Goal: Communication & Community: Answer question/provide support

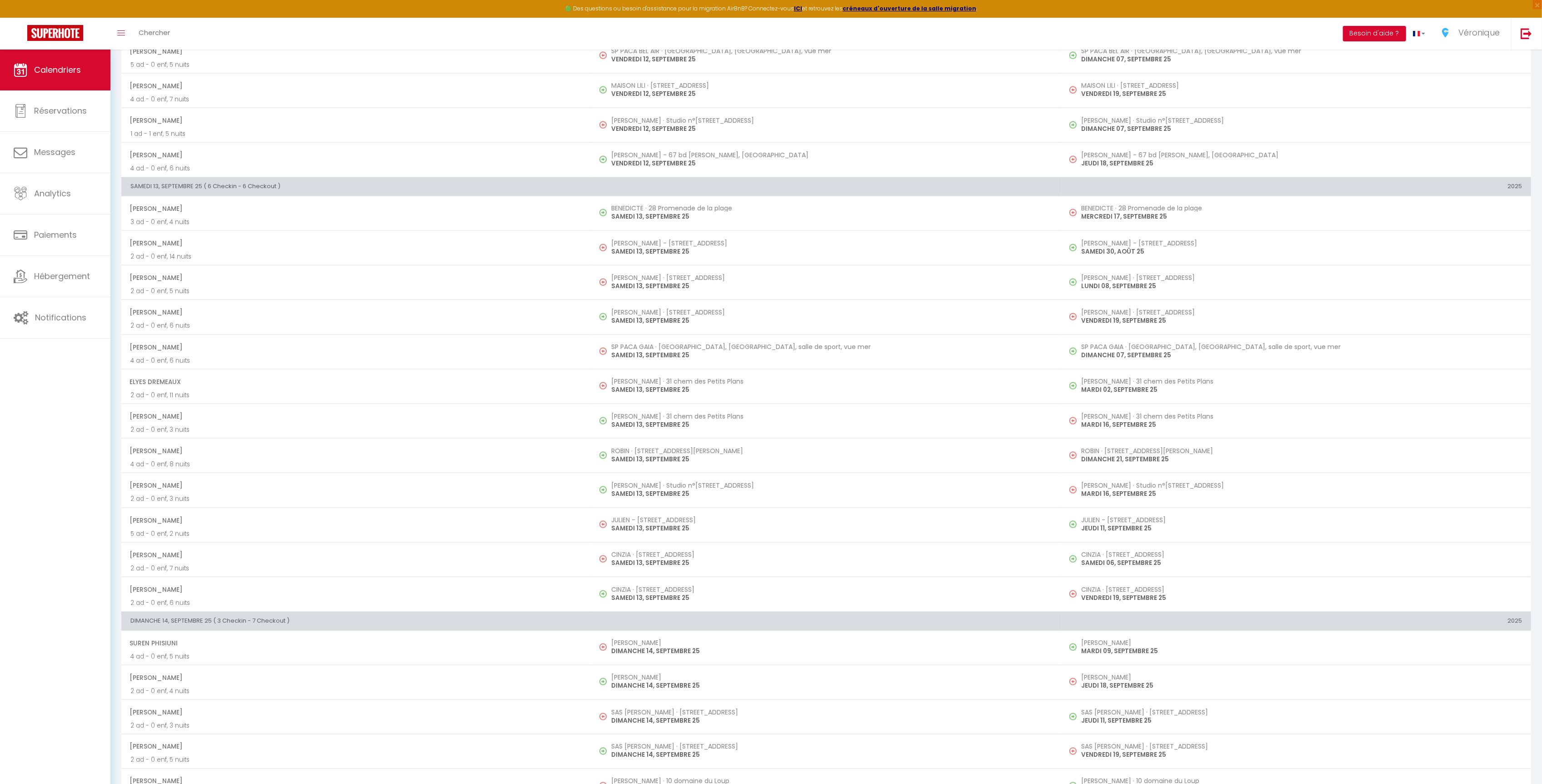
scroll to position [1579, 0]
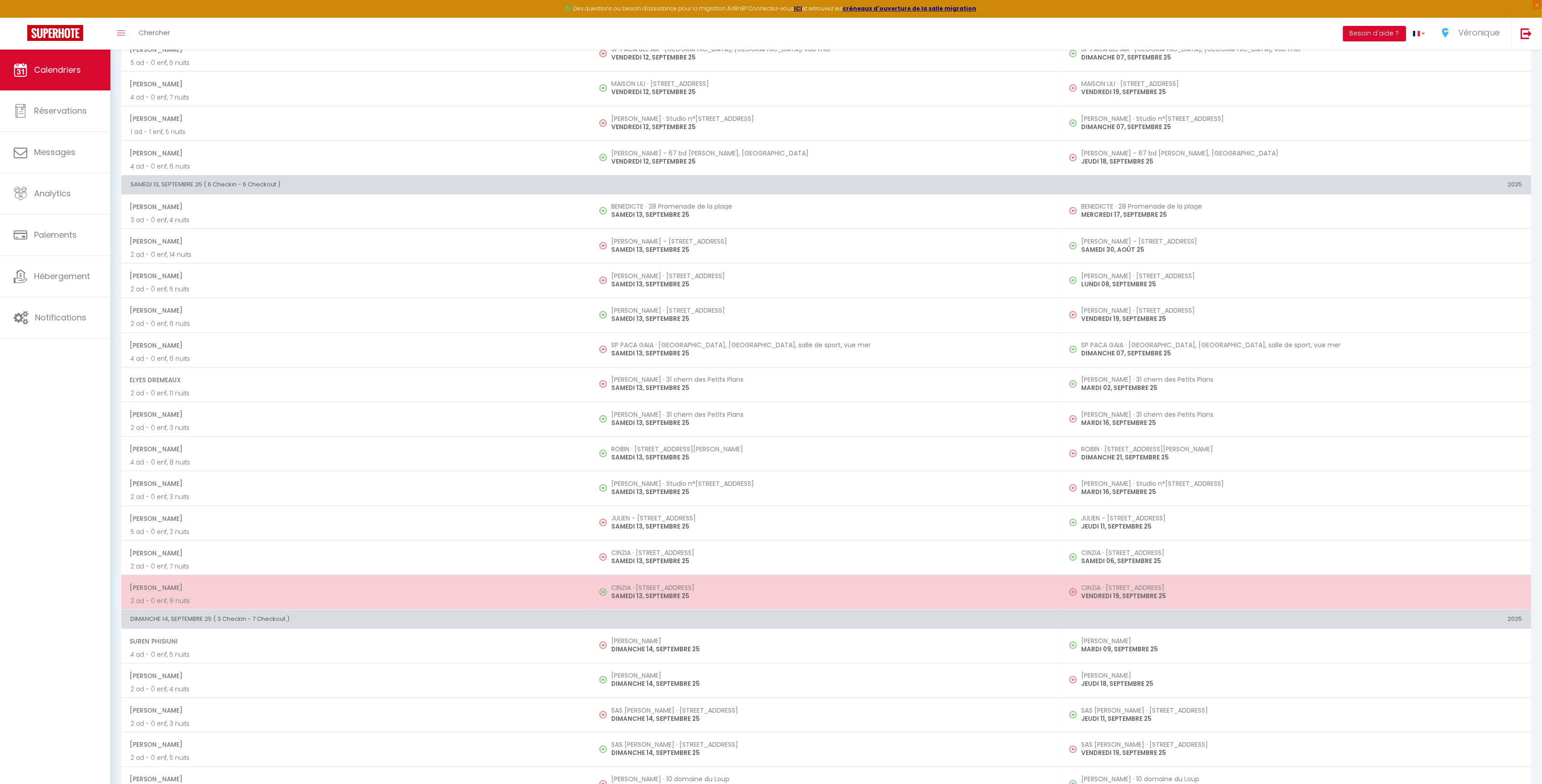
click at [646, 591] on h5 "CINZIA · [STREET_ADDRESS]" at bounding box center [832, 587] width 441 height 8
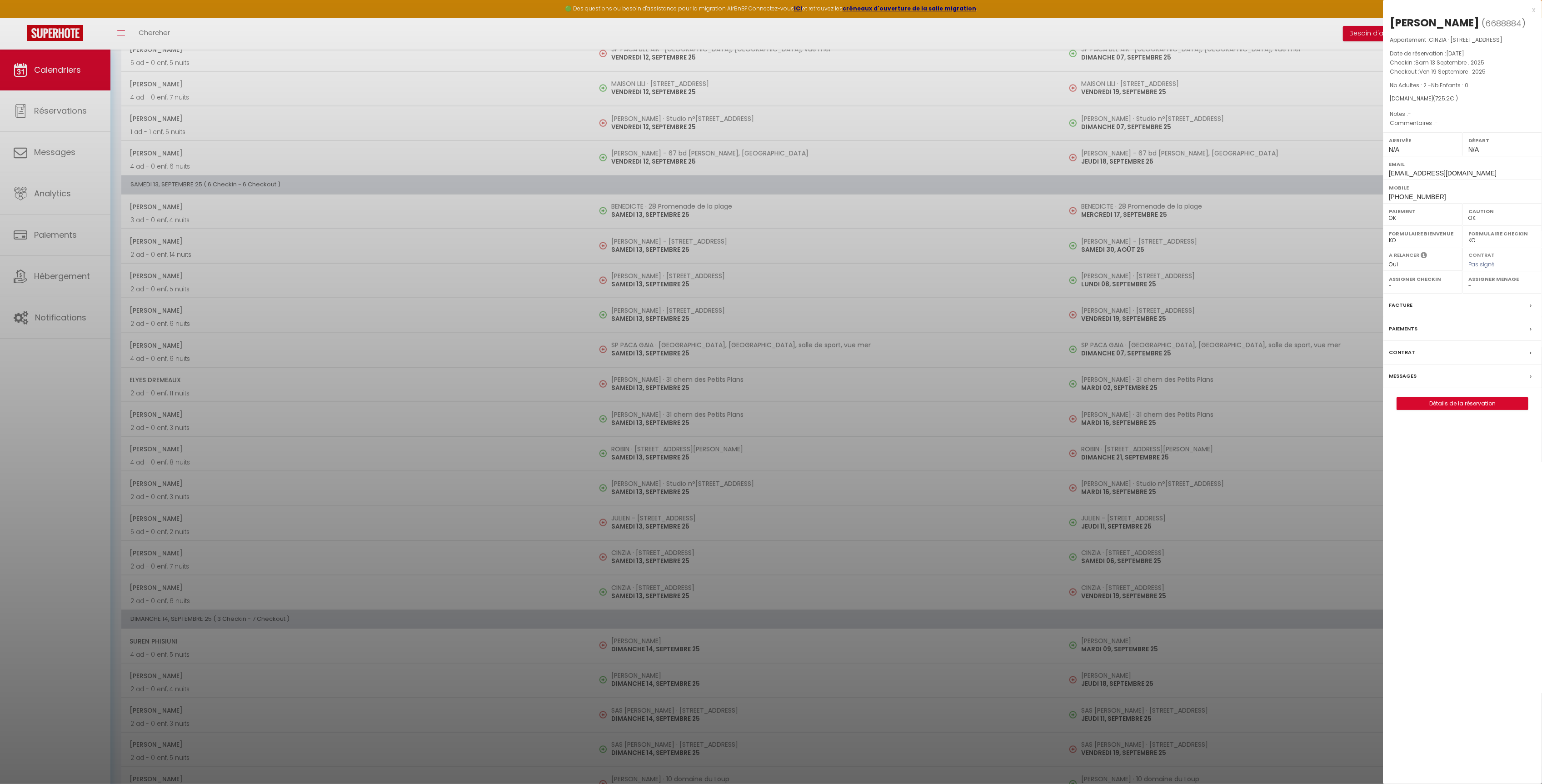
click at [1478, 381] on div "Messages" at bounding box center [1462, 376] width 159 height 23
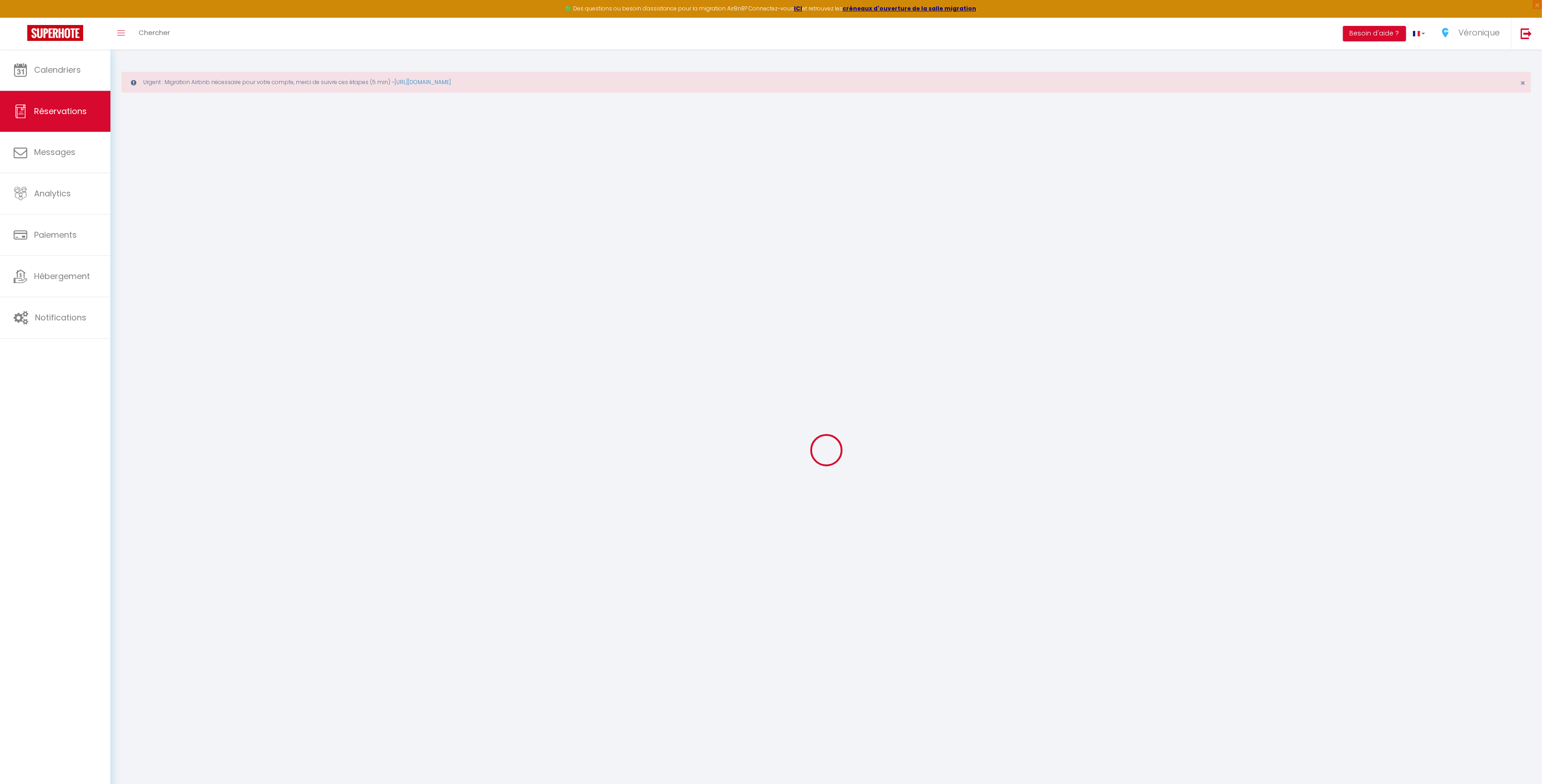
select select
checkbox input "false"
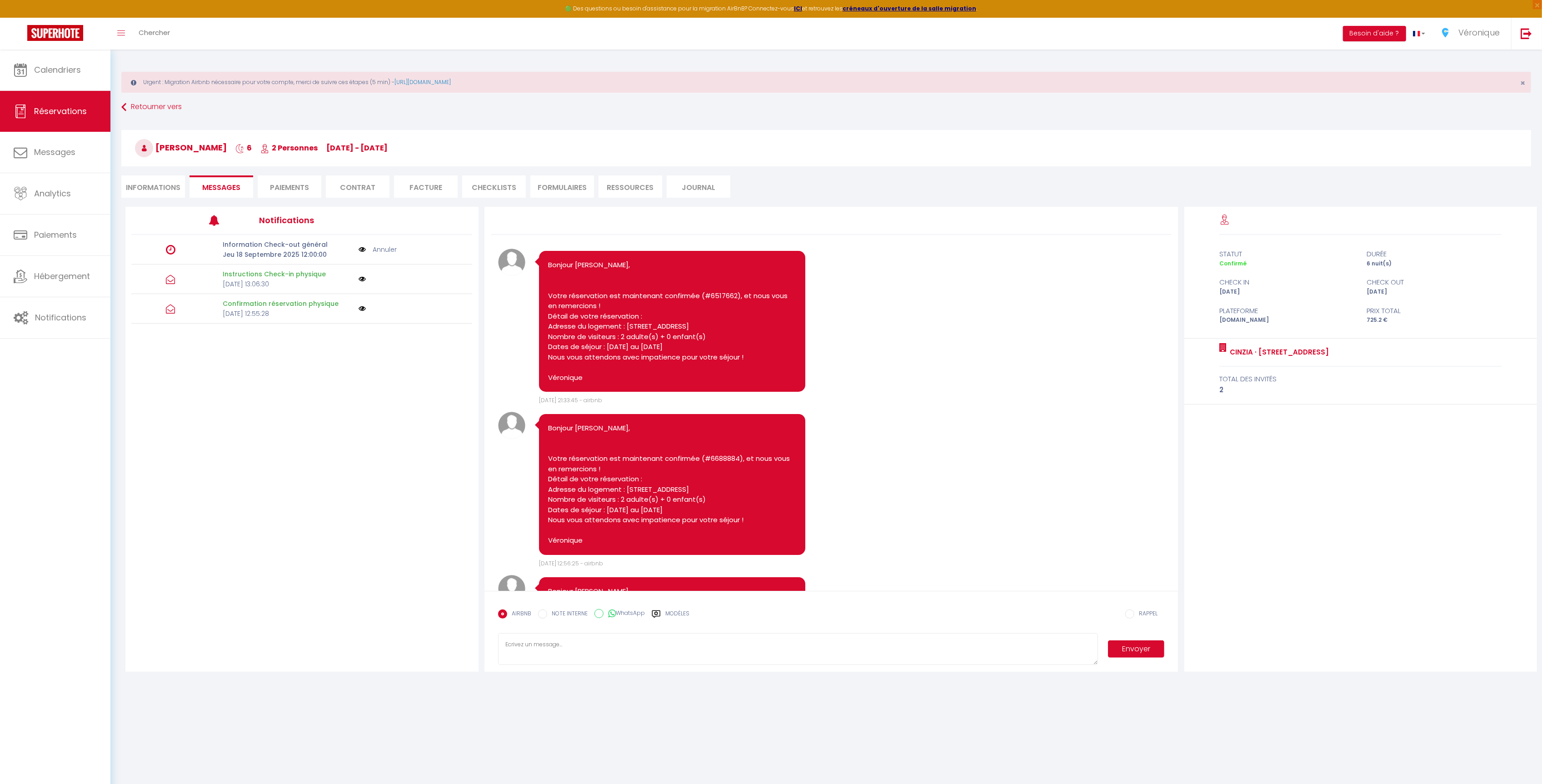
scroll to position [649, 0]
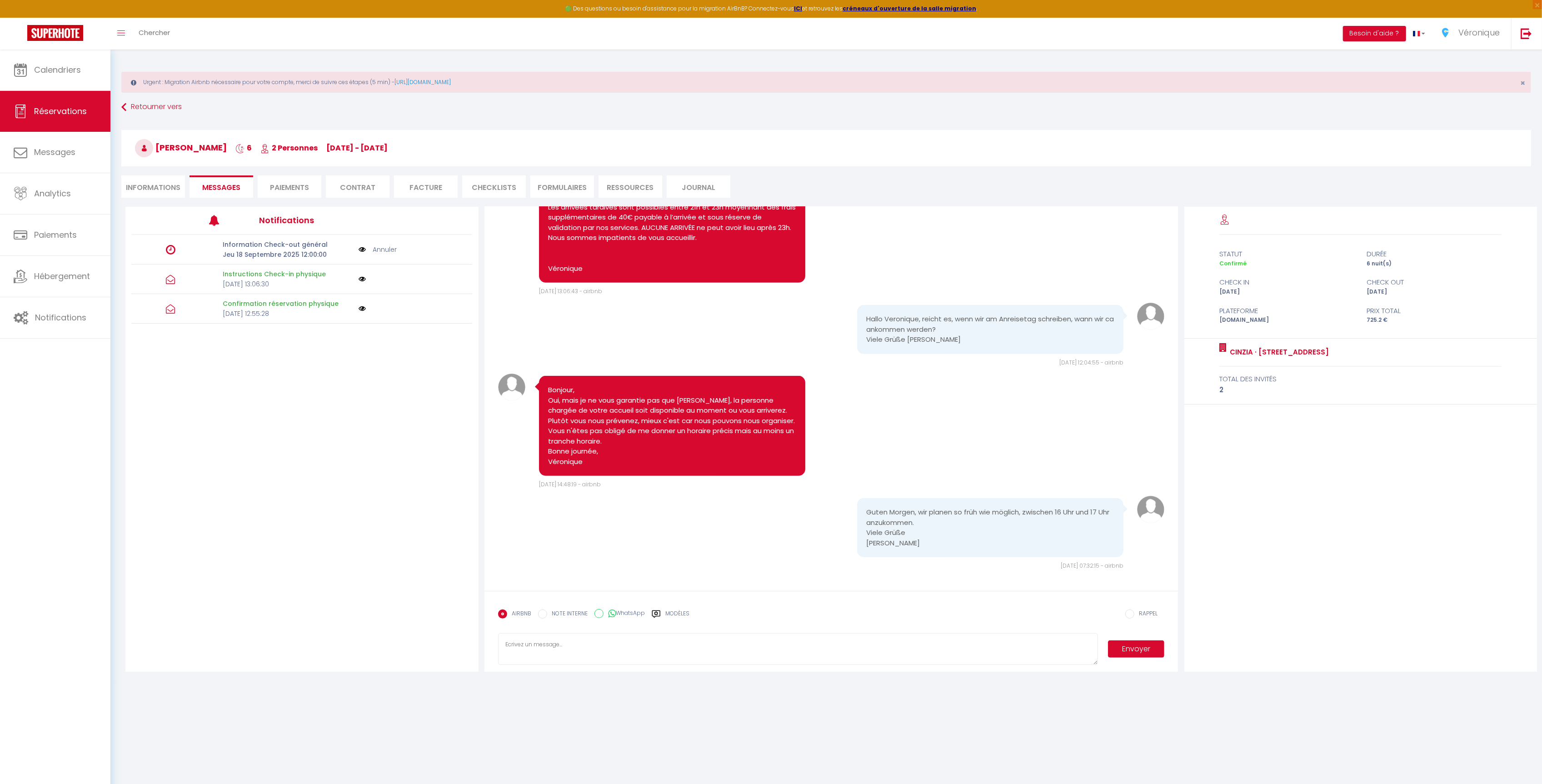
click at [516, 650] on textarea at bounding box center [798, 649] width 600 height 32
click at [678, 618] on label "Modèles" at bounding box center [677, 617] width 24 height 16
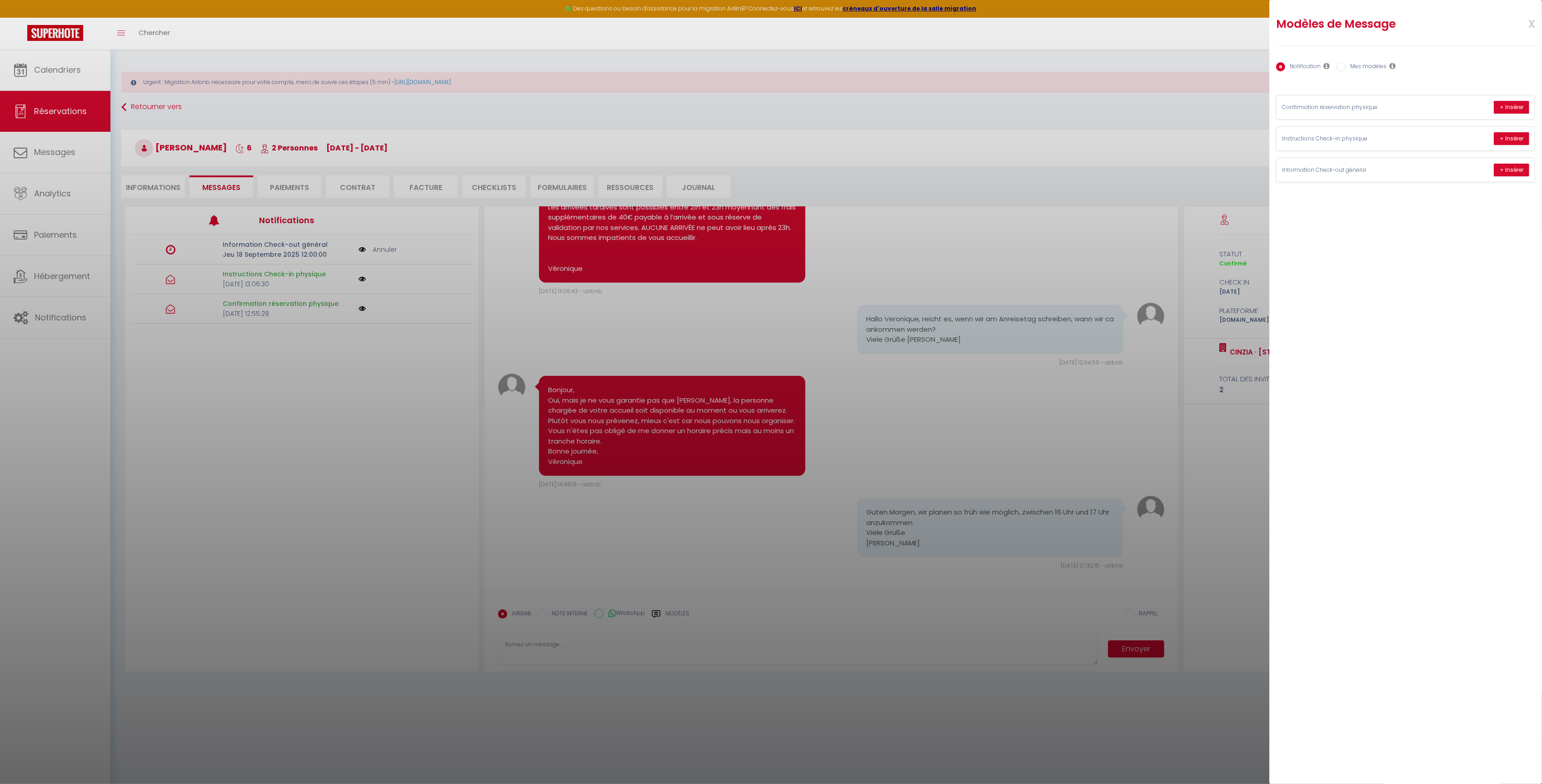
click at [1358, 67] on label "Mes modèles" at bounding box center [1366, 67] width 41 height 10
click at [1345, 67] on input "Mes modèles" at bounding box center [1341, 67] width 9 height 9
radio input "true"
radio input "false"
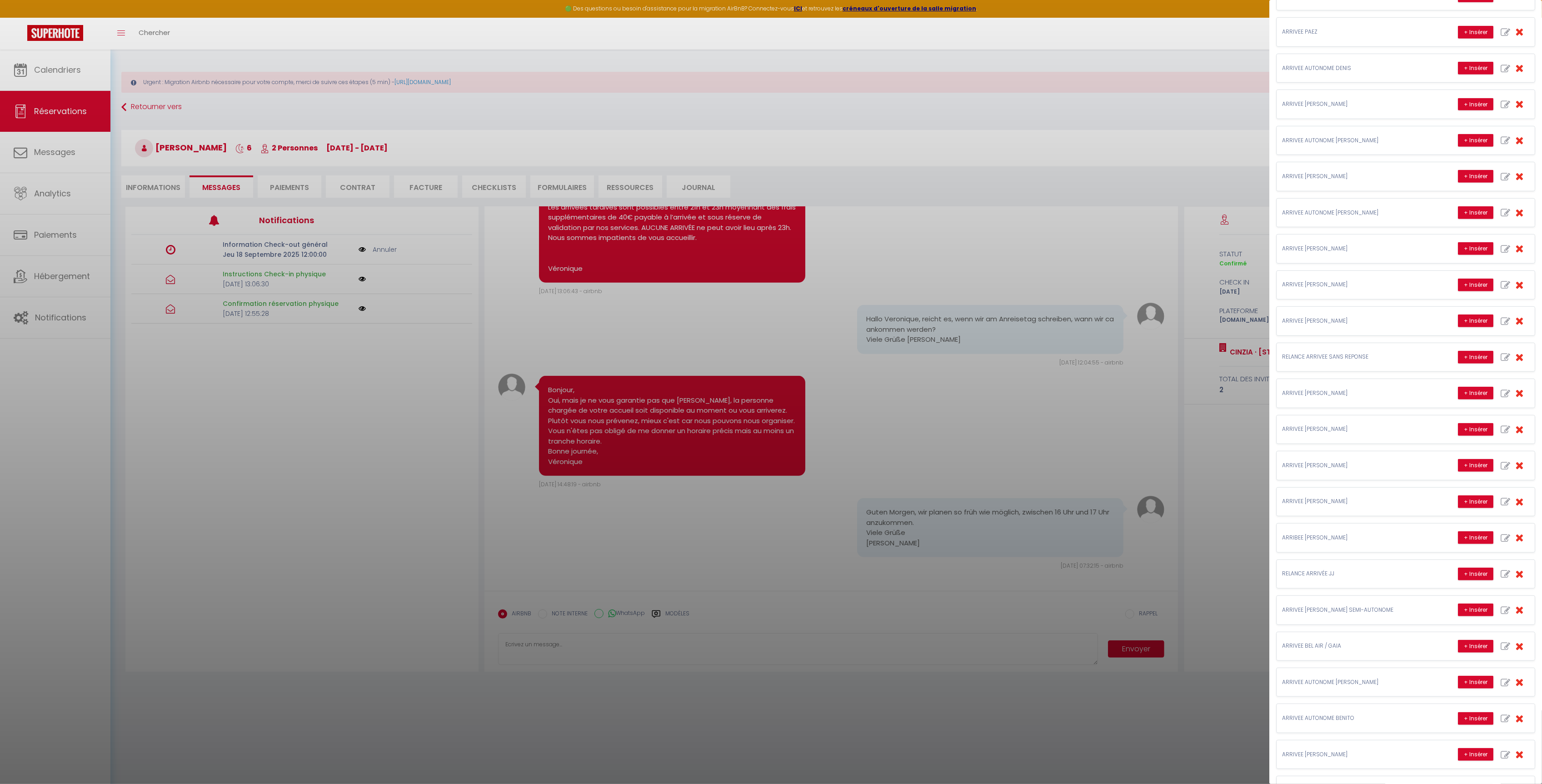
scroll to position [560, 0]
click at [1463, 399] on button "+ Insérer" at bounding box center [1476, 392] width 36 height 13
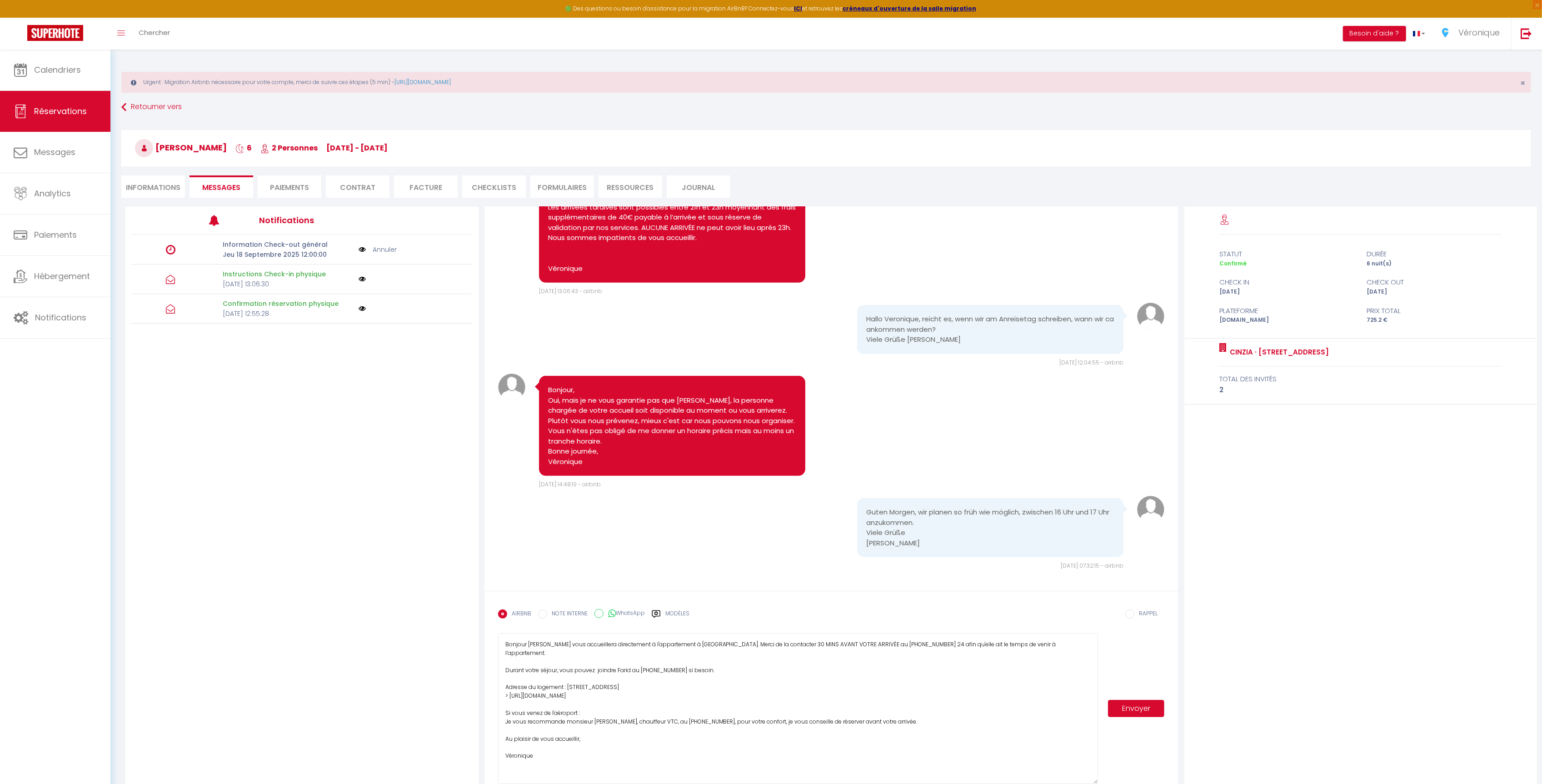
drag, startPoint x: 1095, startPoint y: 665, endPoint x: 912, endPoint y: 721, distance: 191.4
click at [1082, 783] on textarea "Bonjour [PERSON_NAME] vous accueillera directement à l'appartement à [GEOGRAPHI…" at bounding box center [798, 708] width 600 height 151
click at [654, 662] on textarea "Bonjour [PERSON_NAME] vous accueillera directement à l'appartement à [GEOGRAPHI…" at bounding box center [798, 708] width 600 height 150
drag, startPoint x: 981, startPoint y: 662, endPoint x: 1031, endPoint y: 662, distance: 50.0
click at [1031, 662] on textarea "Bonjour [PERSON_NAME] vous accueillera directement à l'appartement entre 16h et…" at bounding box center [798, 708] width 600 height 150
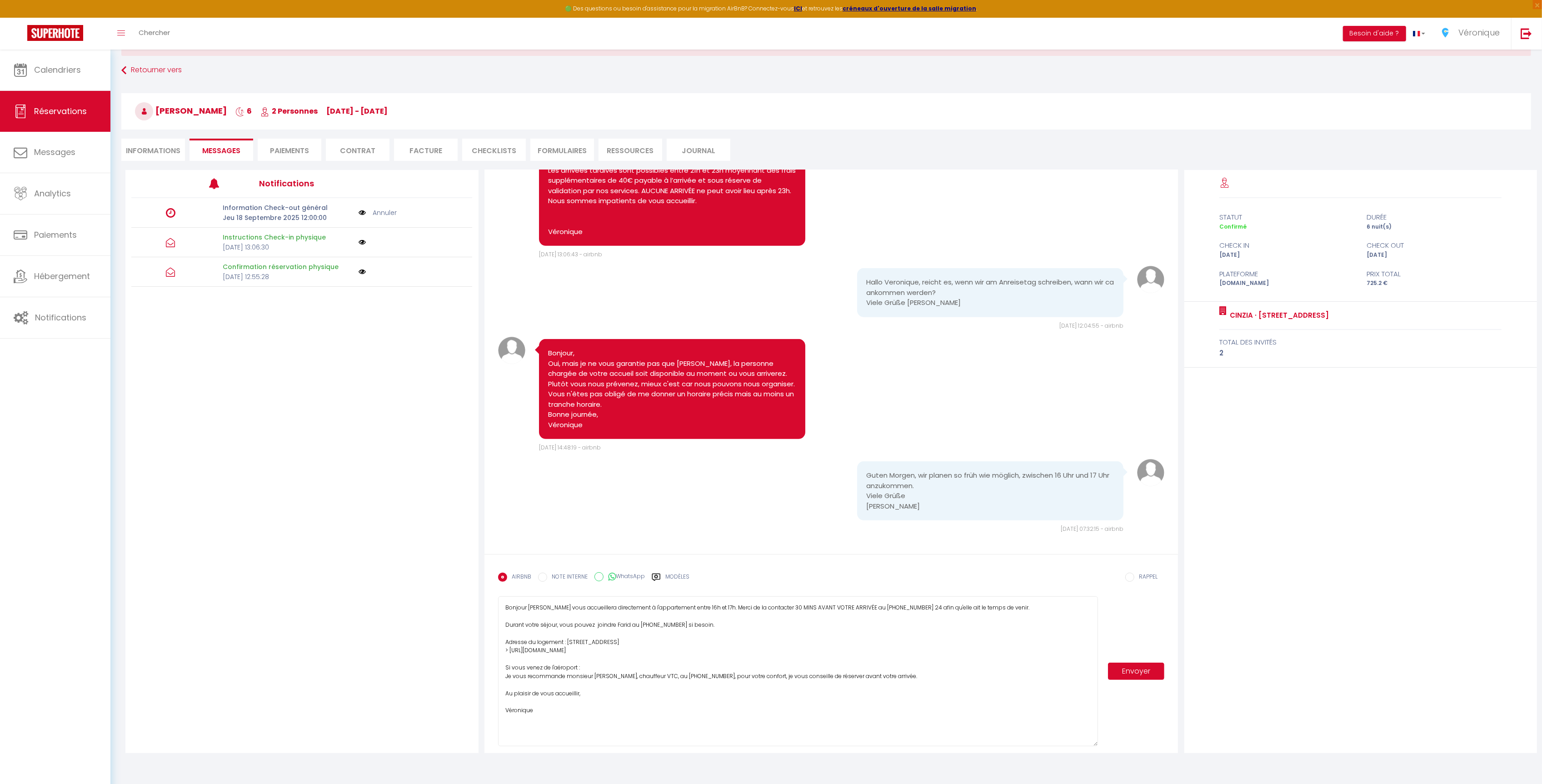
scroll to position [49, 0]
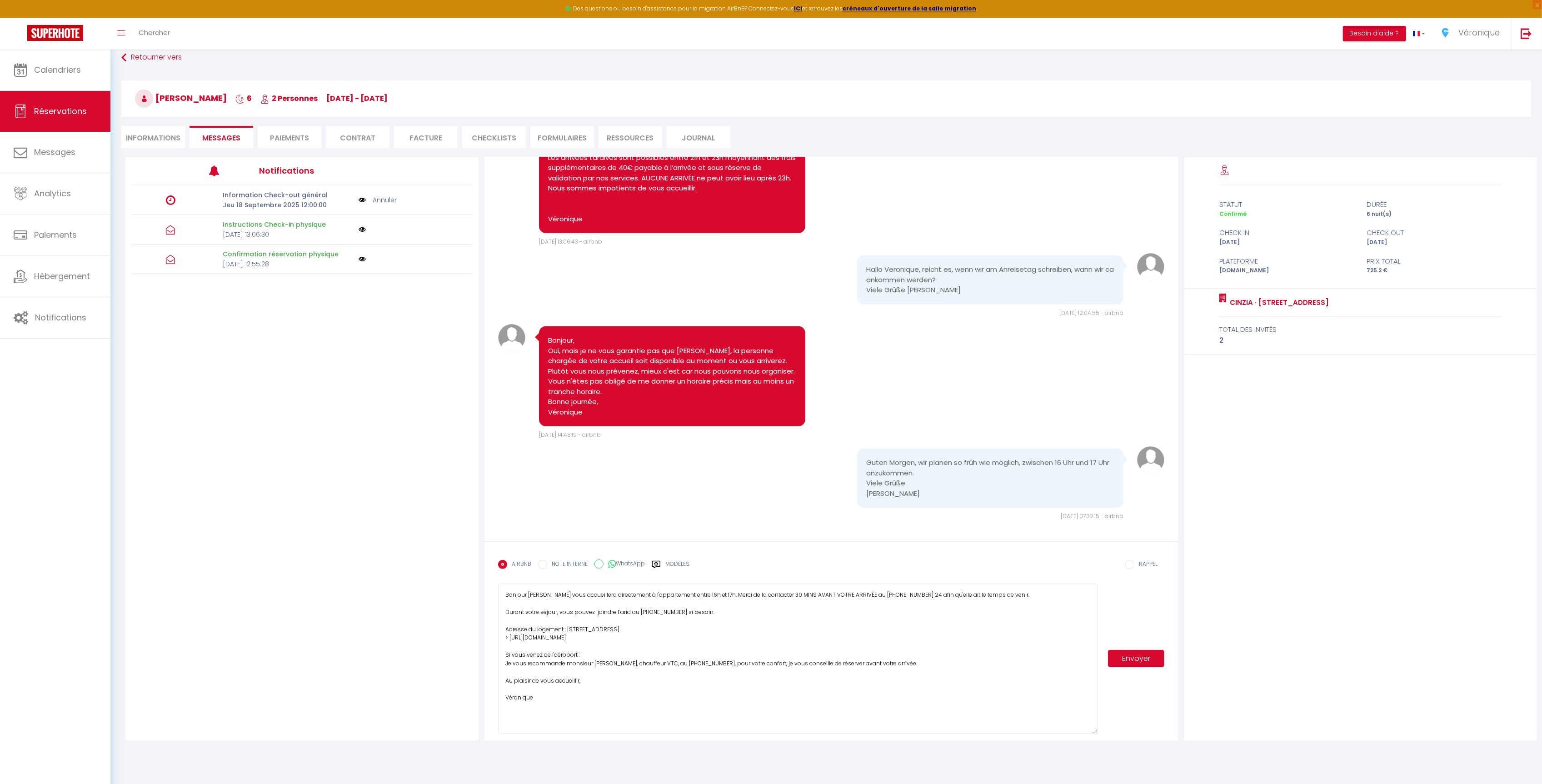
type textarea "Bonjour [PERSON_NAME] vous accueillera directement à l'appartement entre 16h et…"
click at [1146, 663] on button "Envoyer" at bounding box center [1136, 658] width 57 height 17
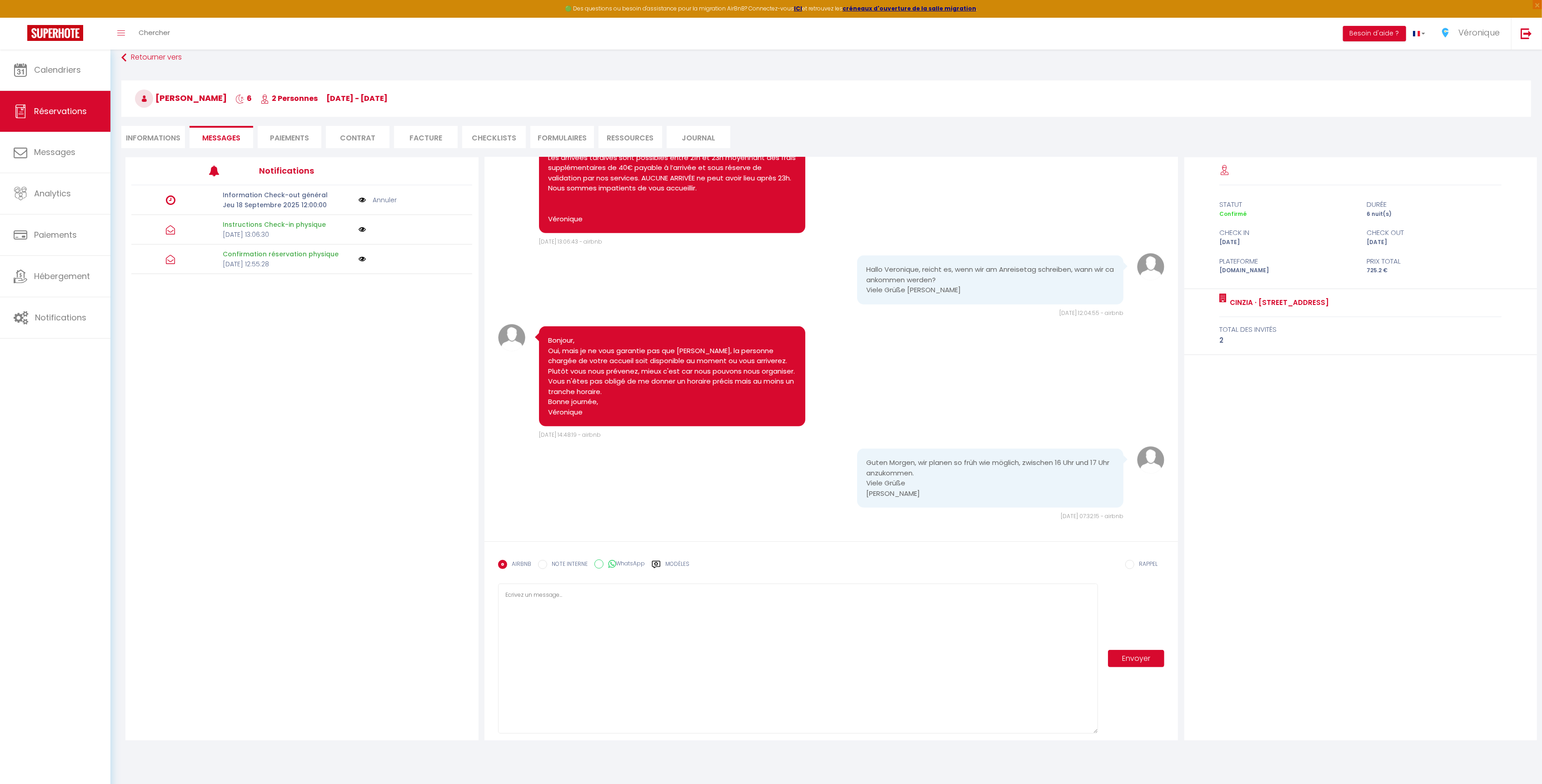
select select
click at [163, 137] on li "Informations" at bounding box center [153, 137] width 64 height 22
select select
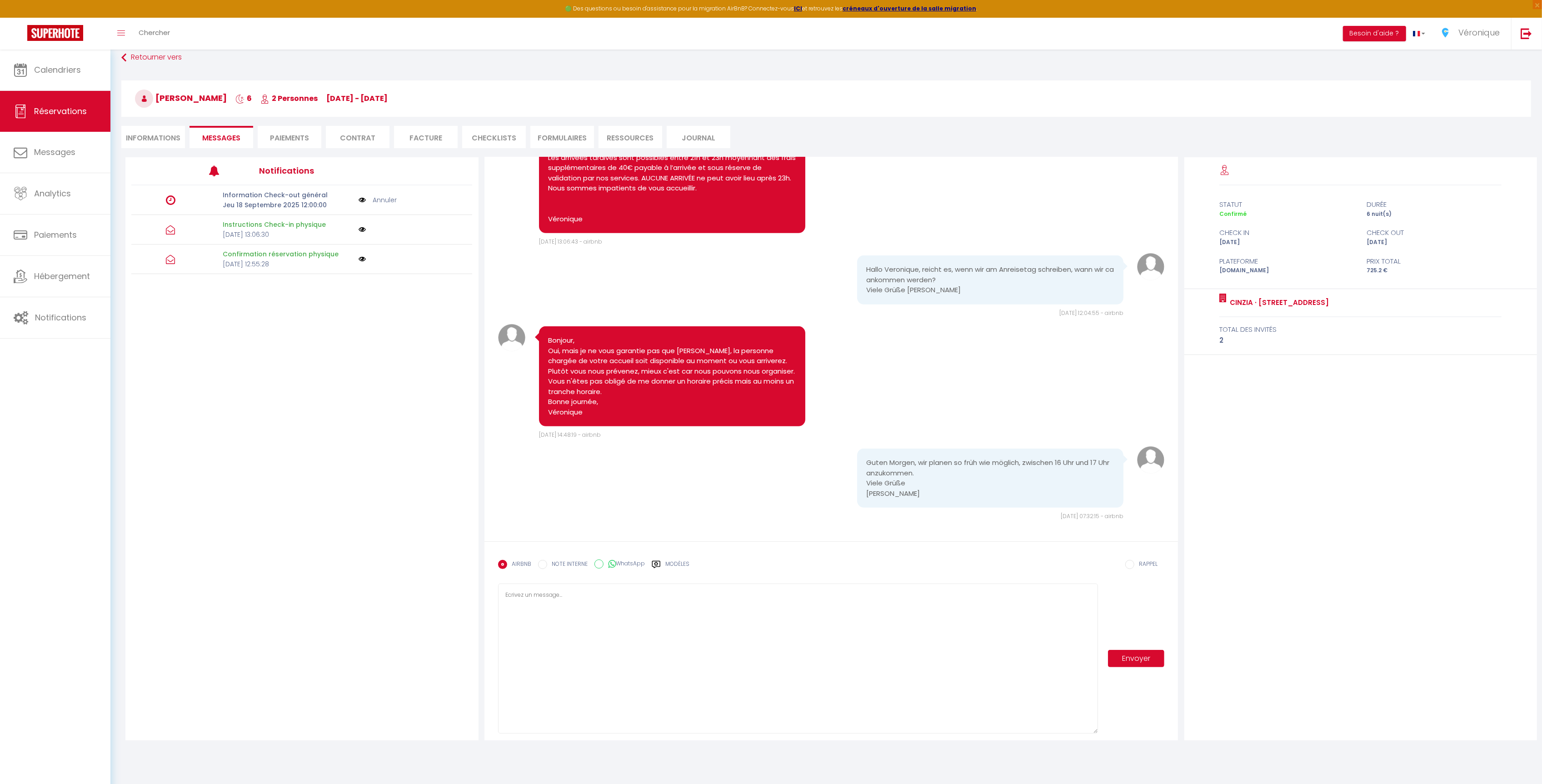
select select
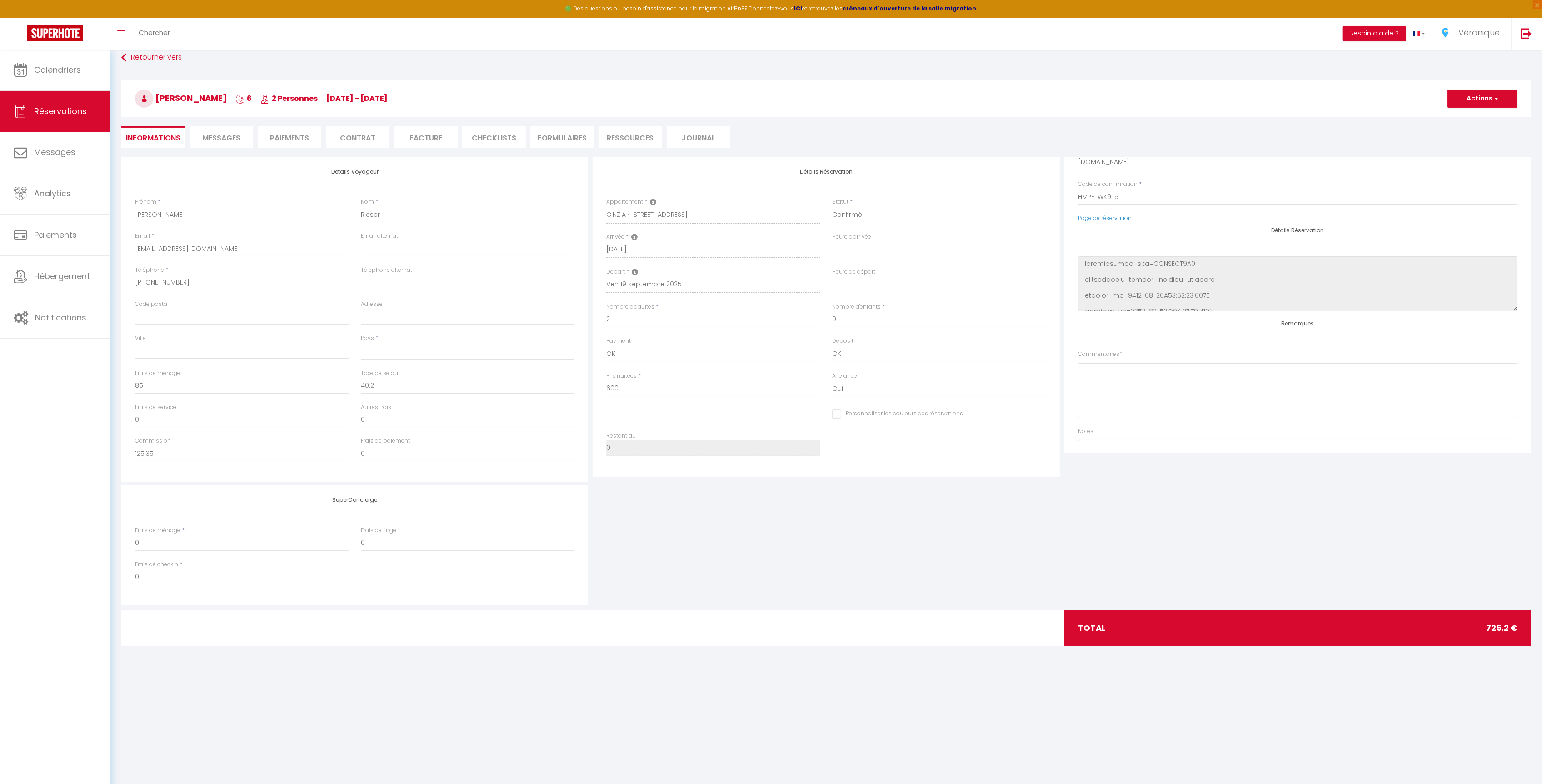
scroll to position [116, 0]
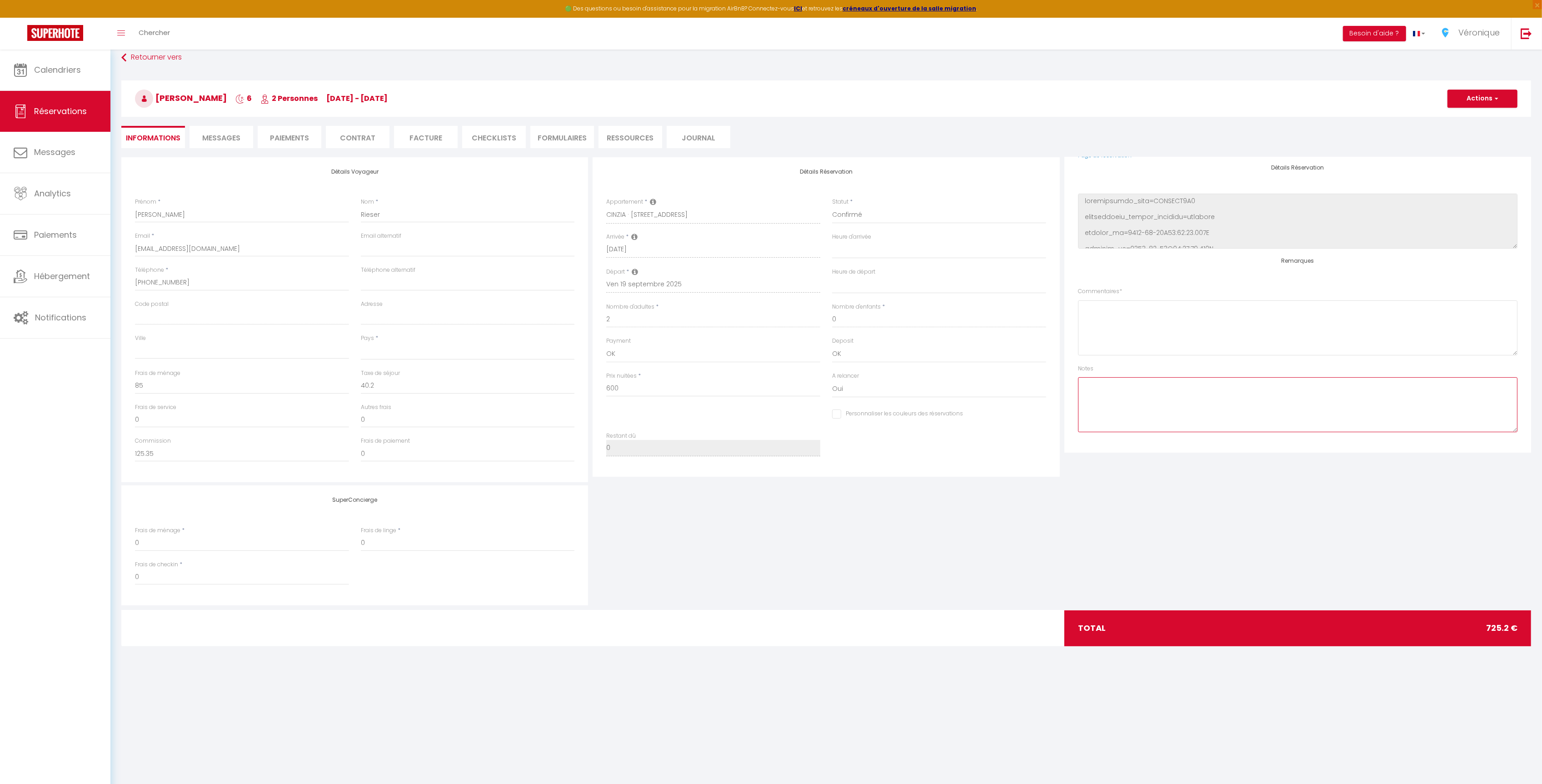
click at [1202, 409] on textarea at bounding box center [1298, 405] width 440 height 55
type textarea "Check in 16h 17h"
select select
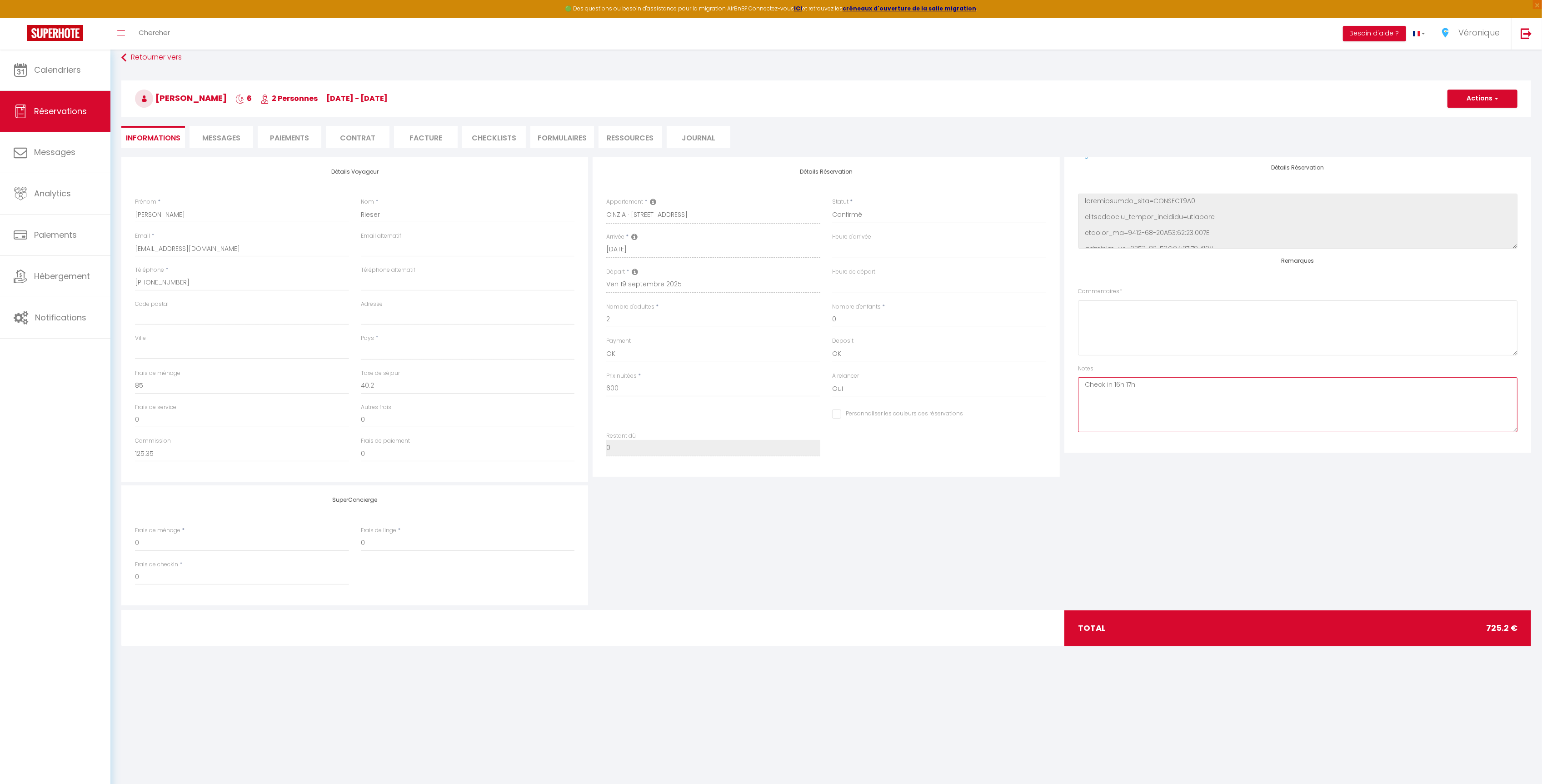
checkbox input "false"
type textarea "Check in 16h 17h"
click at [1473, 102] on button "Actions" at bounding box center [1483, 98] width 70 height 18
click at [1460, 120] on link "Enregistrer" at bounding box center [1473, 118] width 71 height 12
select select "not_cancelled"
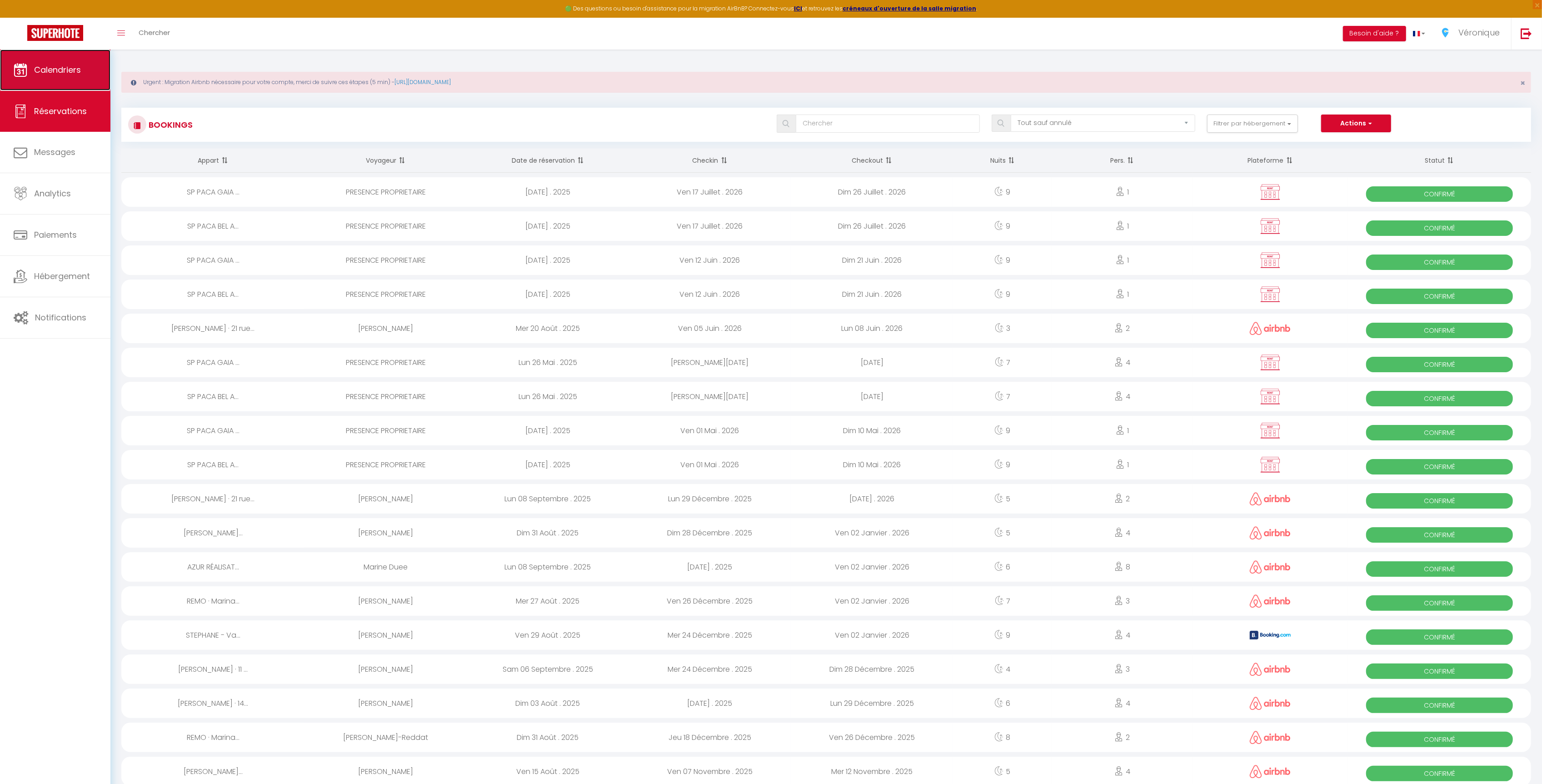
click at [63, 71] on span "Calendriers" at bounding box center [58, 69] width 47 height 12
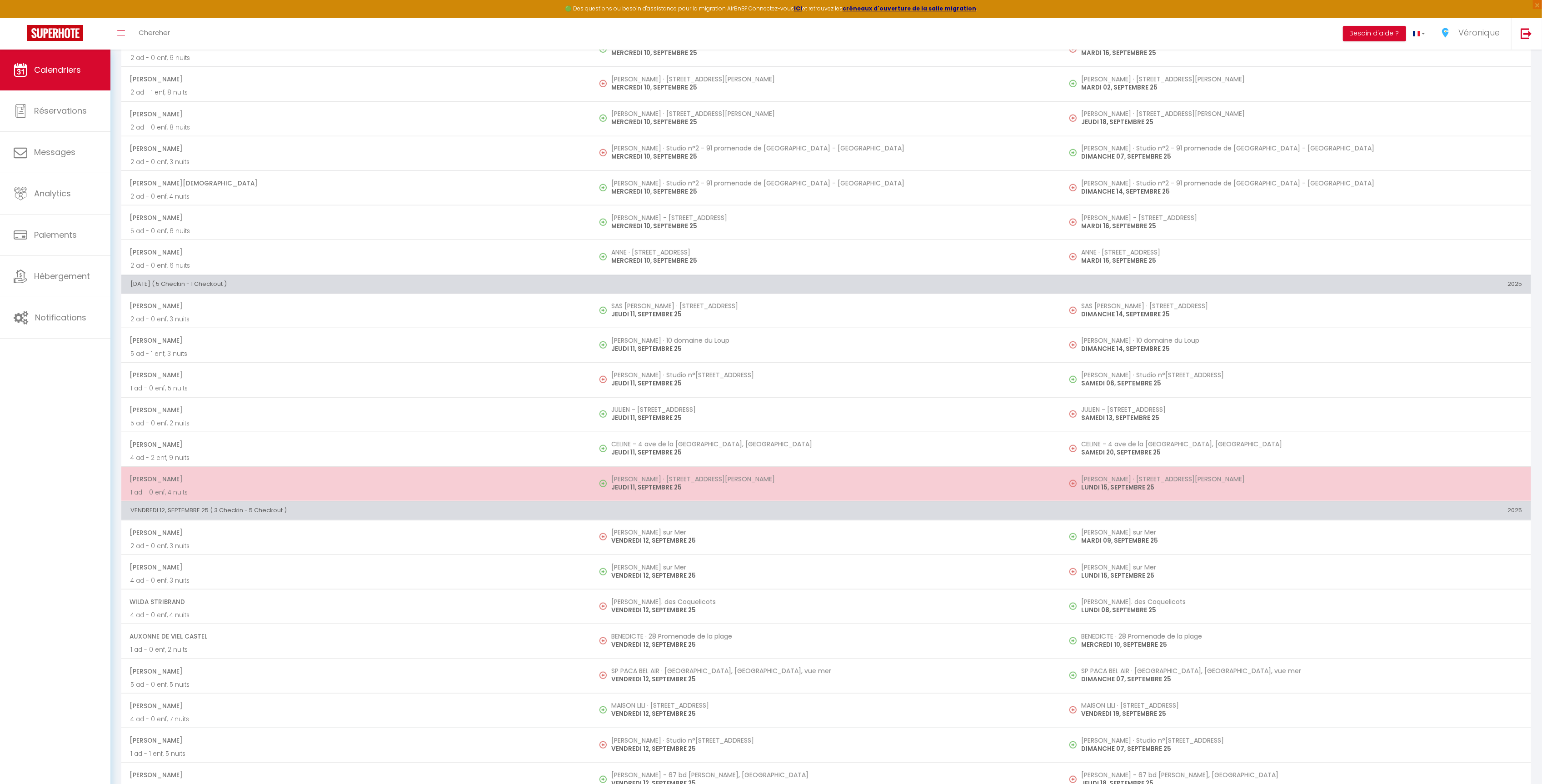
scroll to position [1077, 0]
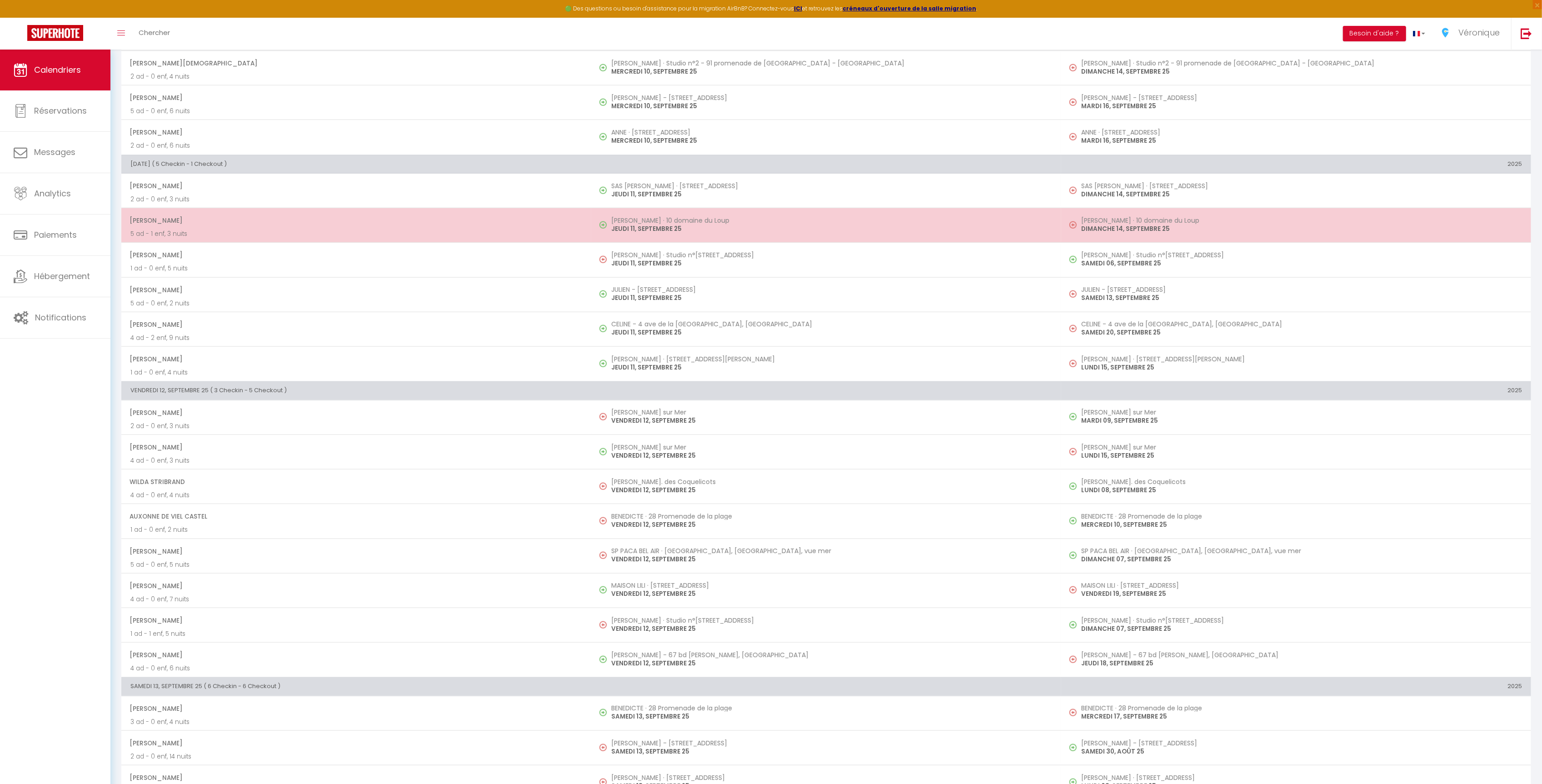
click at [641, 224] on h5 "[PERSON_NAME] · 10 domaine du Loup" at bounding box center [832, 220] width 441 height 8
select select "OK"
select select "0"
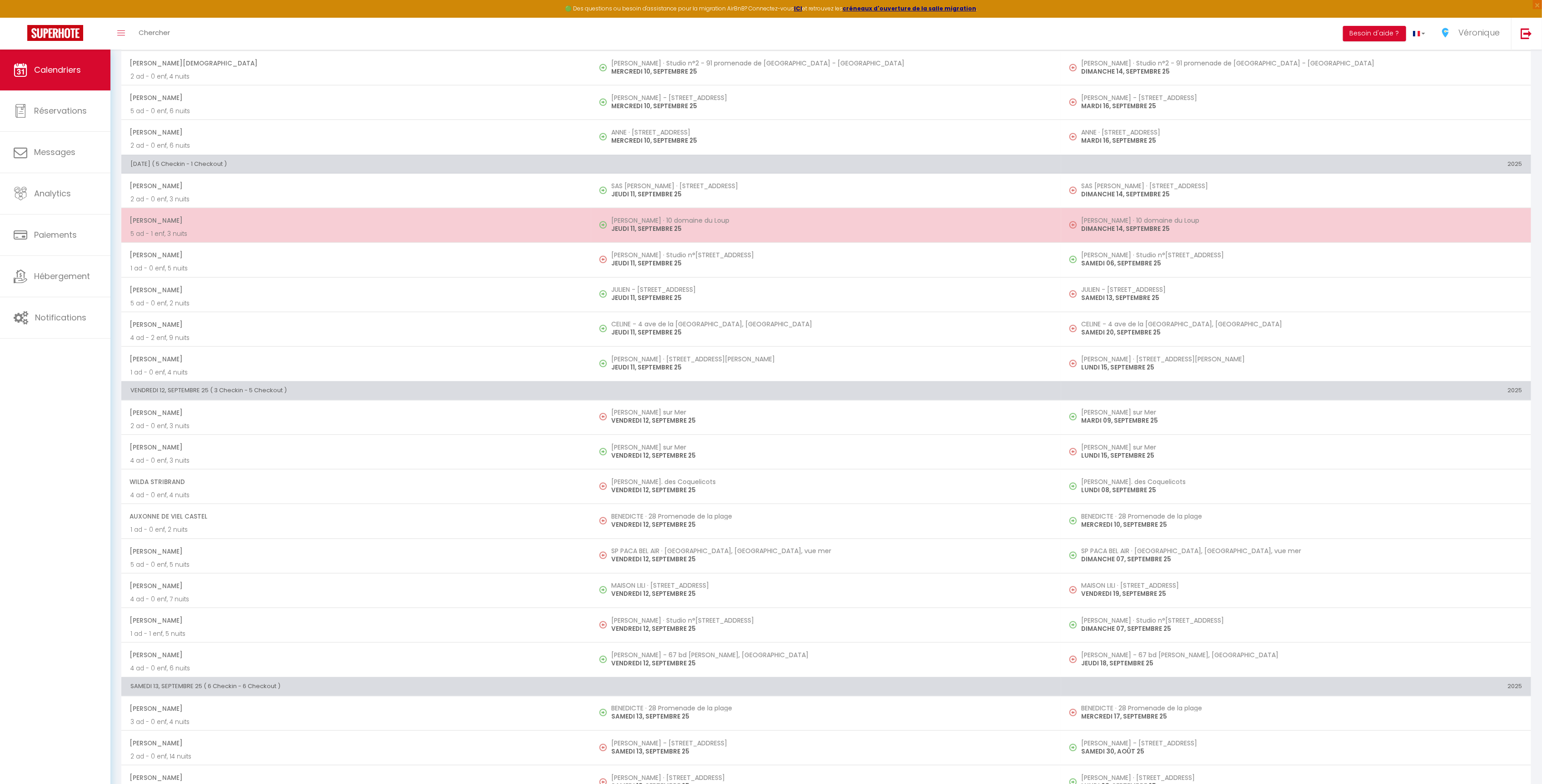
select select "1"
select select
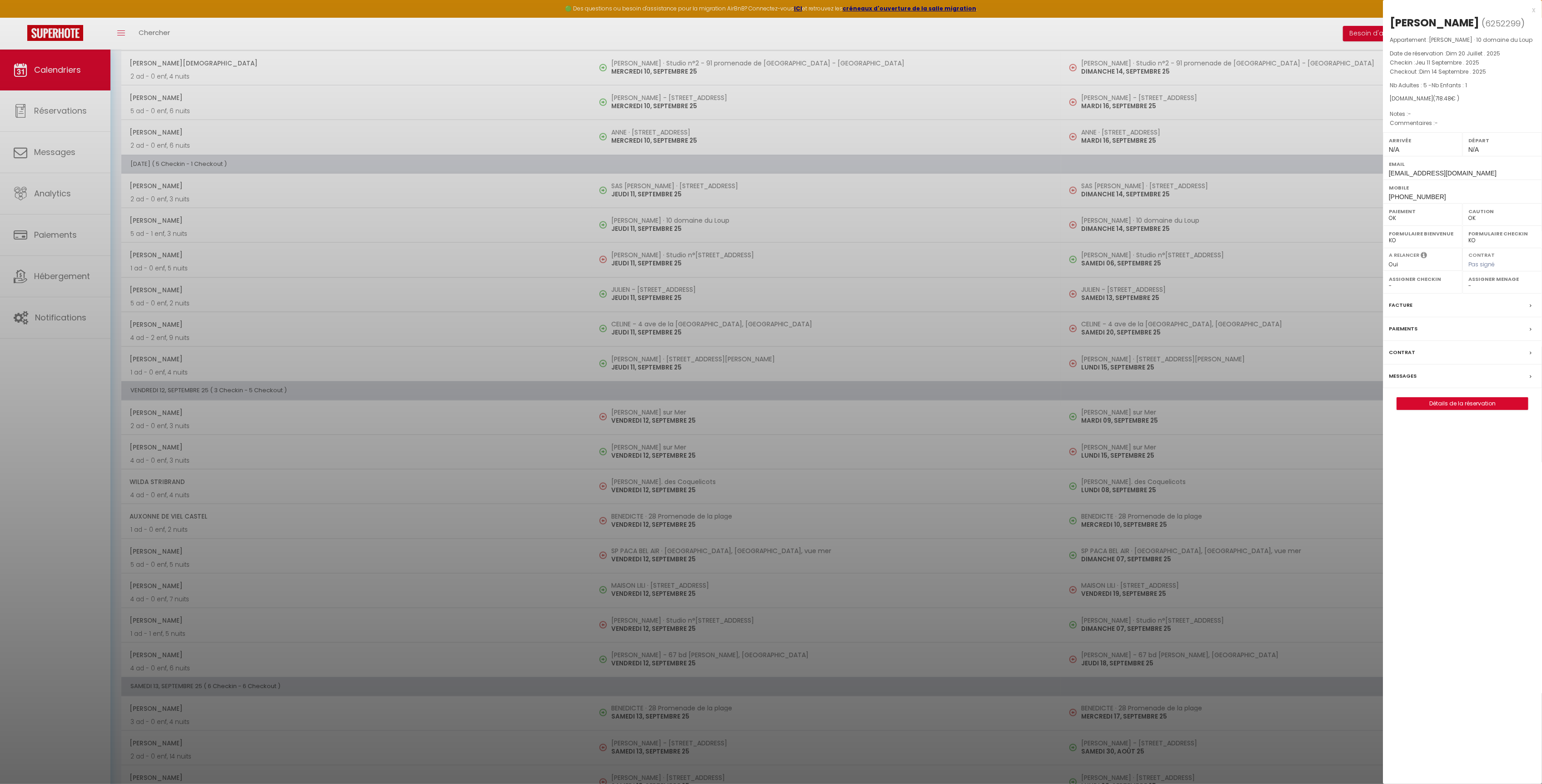
click at [1446, 377] on div "Messages" at bounding box center [1462, 376] width 159 height 23
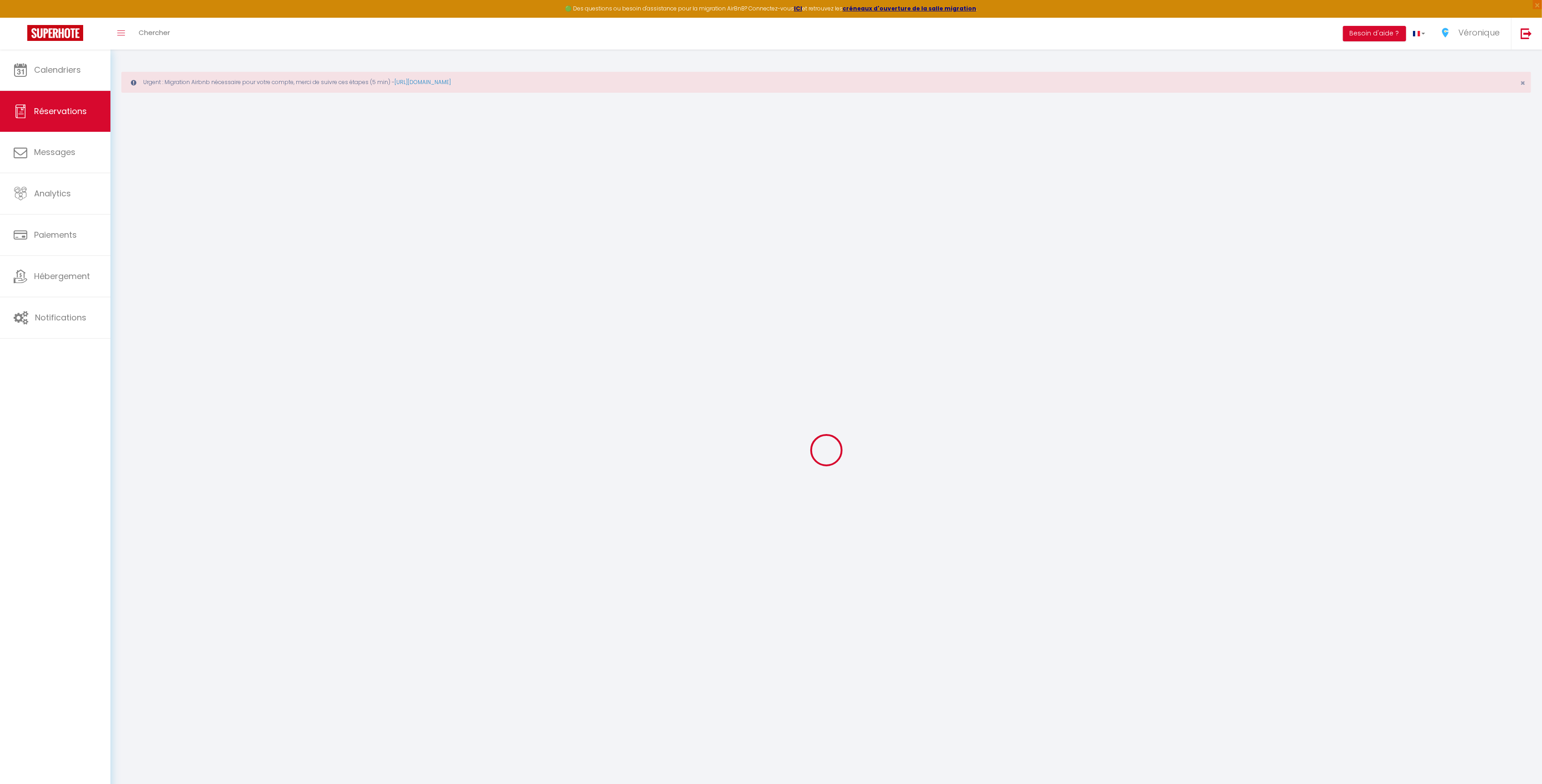
select select
checkbox input "false"
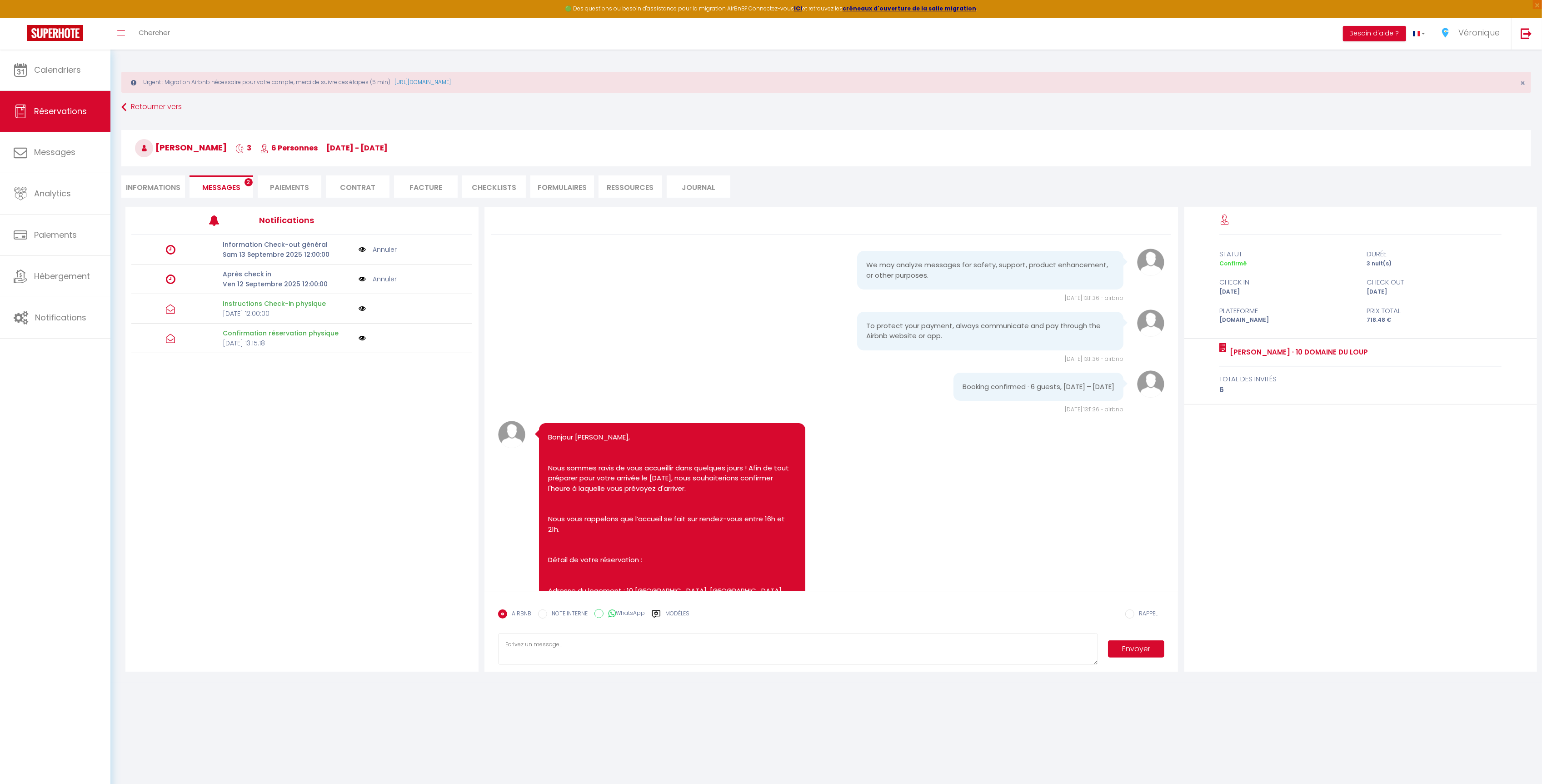
scroll to position [333, 0]
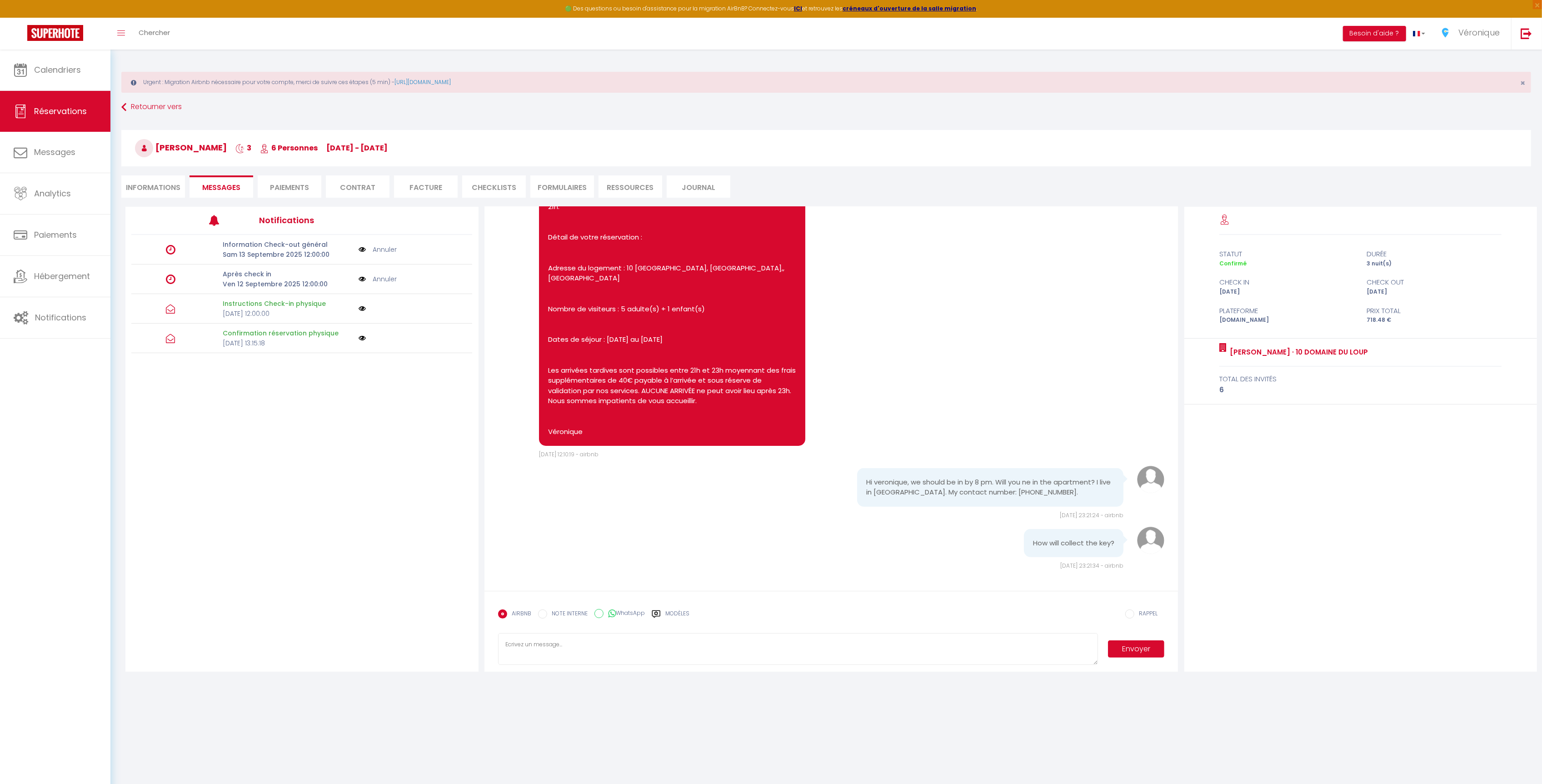
click at [673, 613] on label "Modèles" at bounding box center [677, 617] width 24 height 16
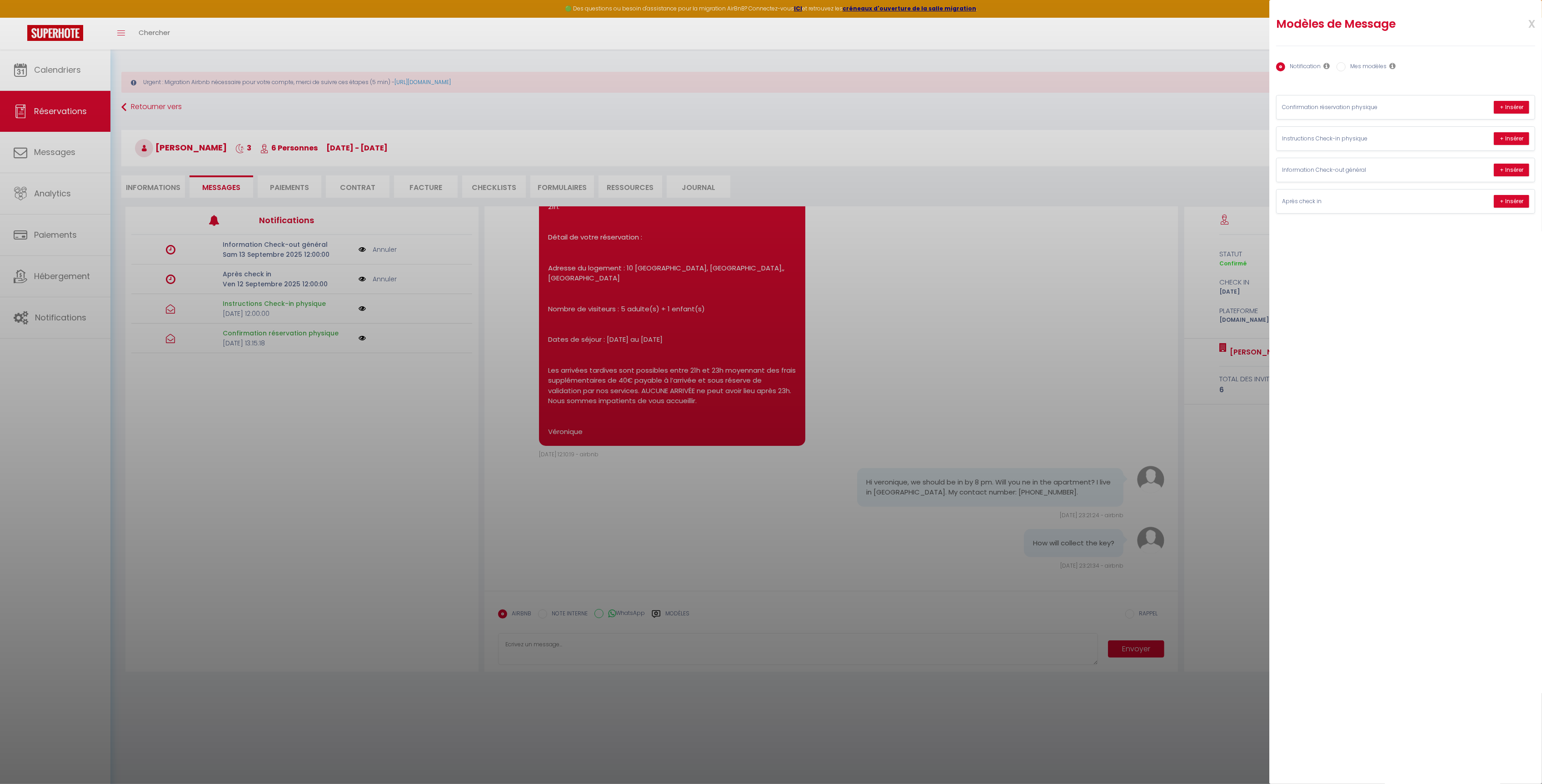
click at [1370, 67] on label "Mes modèles" at bounding box center [1366, 67] width 41 height 10
click at [1345, 67] on input "Mes modèles" at bounding box center [1341, 67] width 9 height 9
radio input "true"
radio input "false"
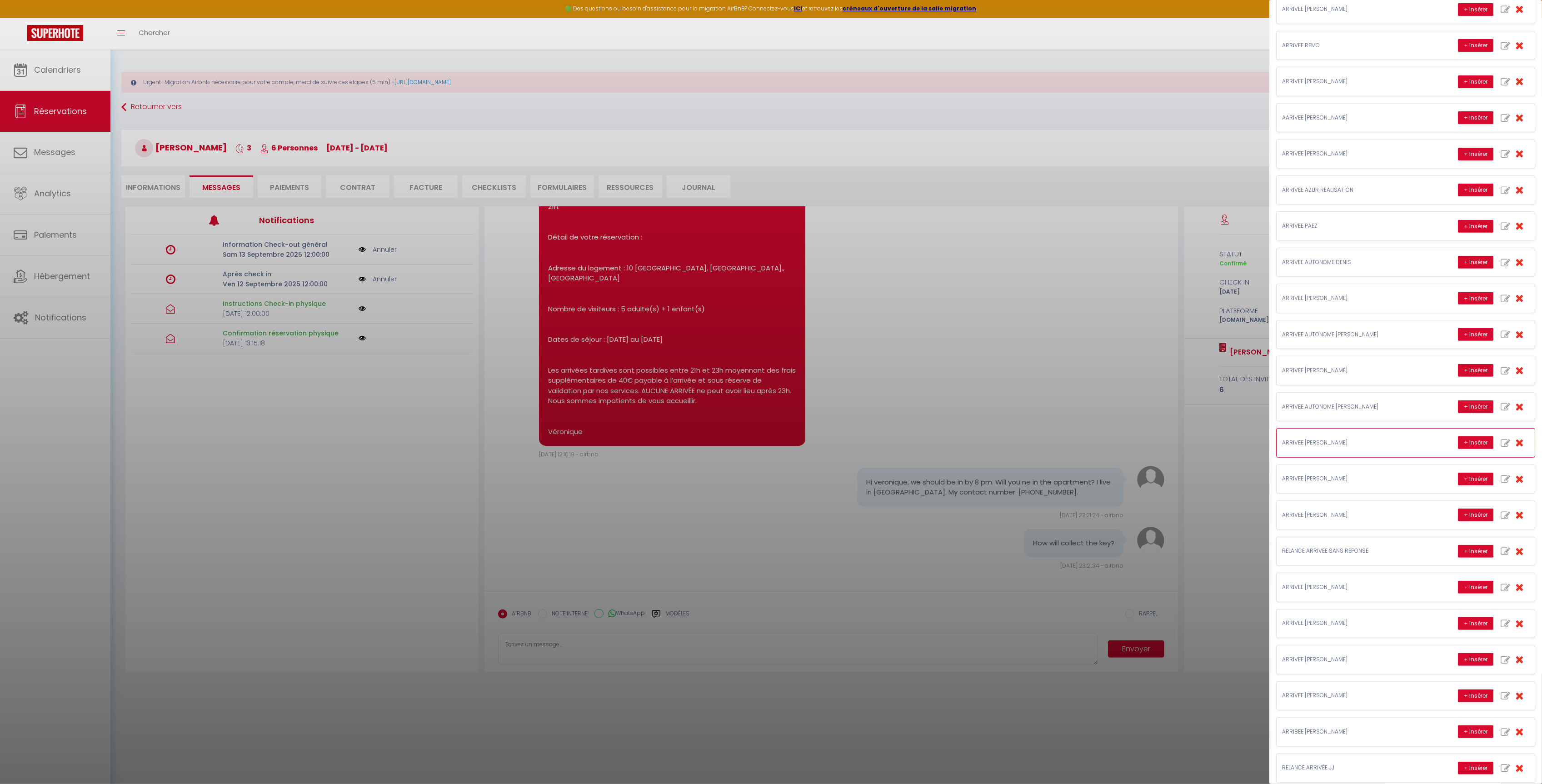
scroll to position [380, 0]
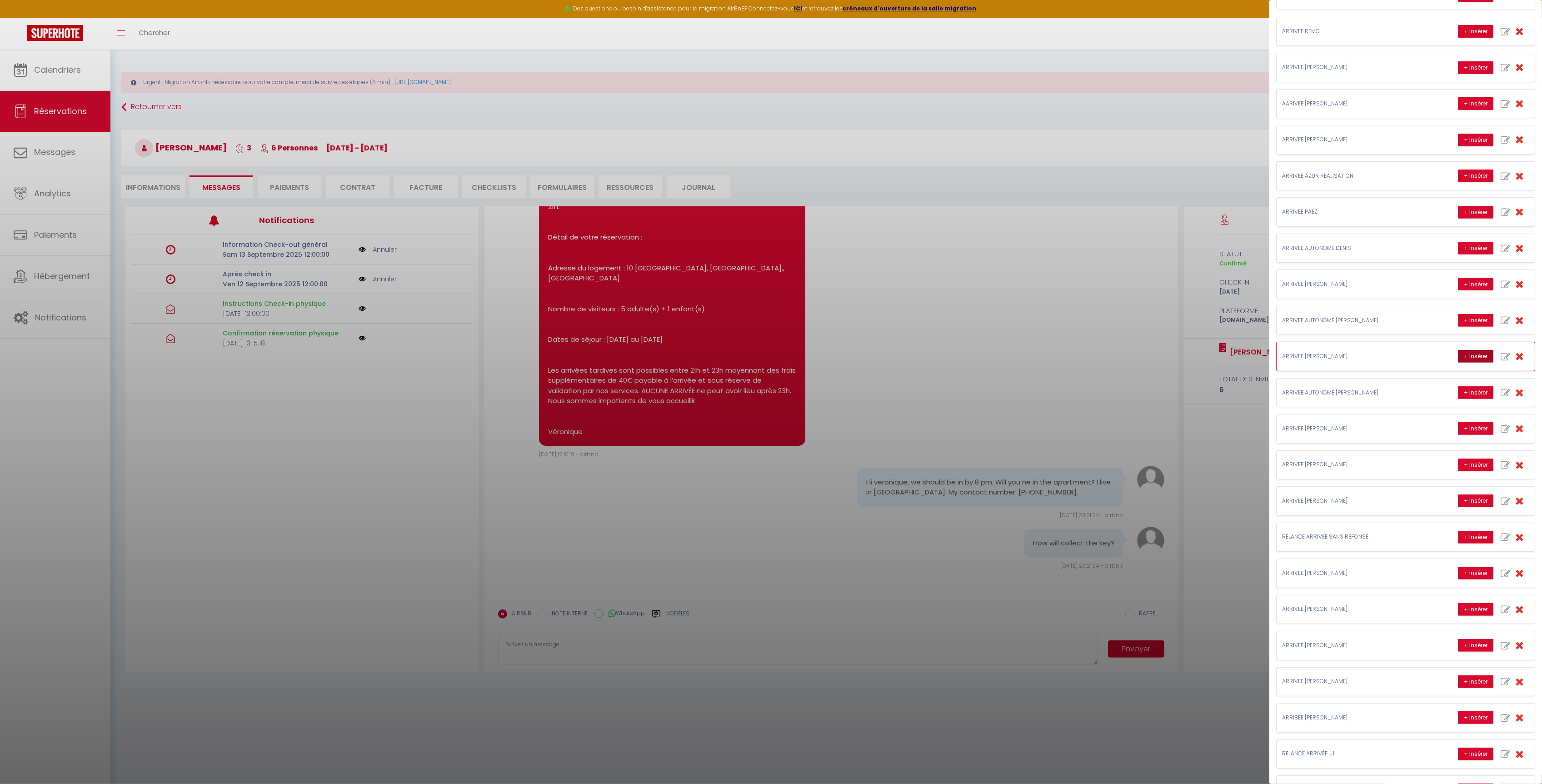
click at [1475, 363] on button "+ Insérer" at bounding box center [1476, 356] width 36 height 13
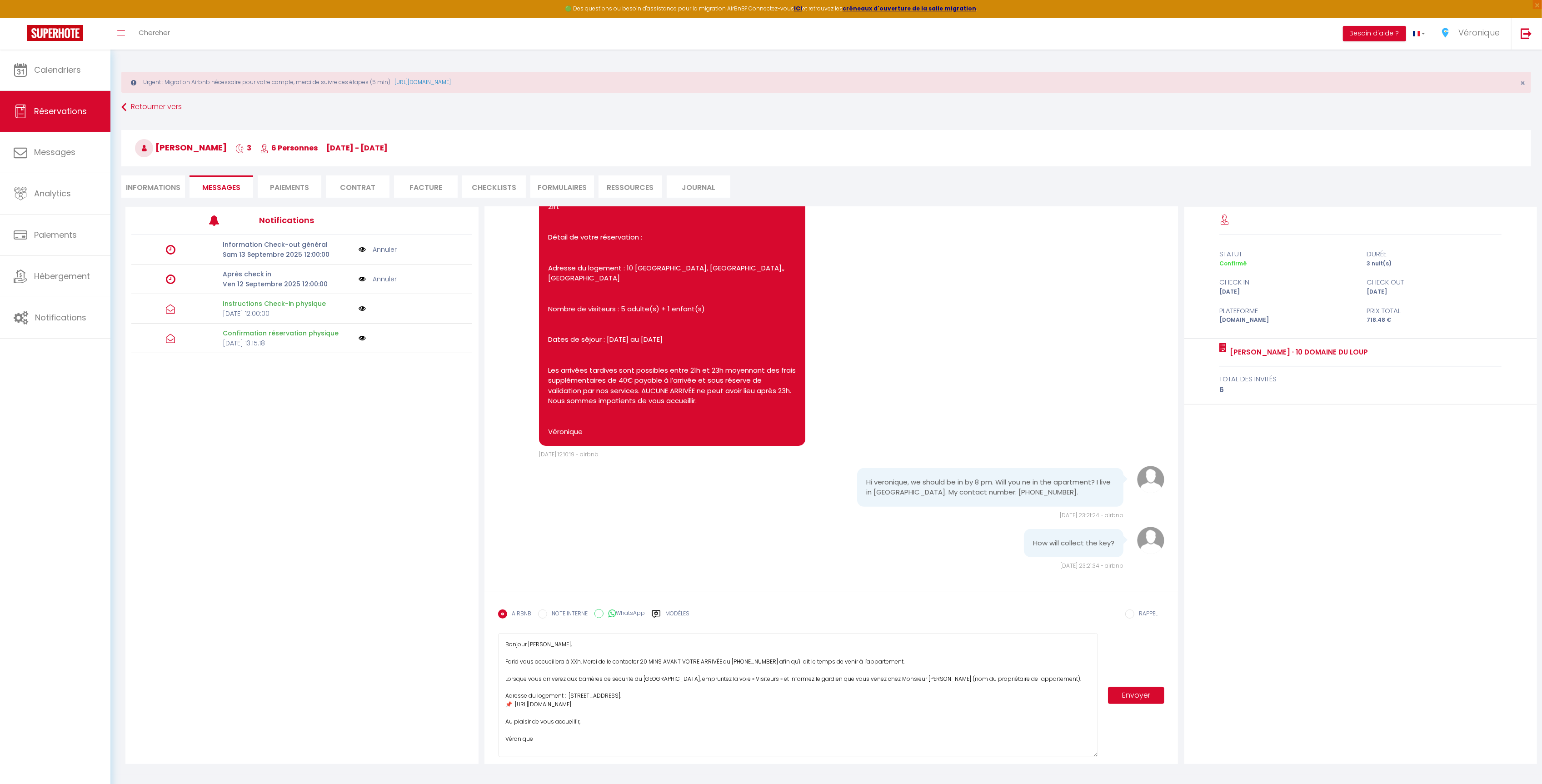
drag, startPoint x: 1094, startPoint y: 662, endPoint x: 1079, endPoint y: 752, distance: 91.2
click at [1088, 754] on textarea "Bonjour [PERSON_NAME], Farid vous accueillera à XXh. Merci de le contacter 20 M…" at bounding box center [798, 695] width 600 height 124
drag, startPoint x: 572, startPoint y: 661, endPoint x: 578, endPoint y: 661, distance: 6.0
click at [578, 661] on textarea "Bonjour [PERSON_NAME], Farid vous accueillera à XXh. Merci de le contacter 20 M…" at bounding box center [798, 695] width 600 height 124
type textarea "Bonjour [PERSON_NAME], Farid vous accueillera vers 20h. Merci de le contacter 2…"
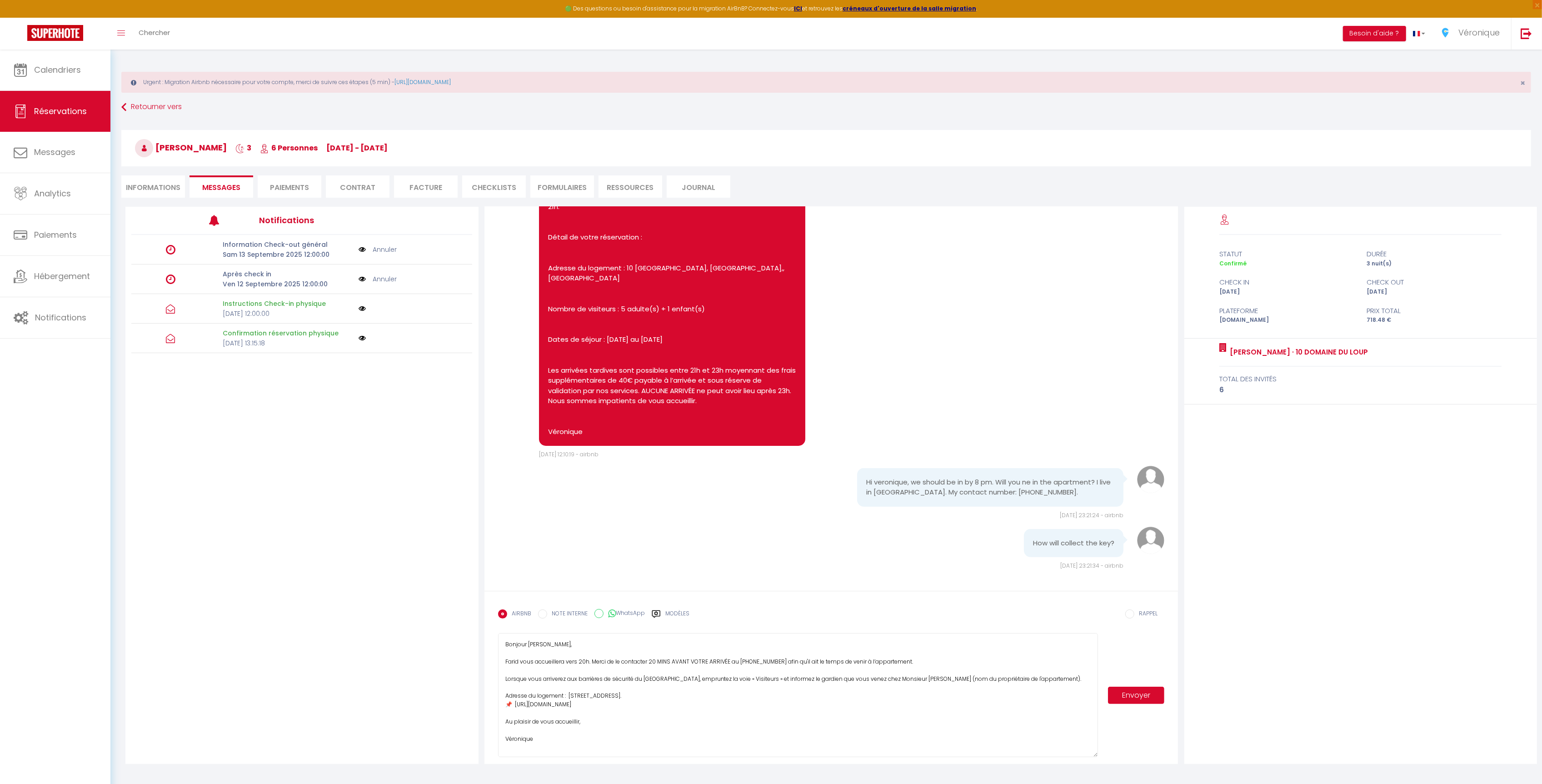
click at [1130, 692] on button "Envoyer" at bounding box center [1136, 695] width 57 height 17
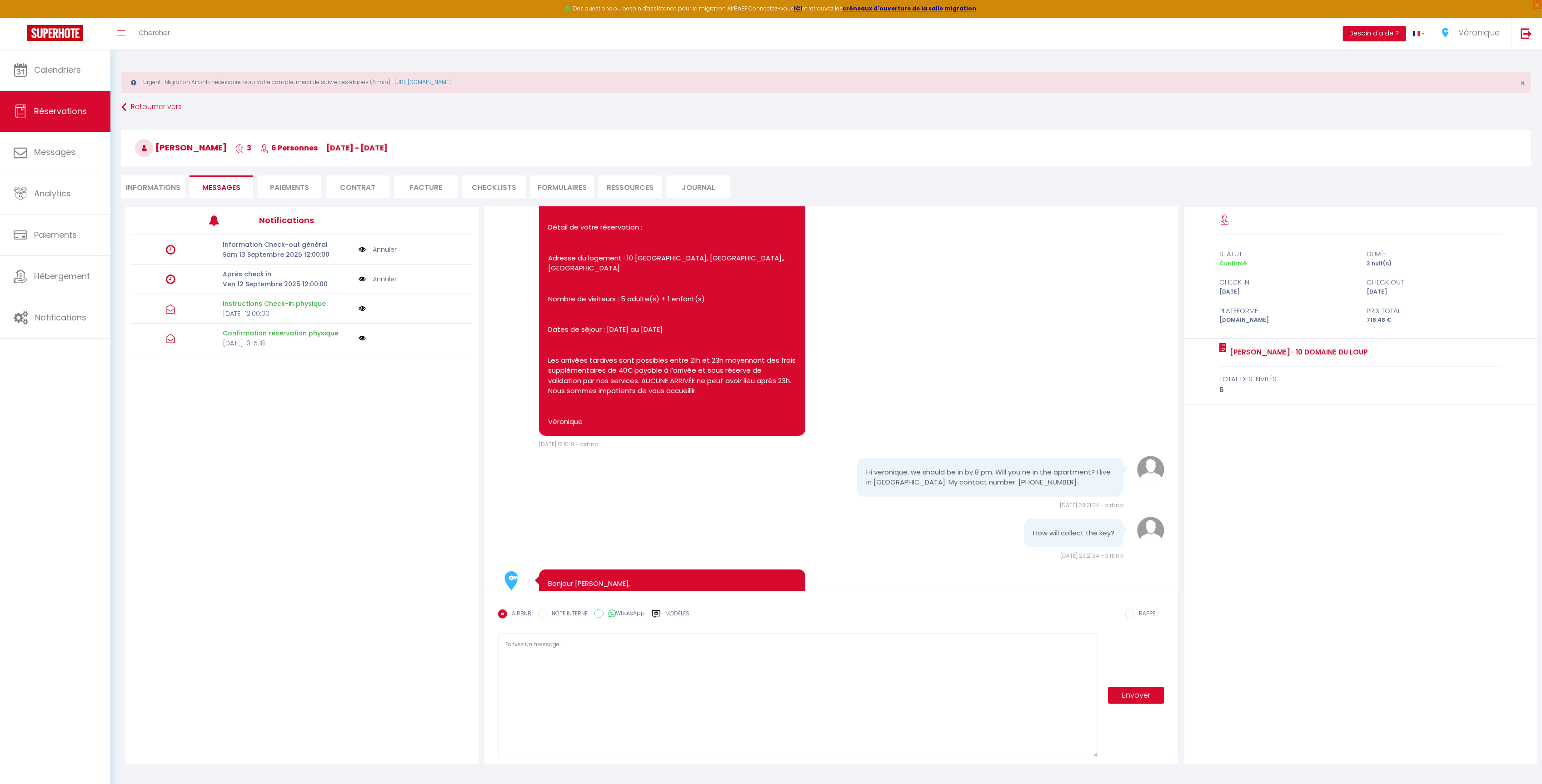
click at [149, 183] on li "Informations" at bounding box center [153, 186] width 64 height 22
select select
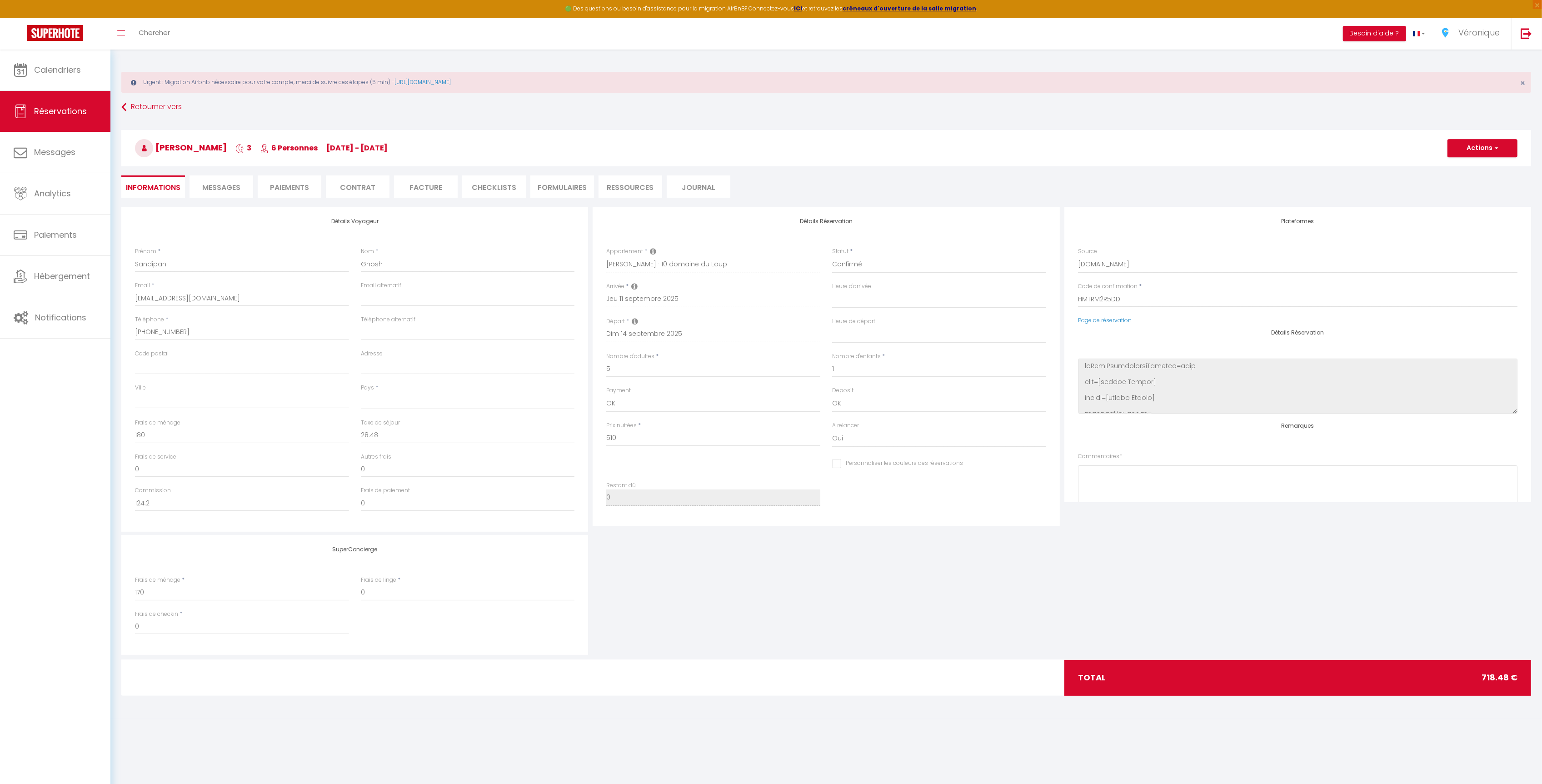
scroll to position [116, 0]
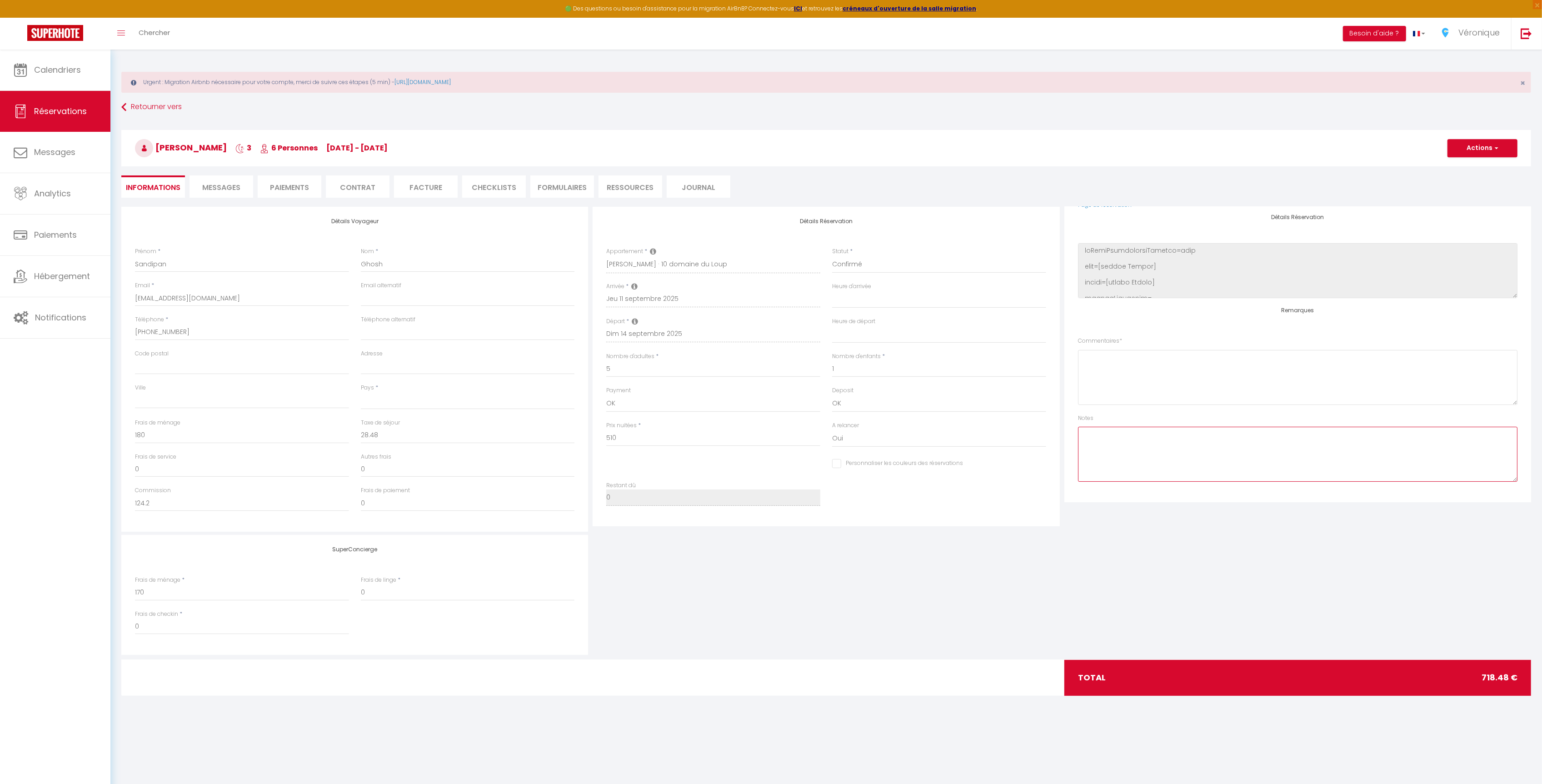
click at [1146, 436] on textarea at bounding box center [1298, 454] width 440 height 55
type textarea "Check in vers 20h"
click at [1488, 150] on button "Actions" at bounding box center [1483, 148] width 70 height 18
click at [1478, 166] on link "Enregistrer" at bounding box center [1473, 168] width 71 height 12
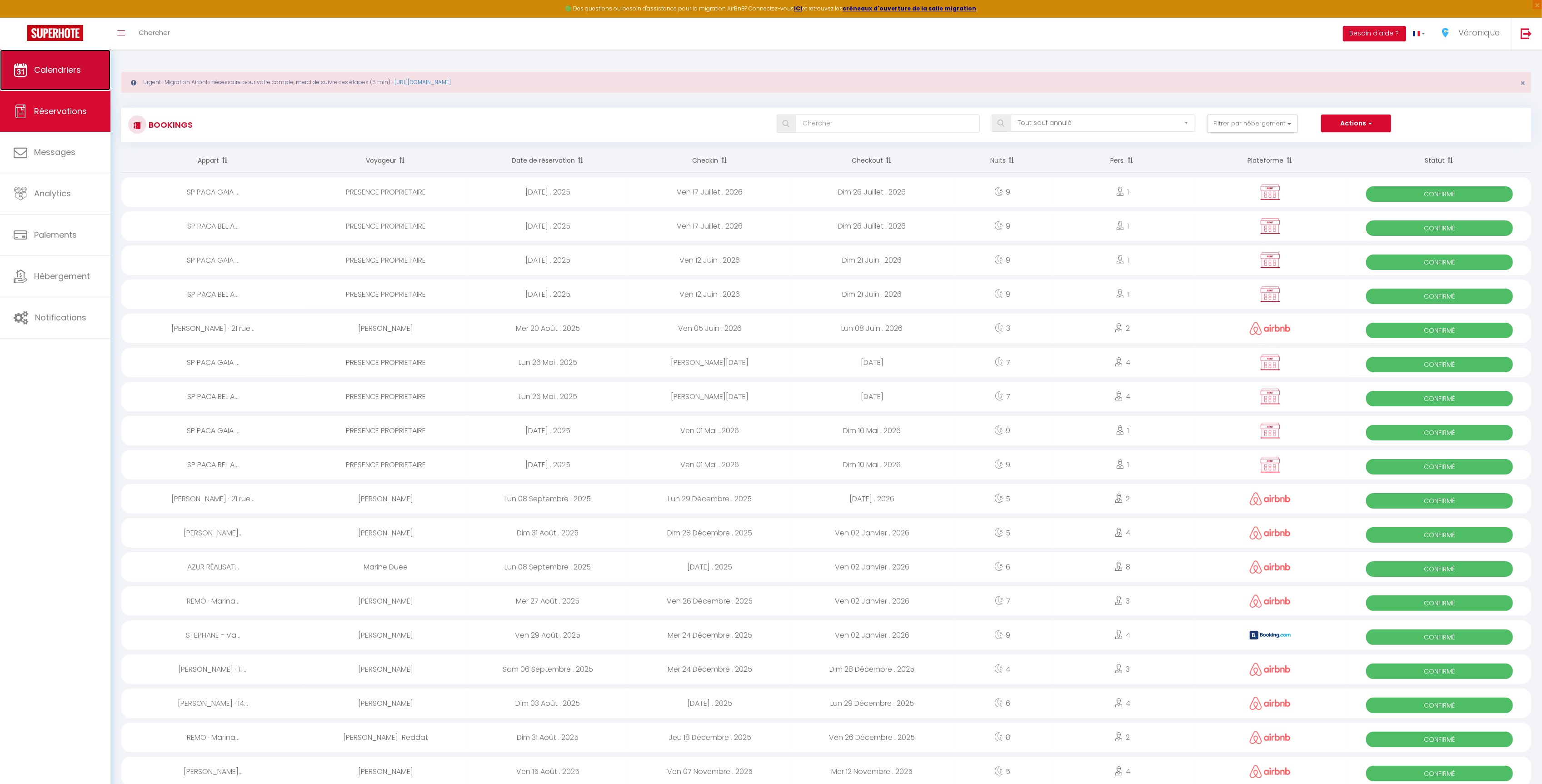
click at [48, 74] on span "Calendriers" at bounding box center [58, 69] width 47 height 12
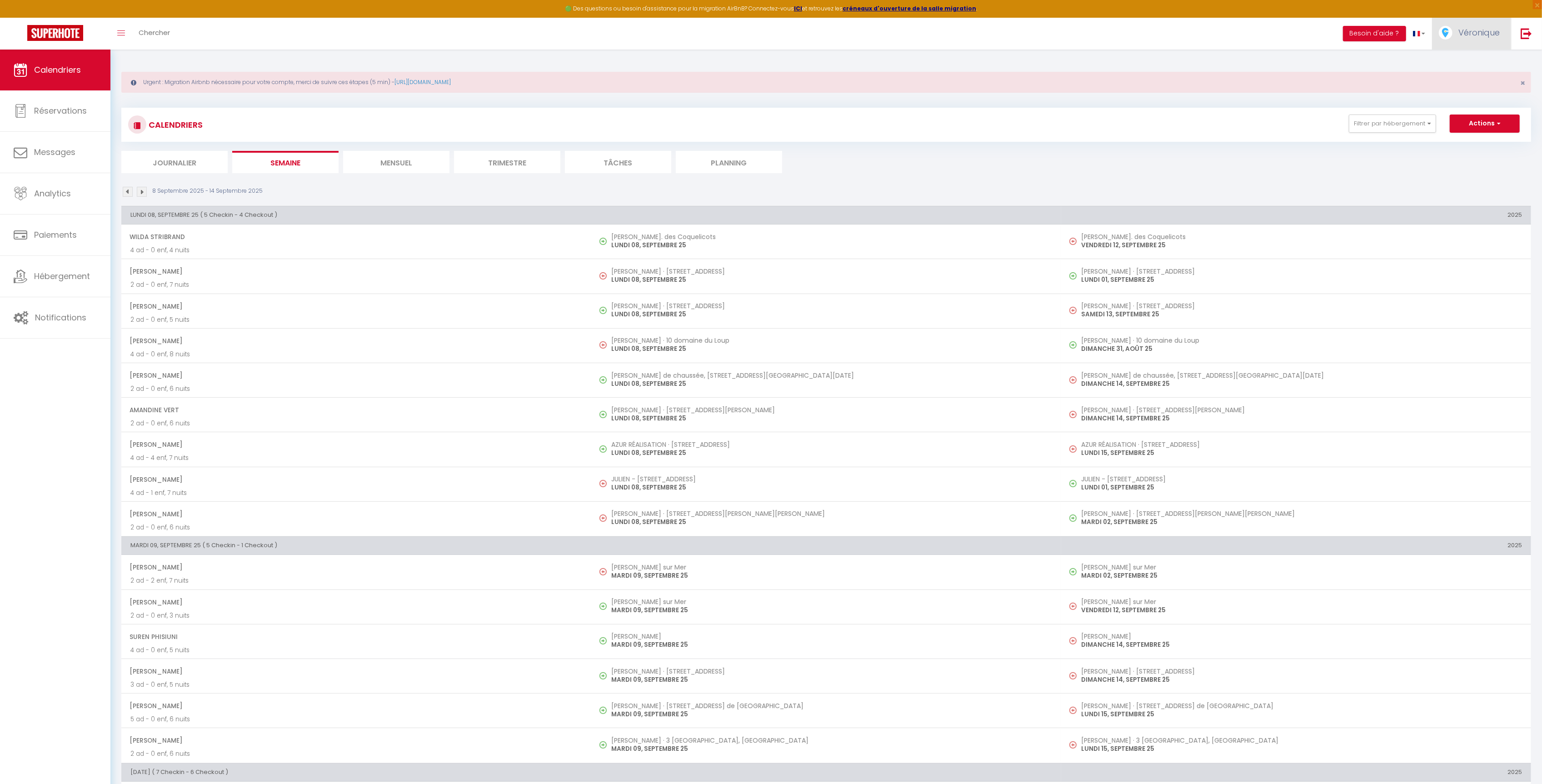
click at [1466, 33] on span "Véronique" at bounding box center [1479, 32] width 41 height 12
click at [1469, 71] on link "Équipe" at bounding box center [1475, 79] width 67 height 15
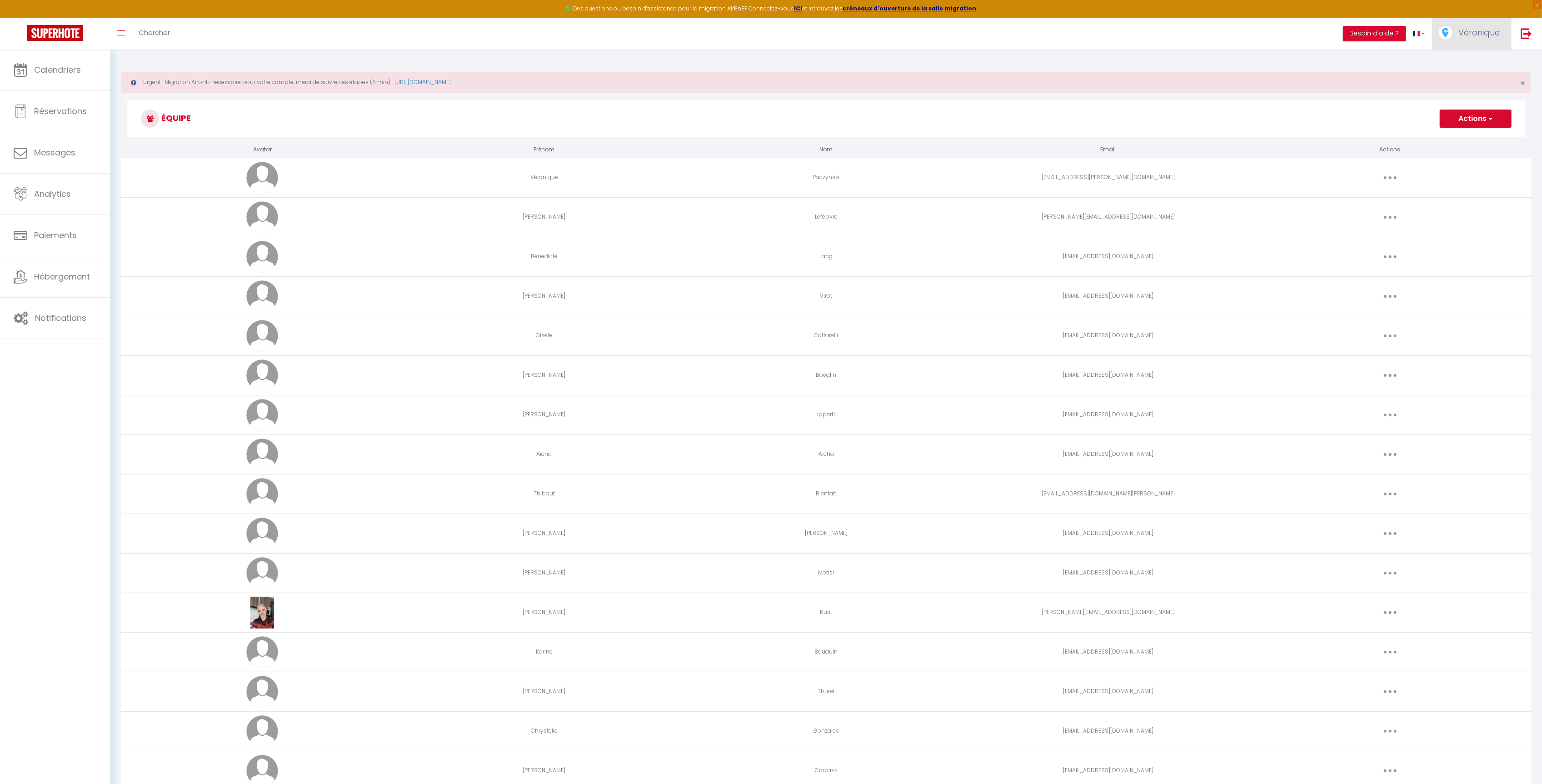
click at [1471, 41] on link "Véronique" at bounding box center [1471, 34] width 79 height 32
click at [1465, 56] on link "Paramètres" at bounding box center [1475, 63] width 67 height 15
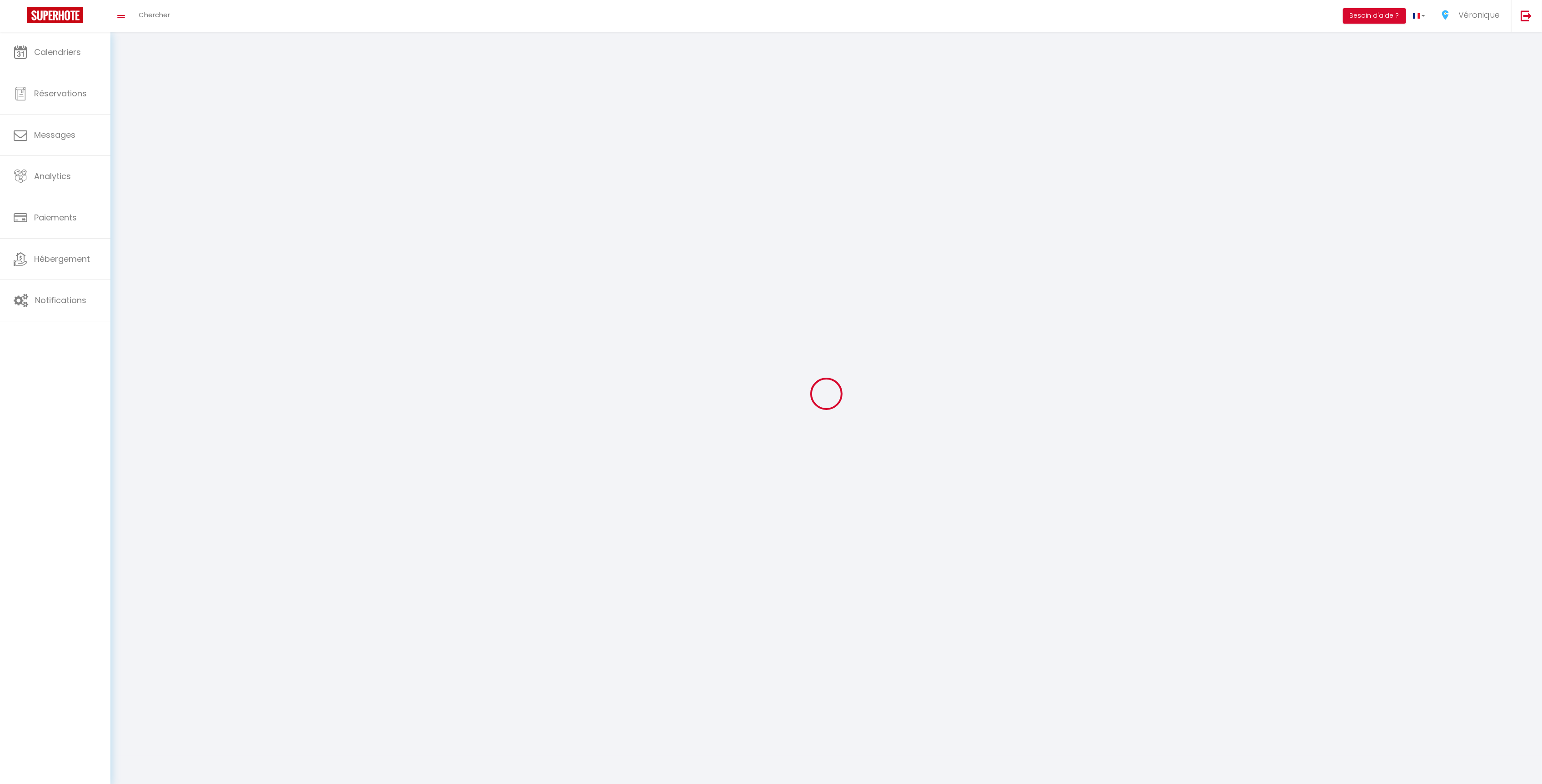
type input "Véronique"
type input "Paczynski"
type input "0783356355"
type input "[STREET_ADDRESS]"
type input "06800"
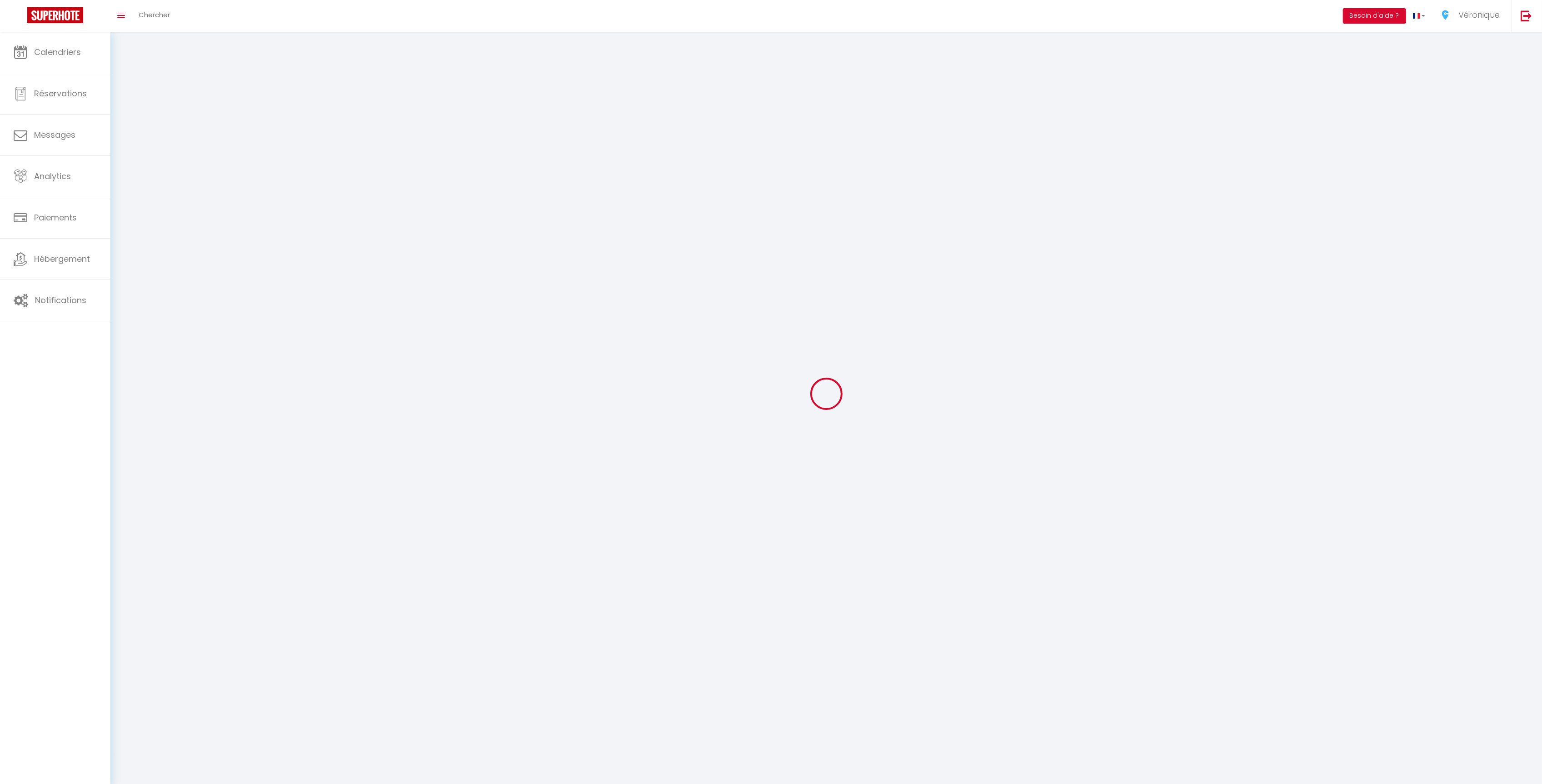
type input "Cagnes sur Mer"
type input "S3ZDDOslWoNHyKnXhXjrPfZYr"
type input "i7mCouBf1RVCRPS3TMpEx3B2F"
type input "[URL][DOMAIN_NAME]"
select select "28"
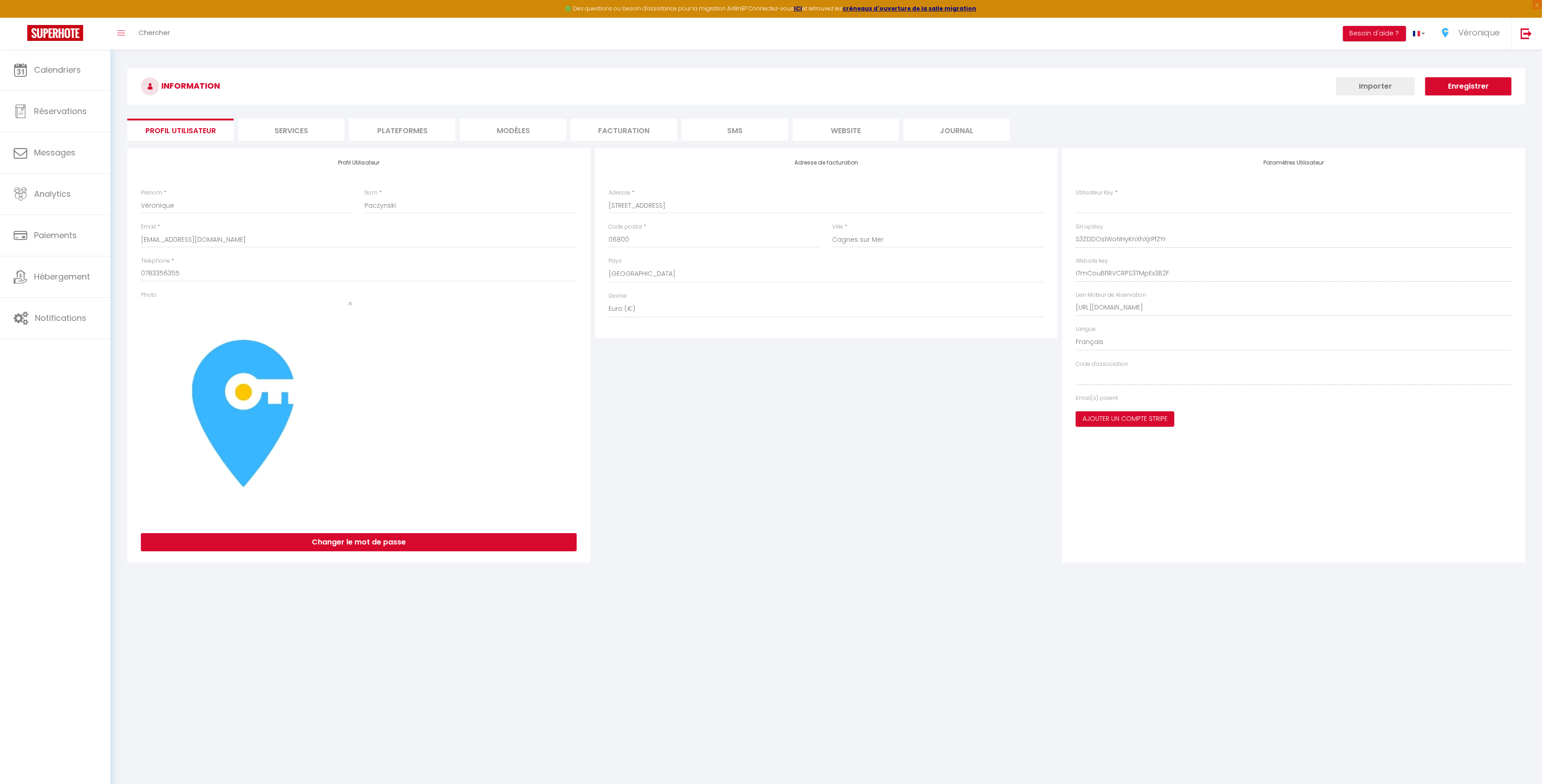
type input "S3ZDDOslWoNHyKnXhXjrPfZYr"
type input "i7mCouBf1RVCRPS3TMpEx3B2F"
type input "[URL][DOMAIN_NAME]"
select select "fr"
click at [399, 132] on li "Plateformes" at bounding box center [402, 130] width 107 height 22
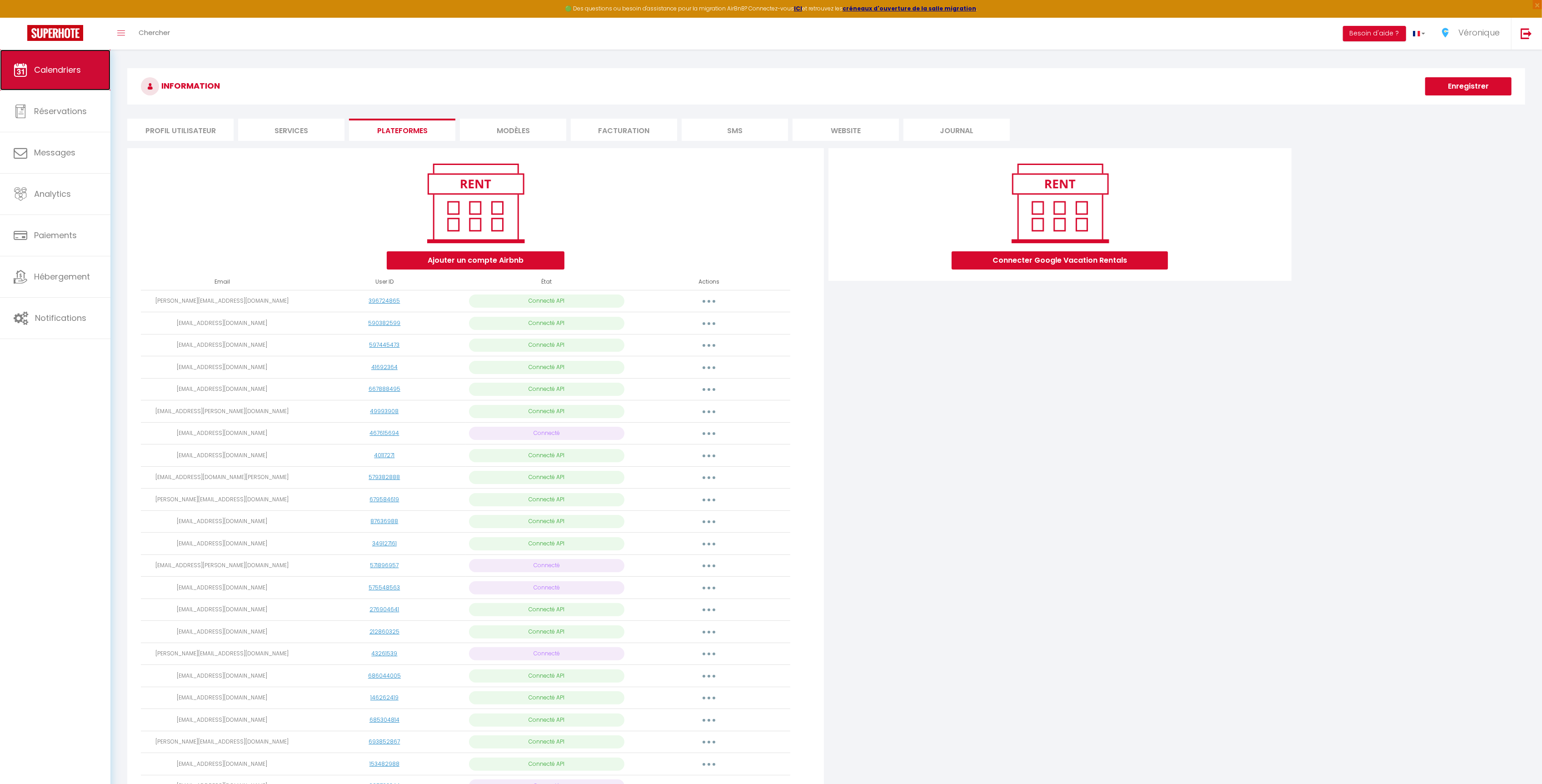
click at [78, 67] on span "Calendriers" at bounding box center [58, 69] width 47 height 12
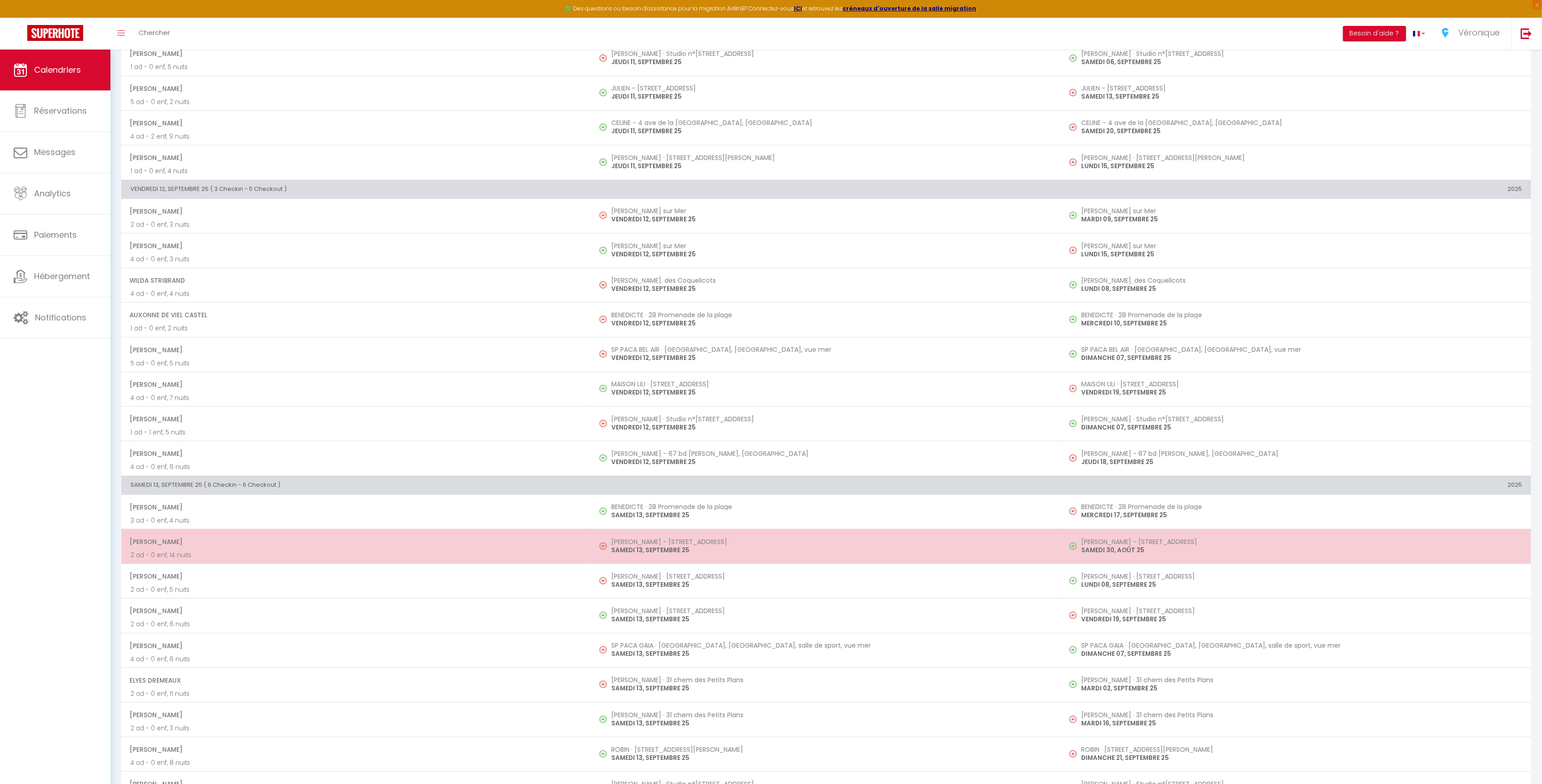
scroll to position [1279, 0]
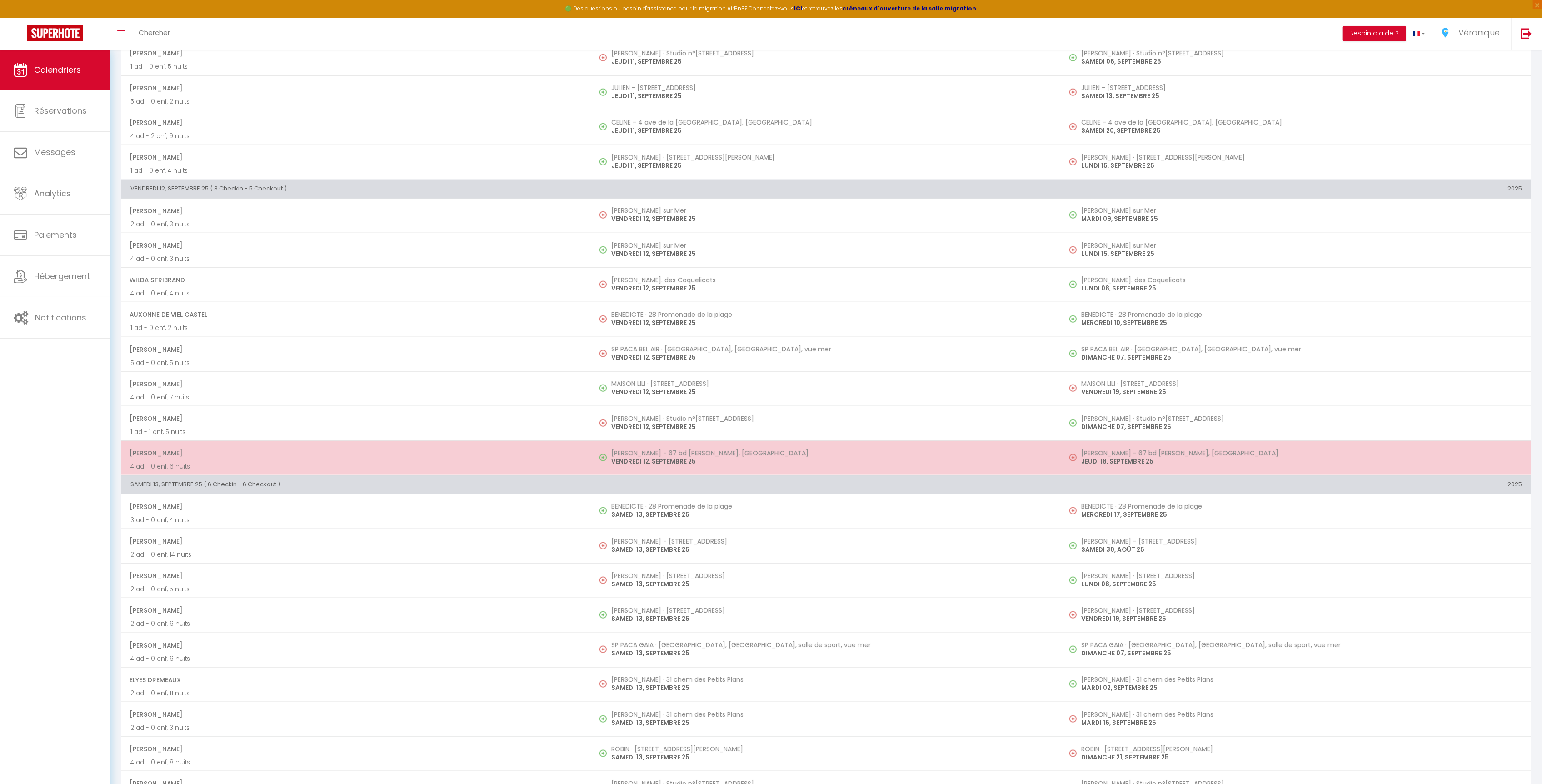
click at [671, 467] on p "VENDREDI 12, SEPTEMBRE 25" at bounding box center [832, 462] width 441 height 10
select select "OK"
select select "0"
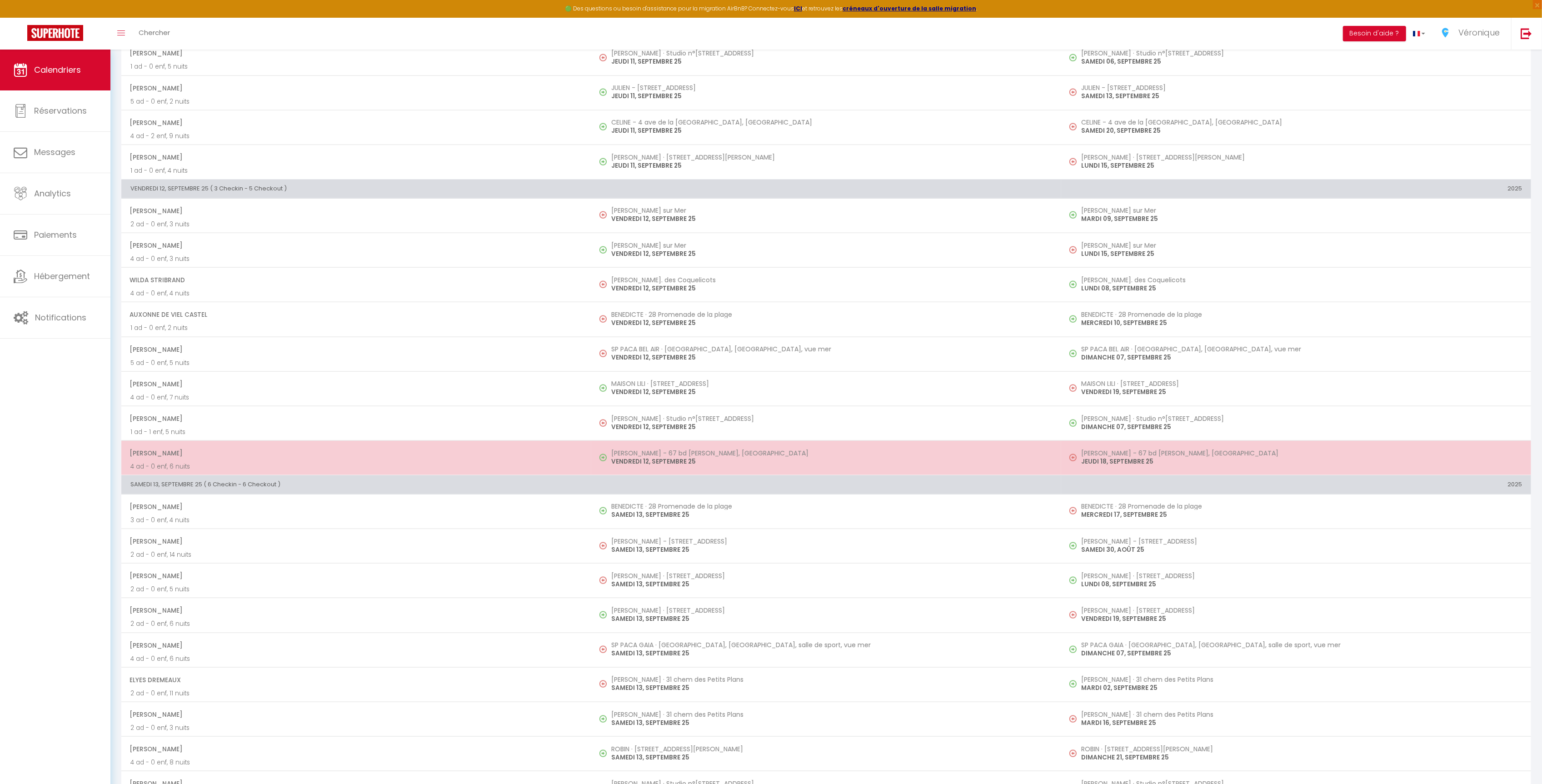
select select "1"
select select
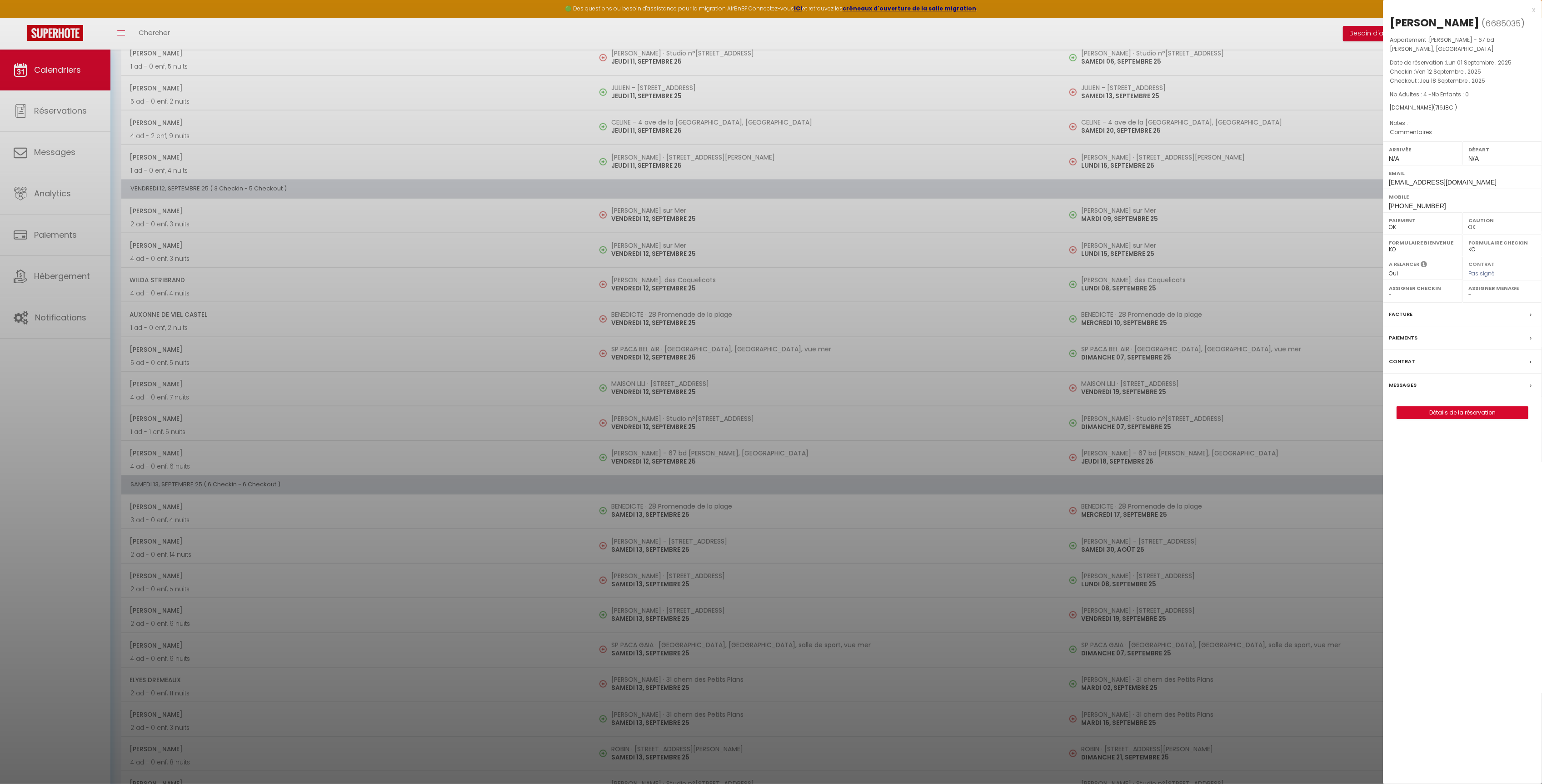
click at [1451, 378] on div "Messages" at bounding box center [1462, 385] width 159 height 23
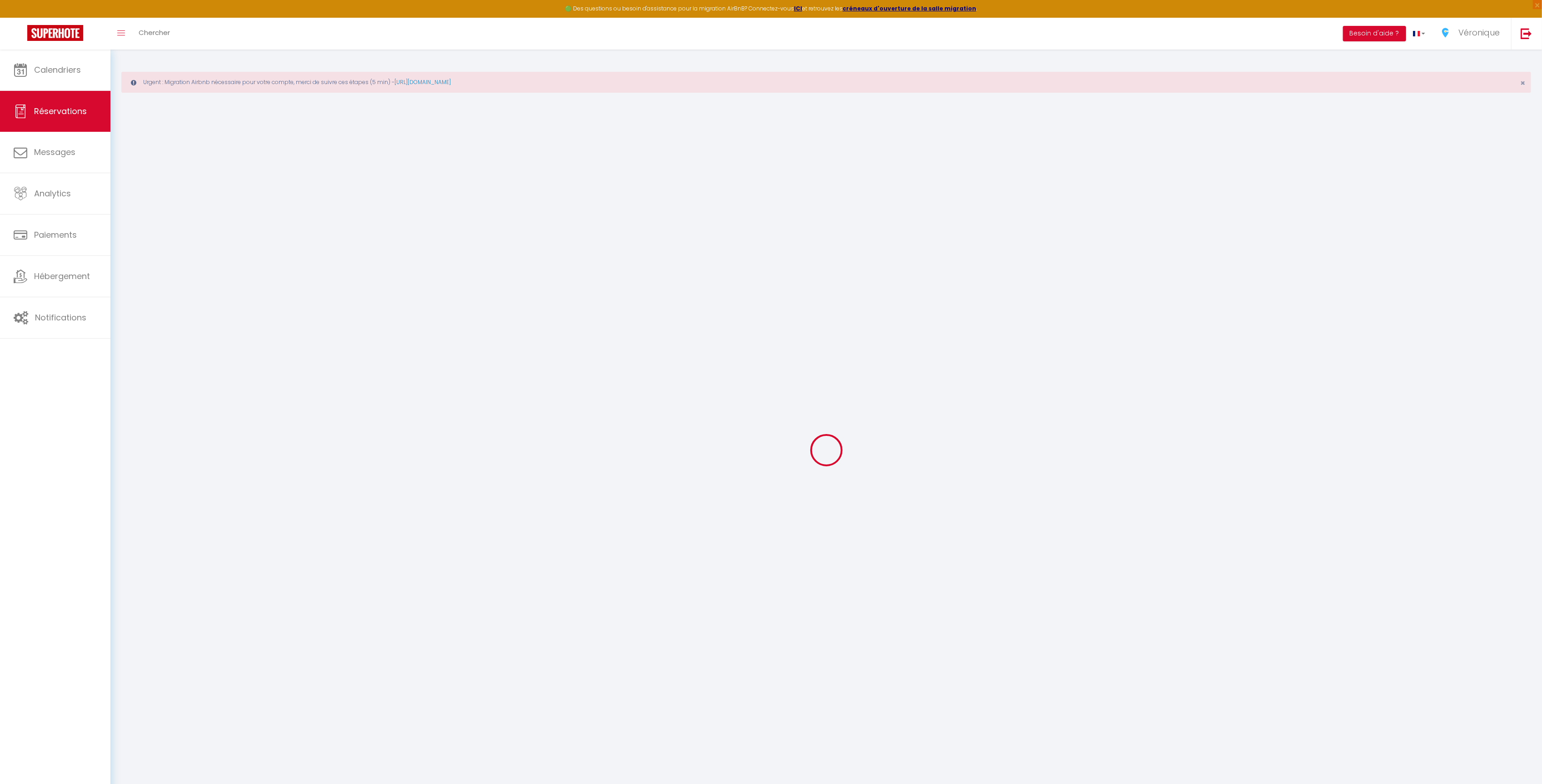
select select
checkbox input "false"
select select
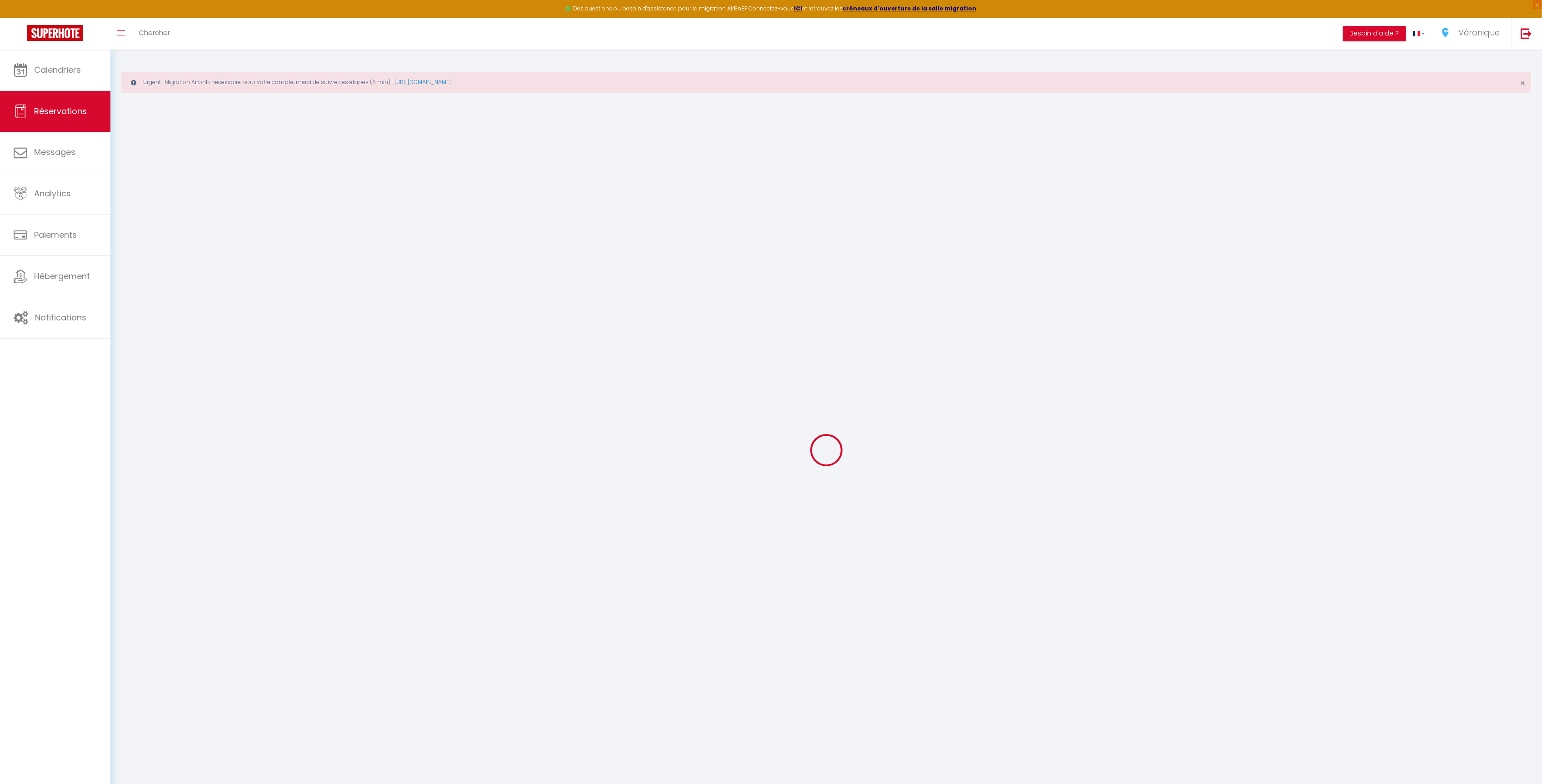
select select
checkbox input "false"
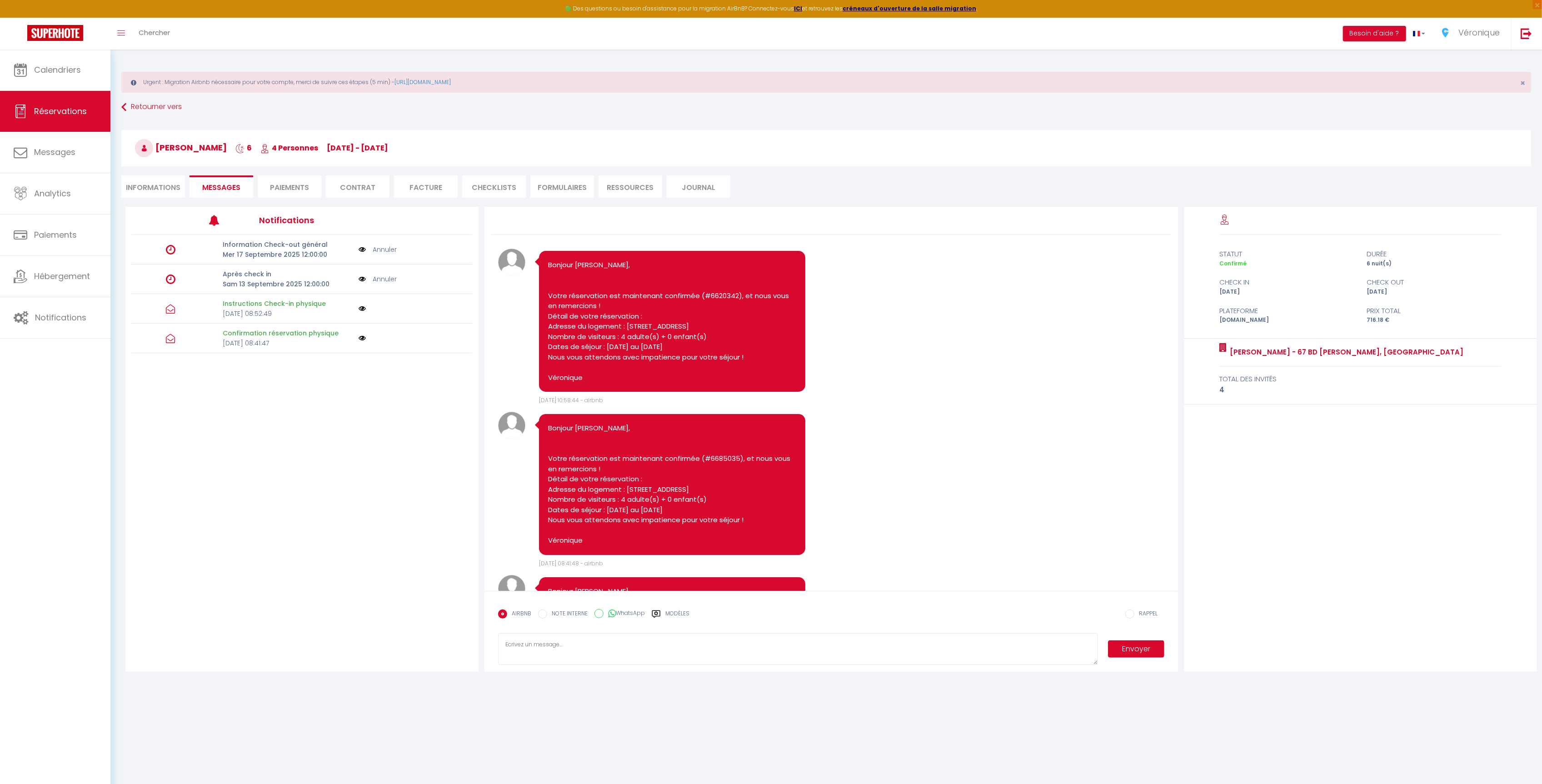
scroll to position [364, 0]
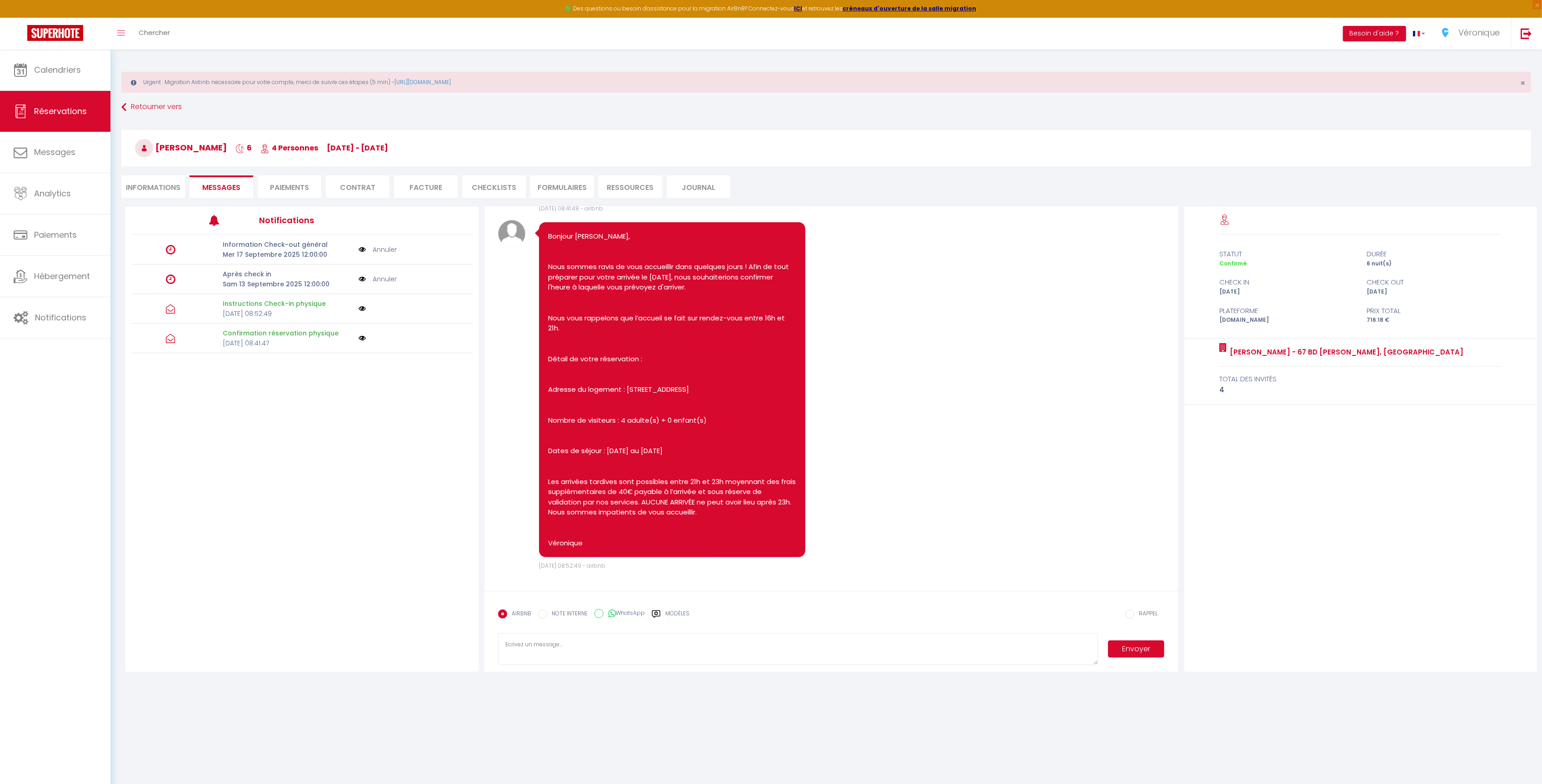
click at [583, 644] on textarea at bounding box center [798, 649] width 600 height 32
click at [667, 610] on label "Modèles" at bounding box center [677, 617] width 24 height 16
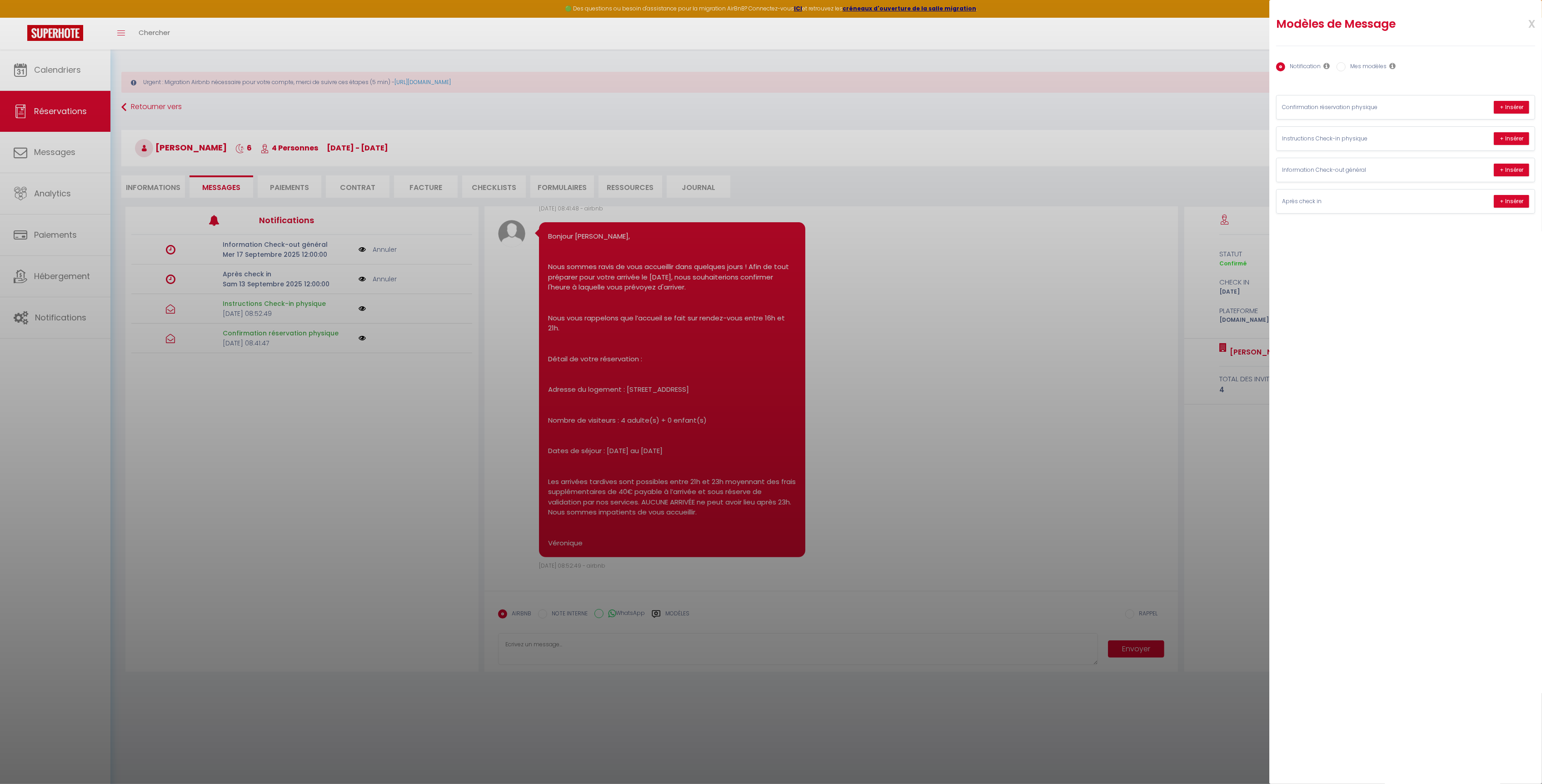
click at [1368, 63] on label "Mes modèles" at bounding box center [1366, 67] width 41 height 10
click at [1345, 63] on input "Mes modèles" at bounding box center [1341, 67] width 9 height 9
radio input "true"
radio input "false"
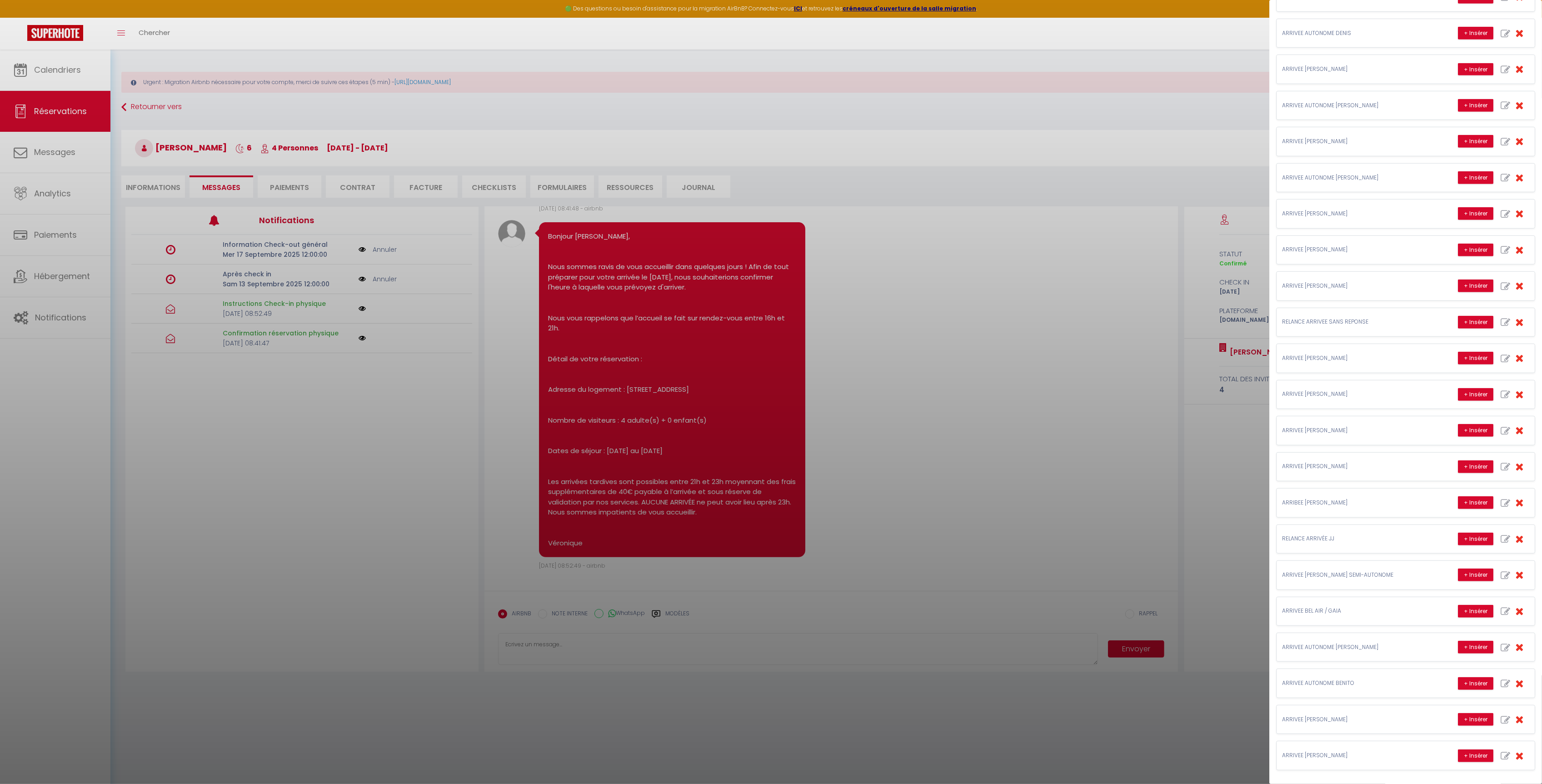
scroll to position [616, 0]
click at [1472, 460] on button "+ Insérer" at bounding box center [1476, 467] width 36 height 13
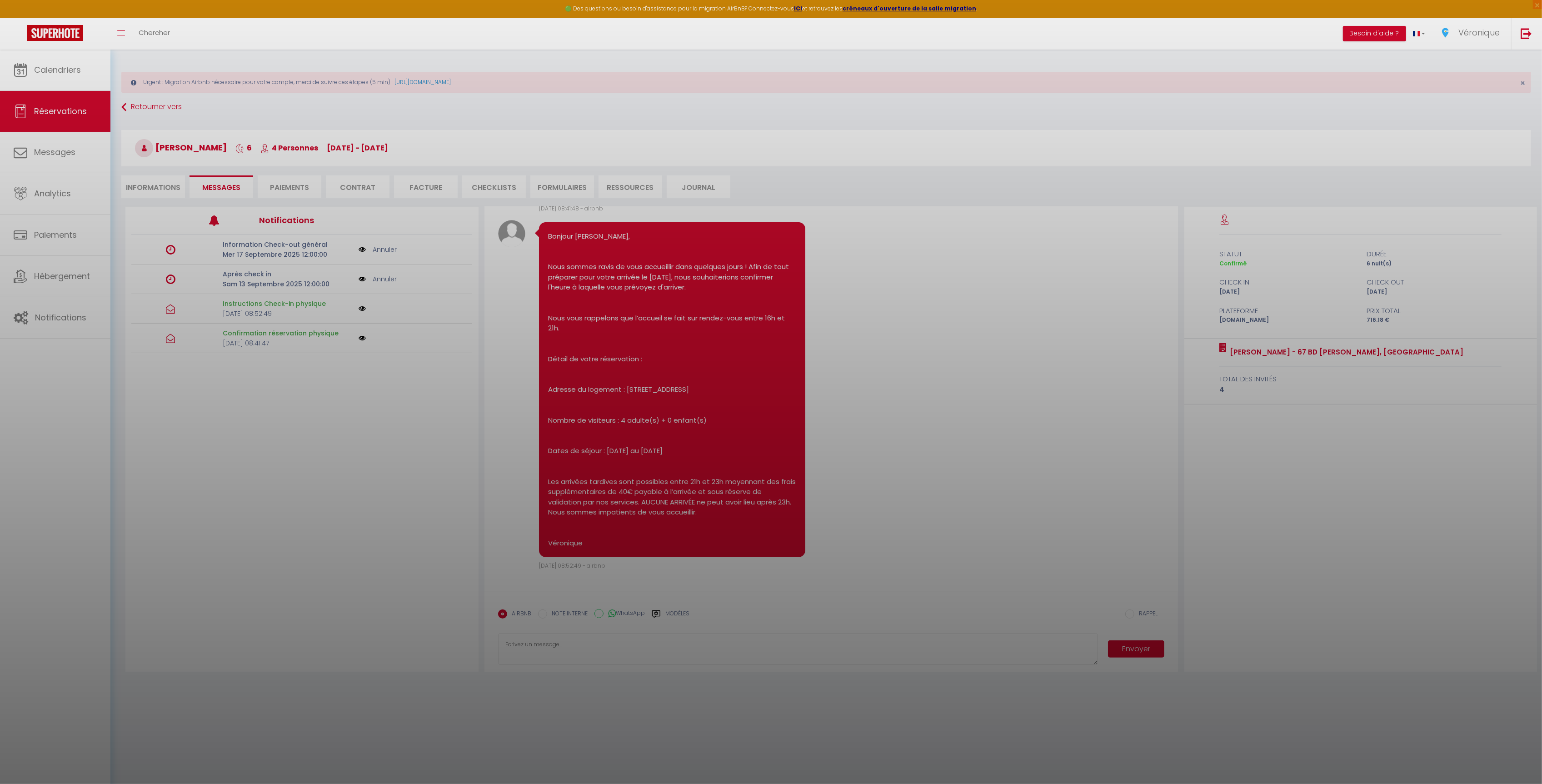
type textarea "Bonjour [PERSON_NAME] vous accueillera entre 16h et 17h. Merci de le contacter …"
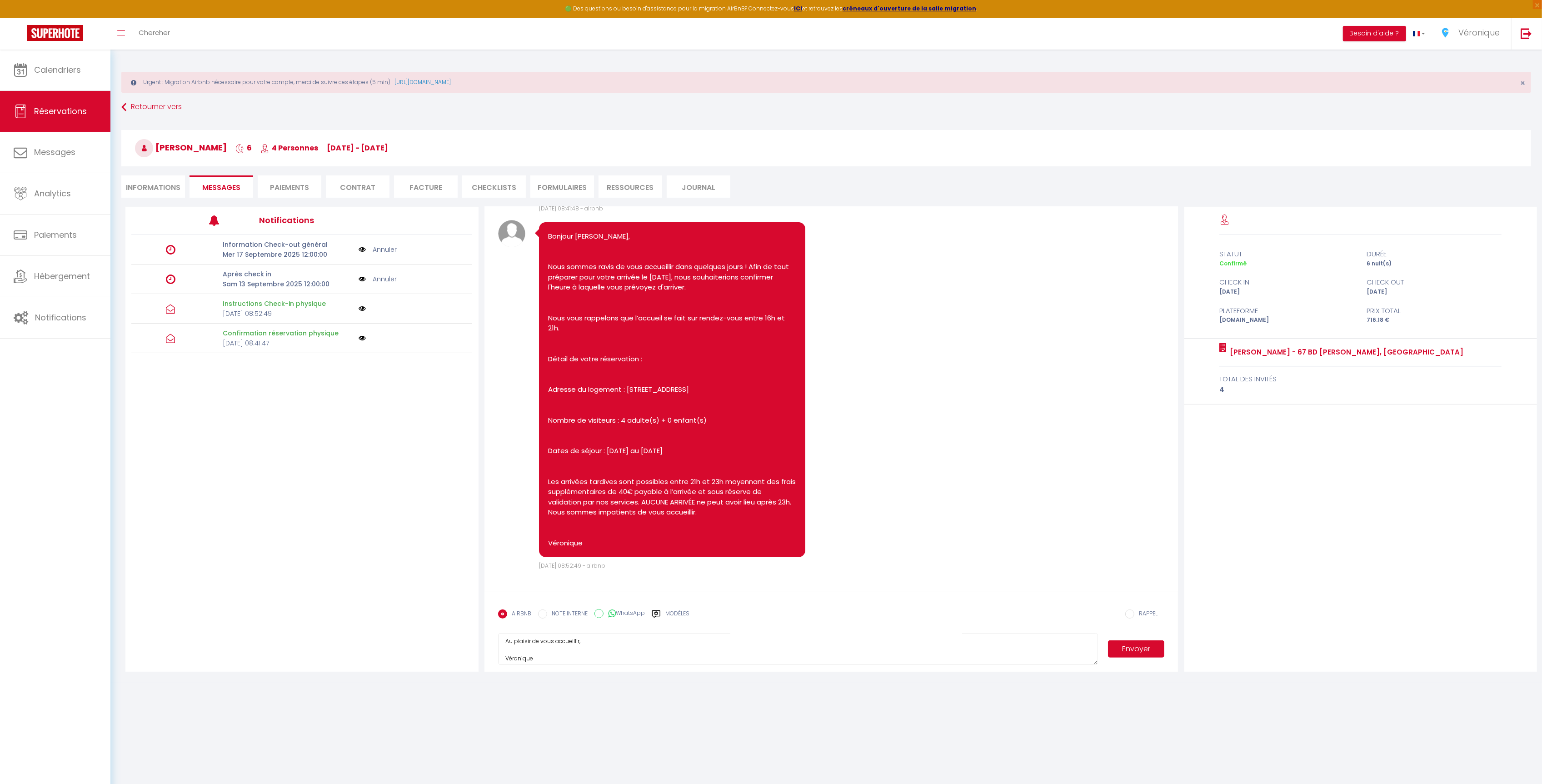
scroll to position [77, 0]
click at [706, 650] on textarea "Bonjour [PERSON_NAME] vous accueillera entre 16h et 17h. Merci de le contacter …" at bounding box center [798, 649] width 600 height 32
click at [672, 616] on label "Modèles" at bounding box center [677, 617] width 24 height 16
radio input "true"
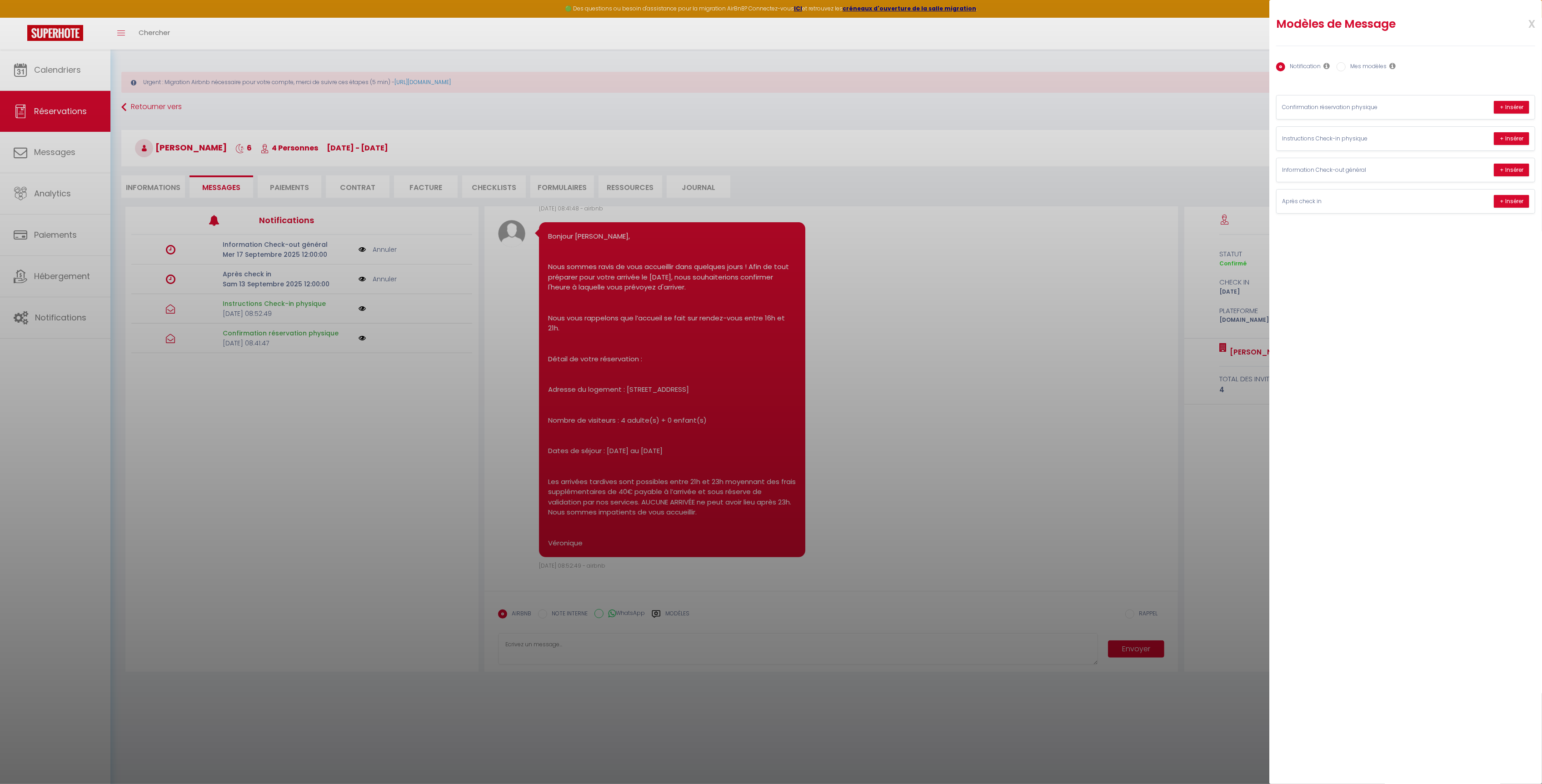
click at [1356, 69] on label "Mes modèles" at bounding box center [1366, 67] width 41 height 10
click at [1345, 69] on input "Mes modèles" at bounding box center [1341, 67] width 9 height 9
radio input "true"
radio input "false"
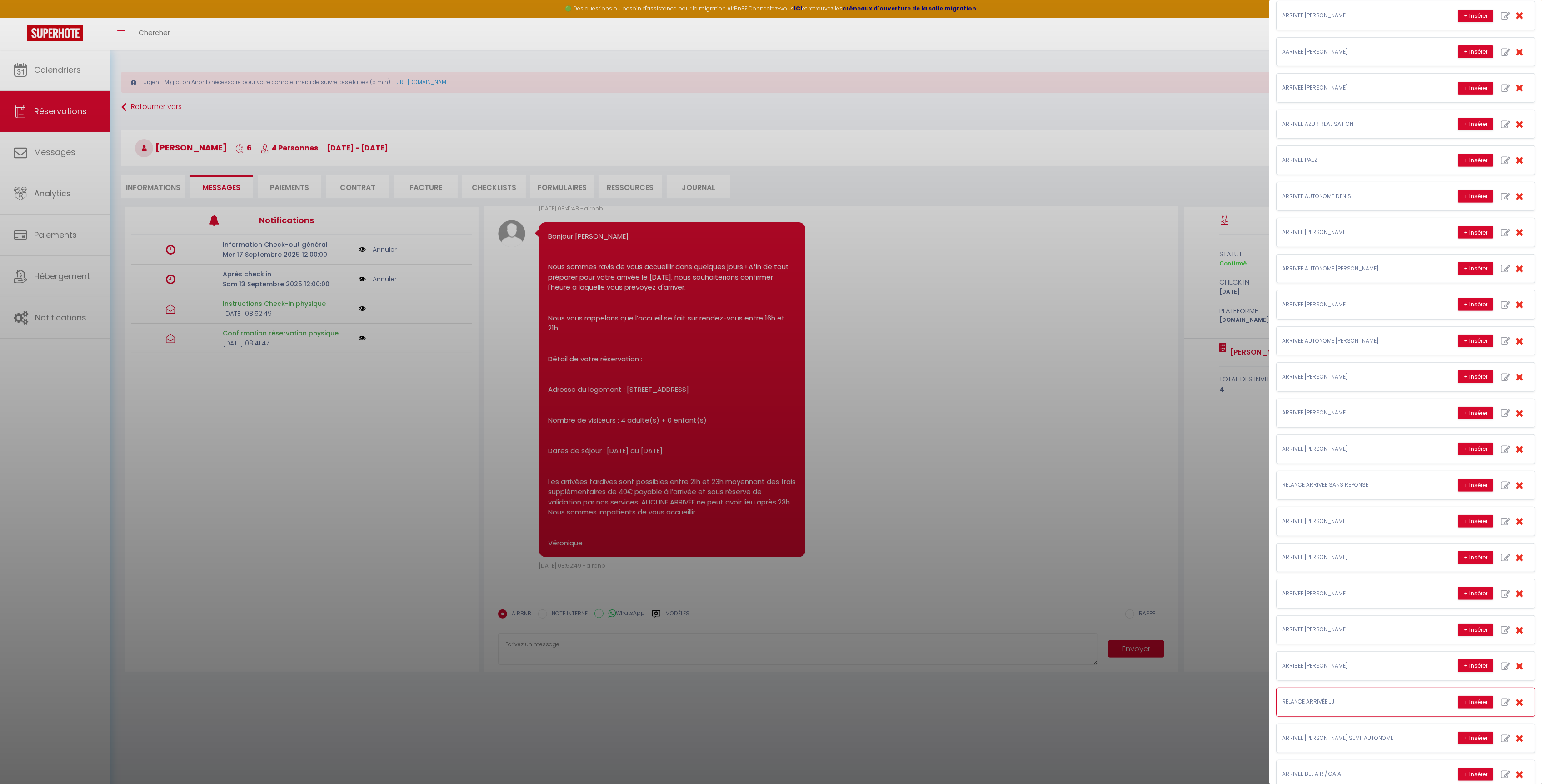
scroll to position [436, 0]
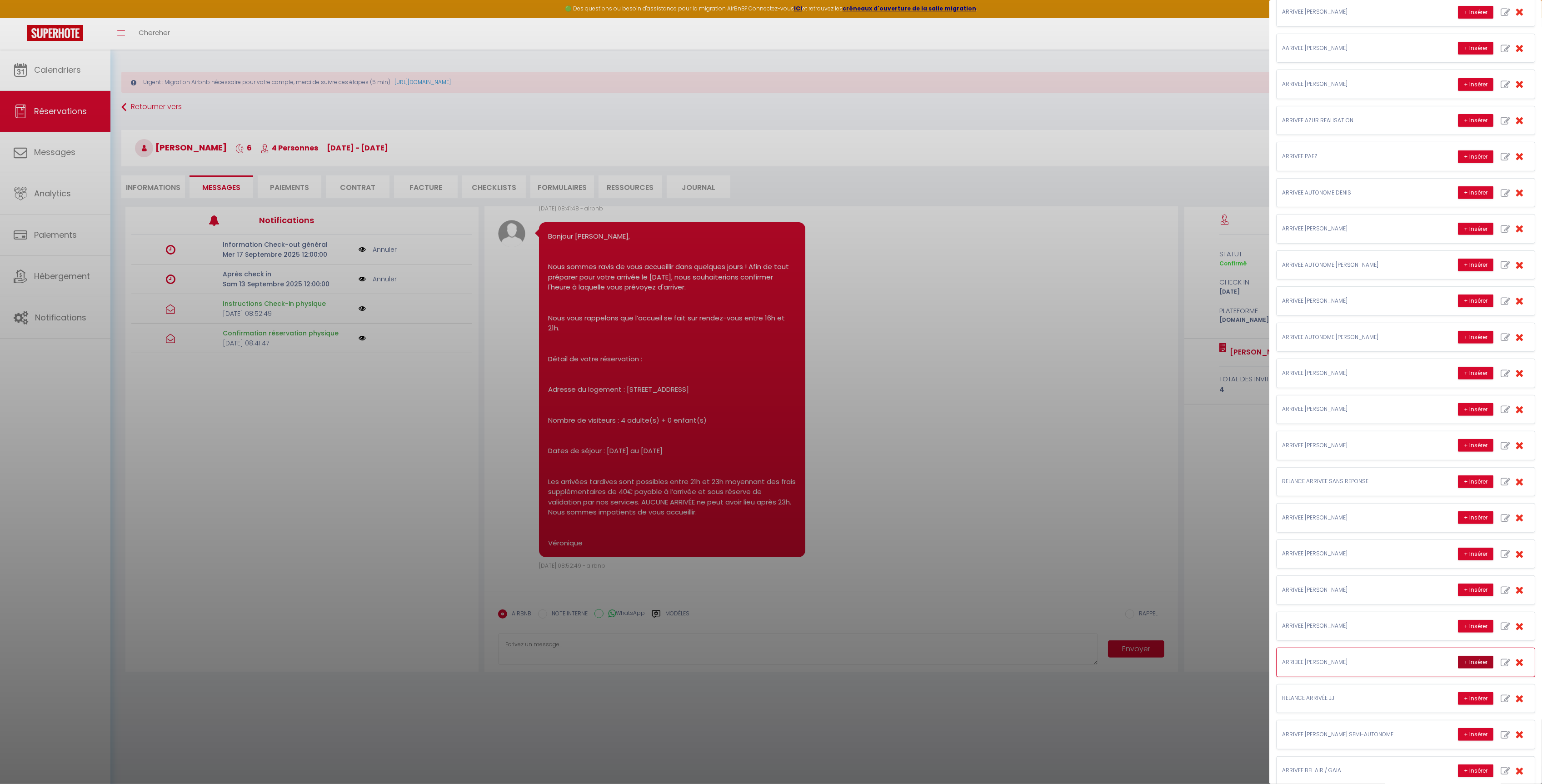
click at [1458, 669] on button "+ Insérer" at bounding box center [1476, 662] width 36 height 13
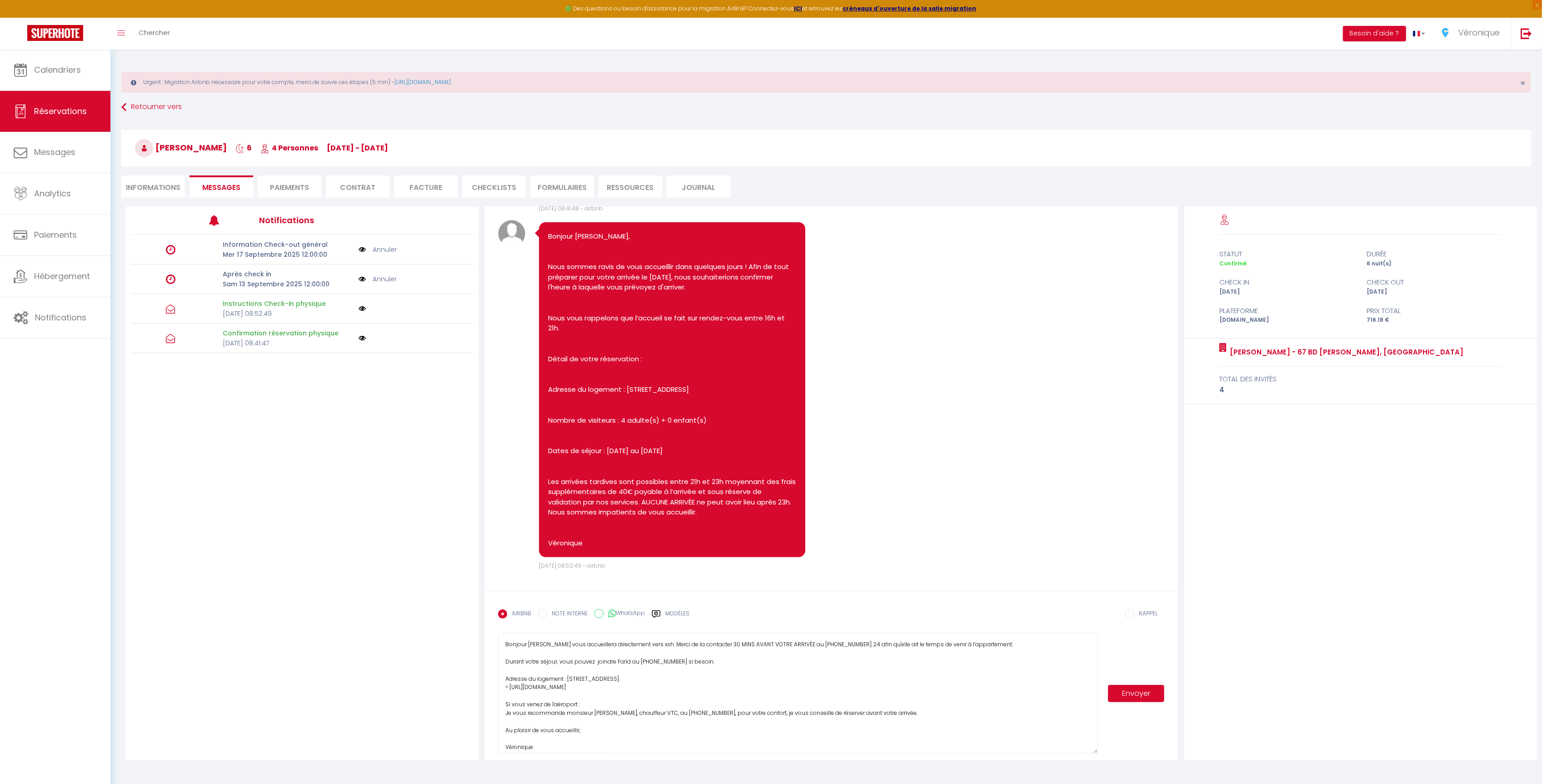
drag, startPoint x: 1095, startPoint y: 683, endPoint x: 1093, endPoint y: 749, distance: 66.0
click at [1093, 749] on textarea "Bonjour [PERSON_NAME] vous accueillera directement vers xxh. Merci de la contac…" at bounding box center [798, 693] width 600 height 120
click at [618, 664] on textarea "Bonjour [PERSON_NAME] vous accueillera directement vers xxh. Merci de la contac…" at bounding box center [798, 693] width 600 height 120
type textarea "Bonjour [PERSON_NAME] vous accueillera directement entre 18h et 19h. Merci de l…"
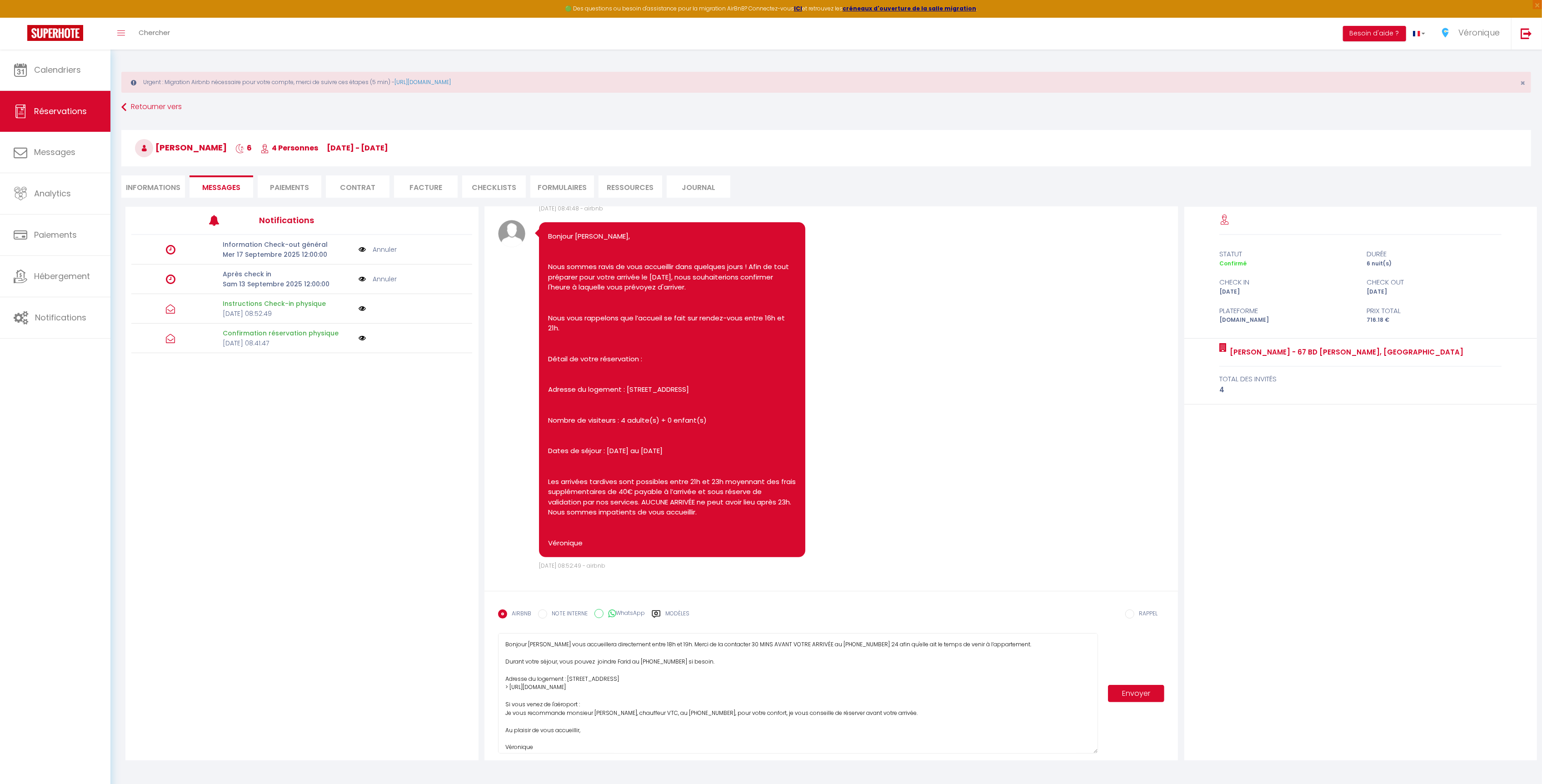
click at [1135, 697] on button "Envoyer" at bounding box center [1136, 693] width 57 height 17
select select
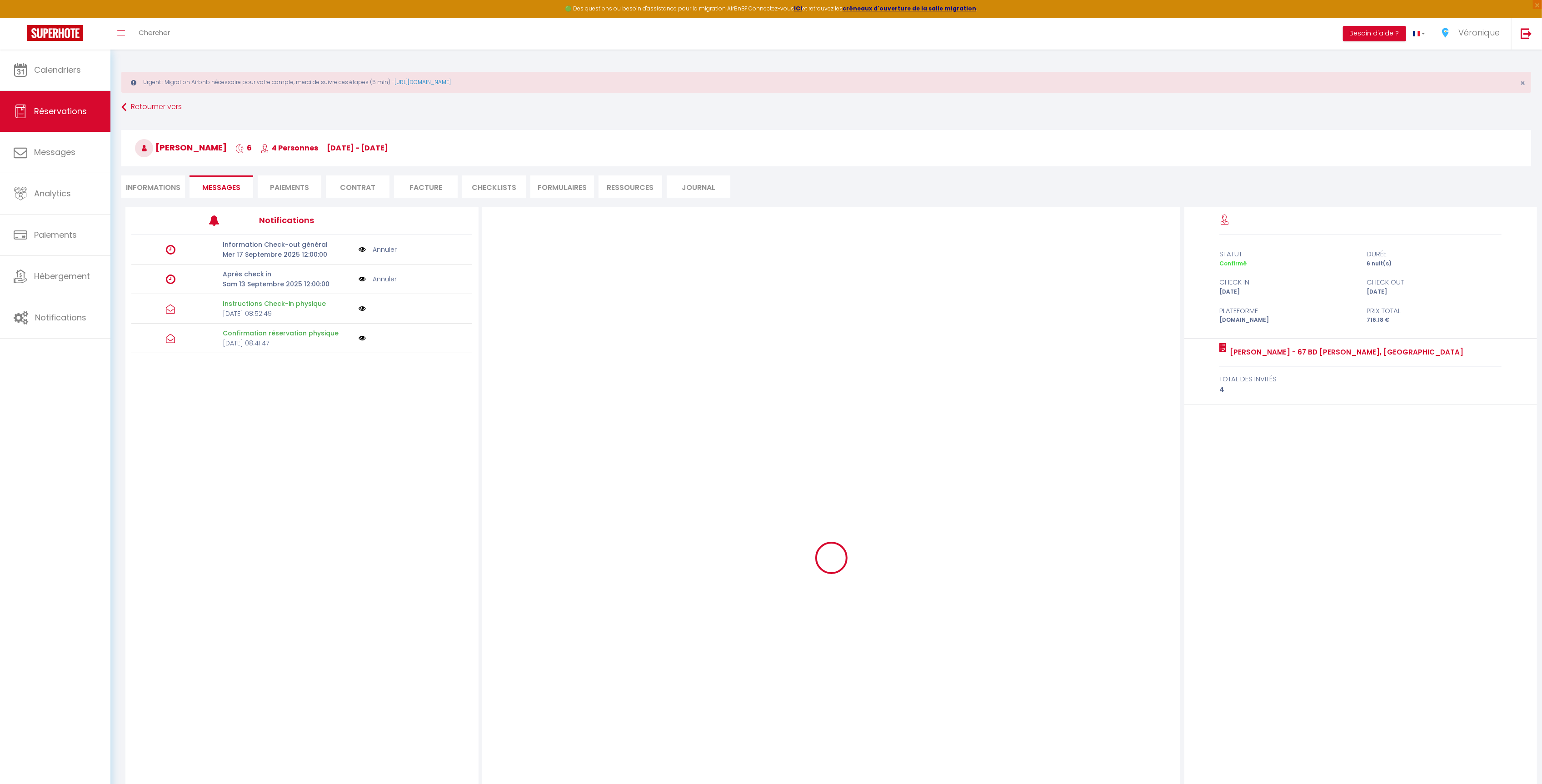
select select
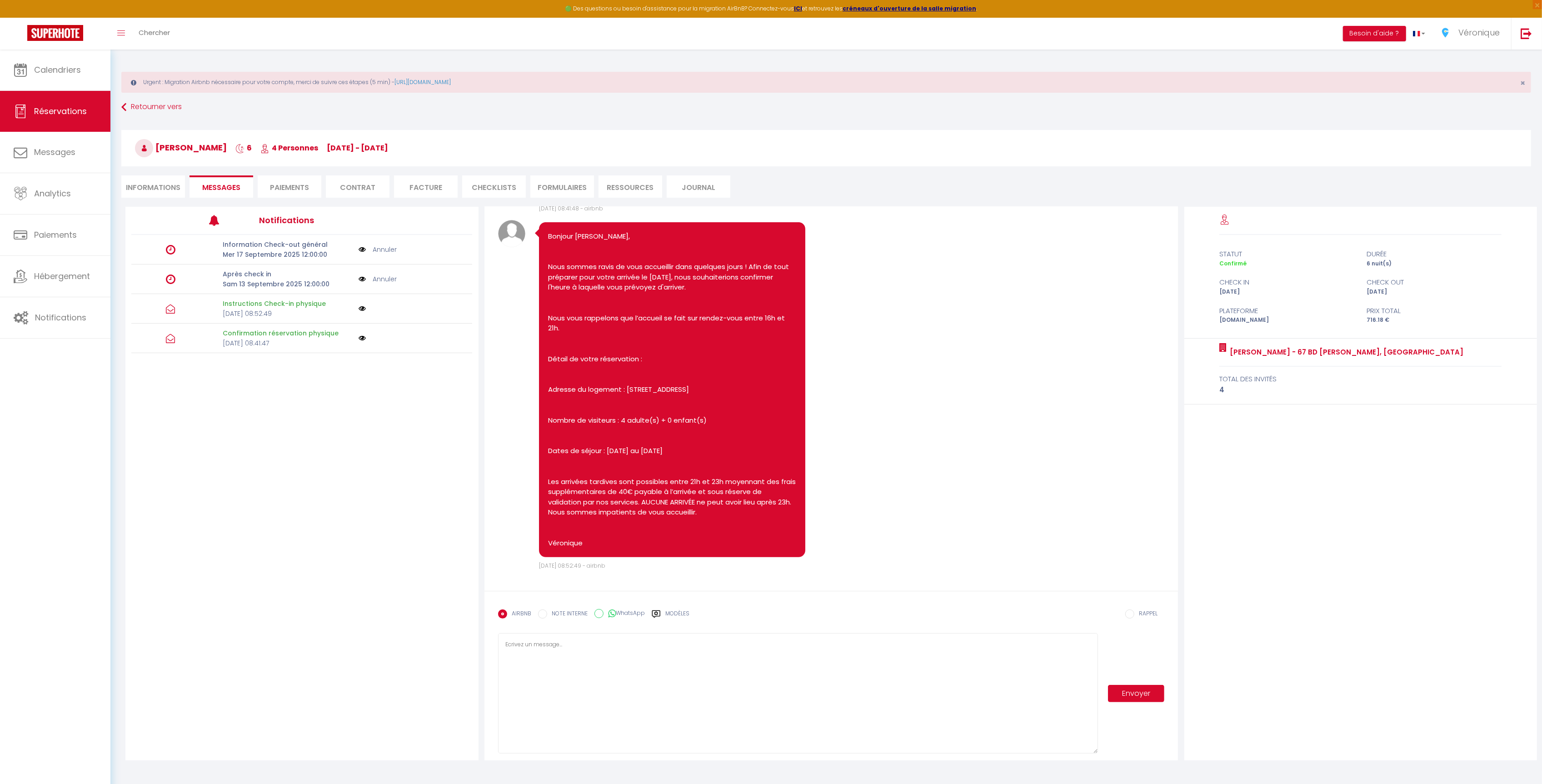
select select
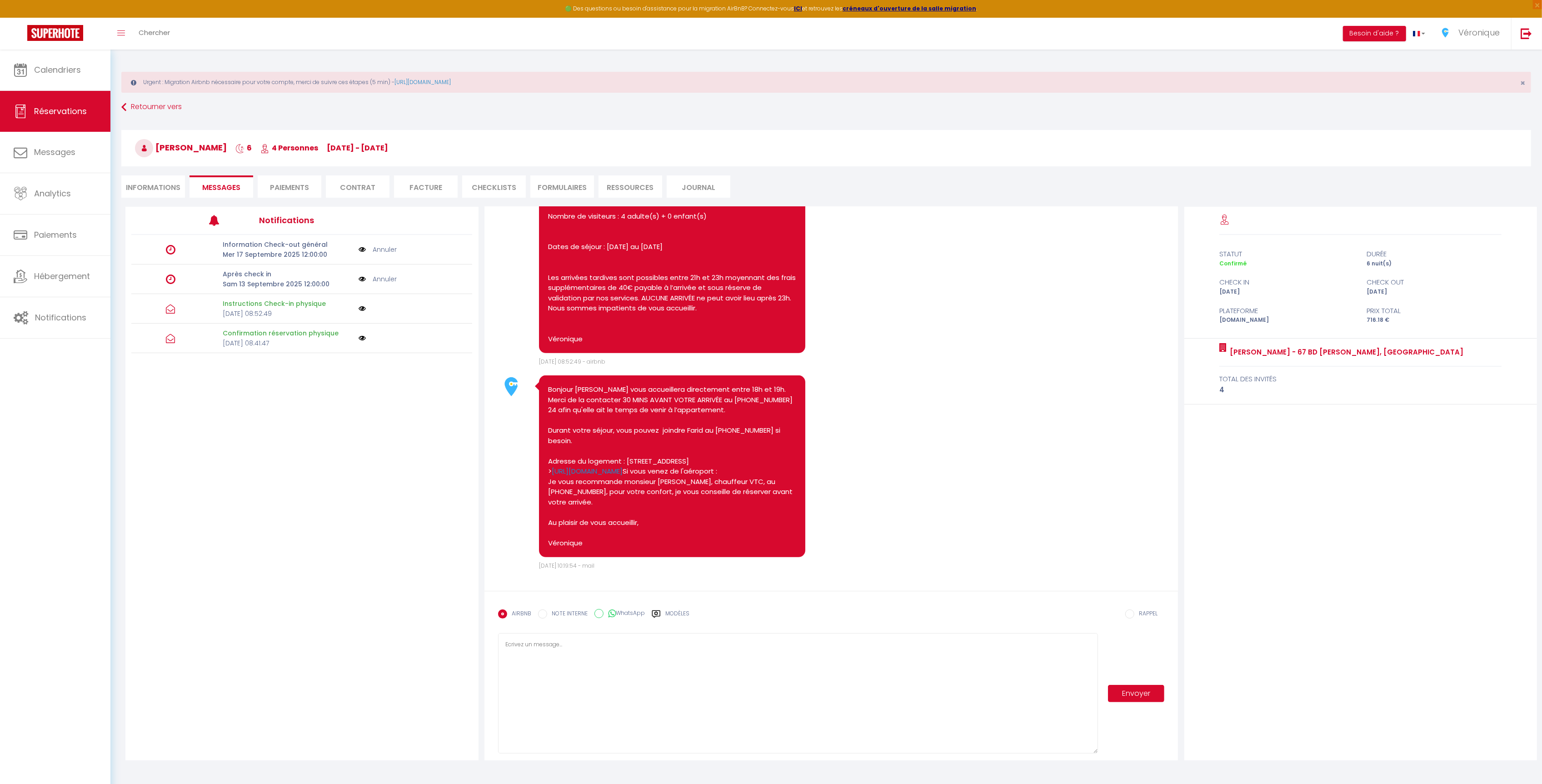
scroll to position [609, 0]
click at [158, 191] on li "Informations" at bounding box center [153, 186] width 64 height 22
select select
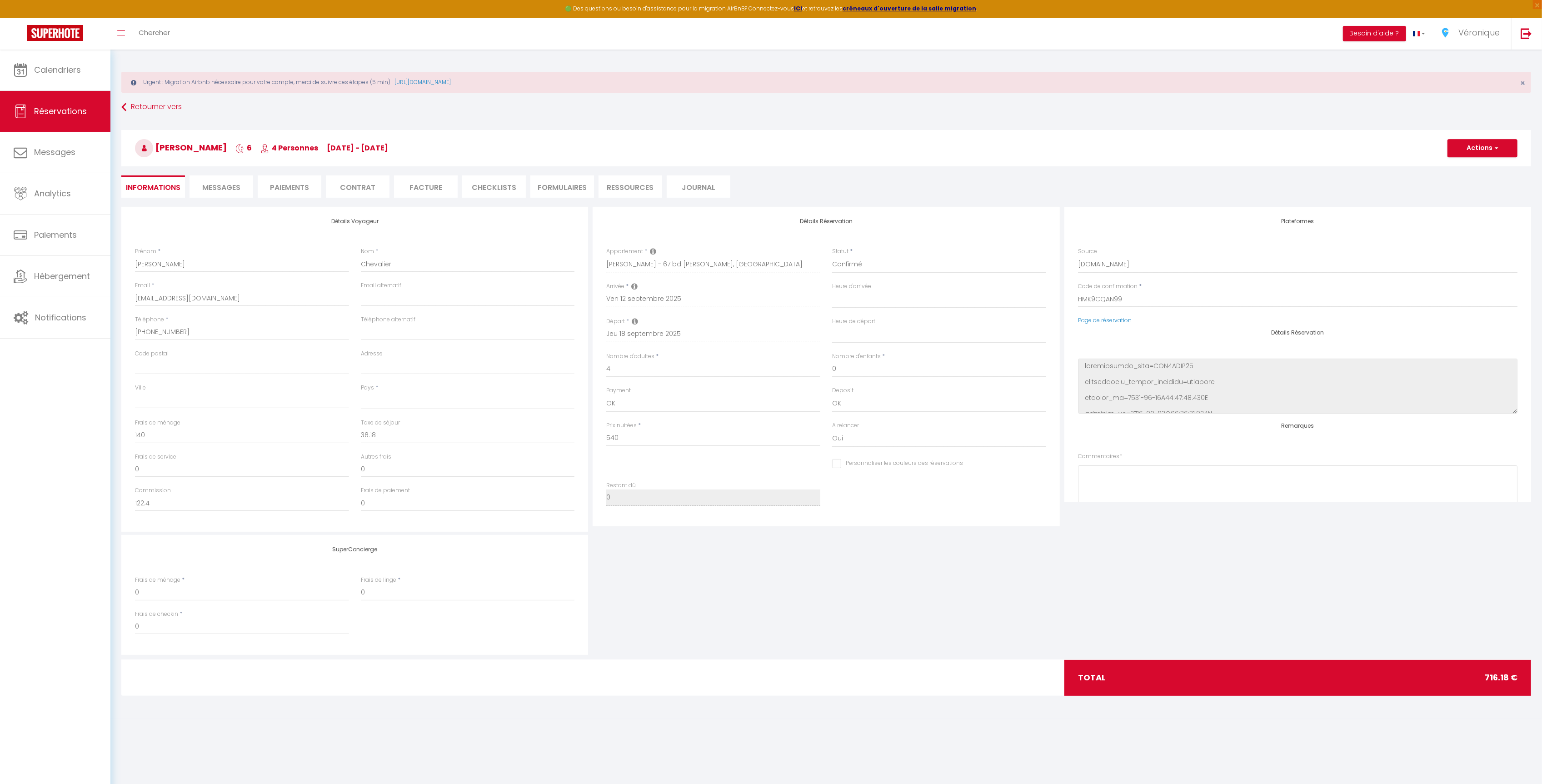
scroll to position [116, 0]
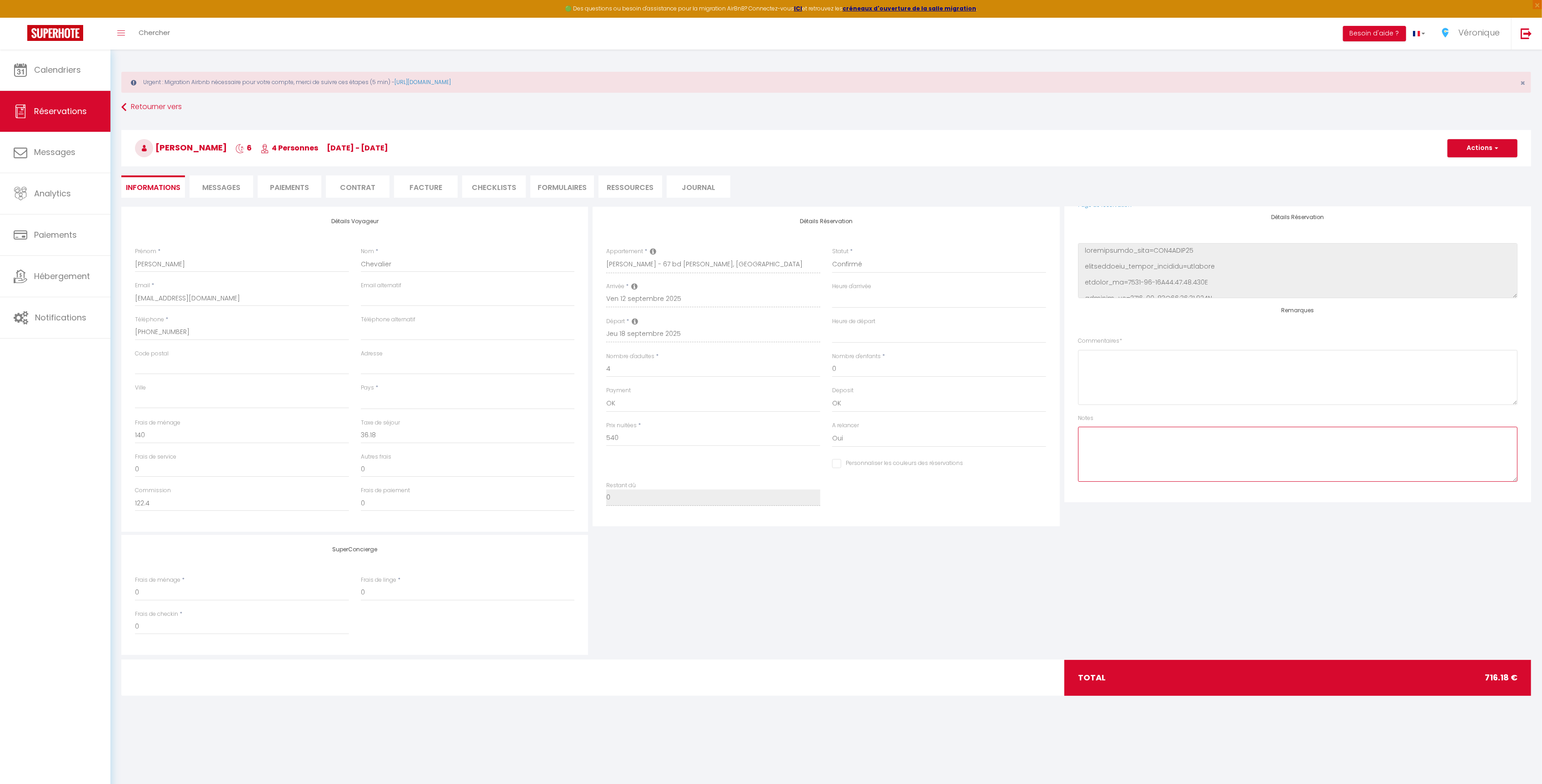
click at [1207, 464] on textarea at bounding box center [1298, 454] width 440 height 55
type textarea "Check in entre 18h et 19h"
click at [1479, 153] on button "Actions" at bounding box center [1483, 148] width 70 height 18
select select
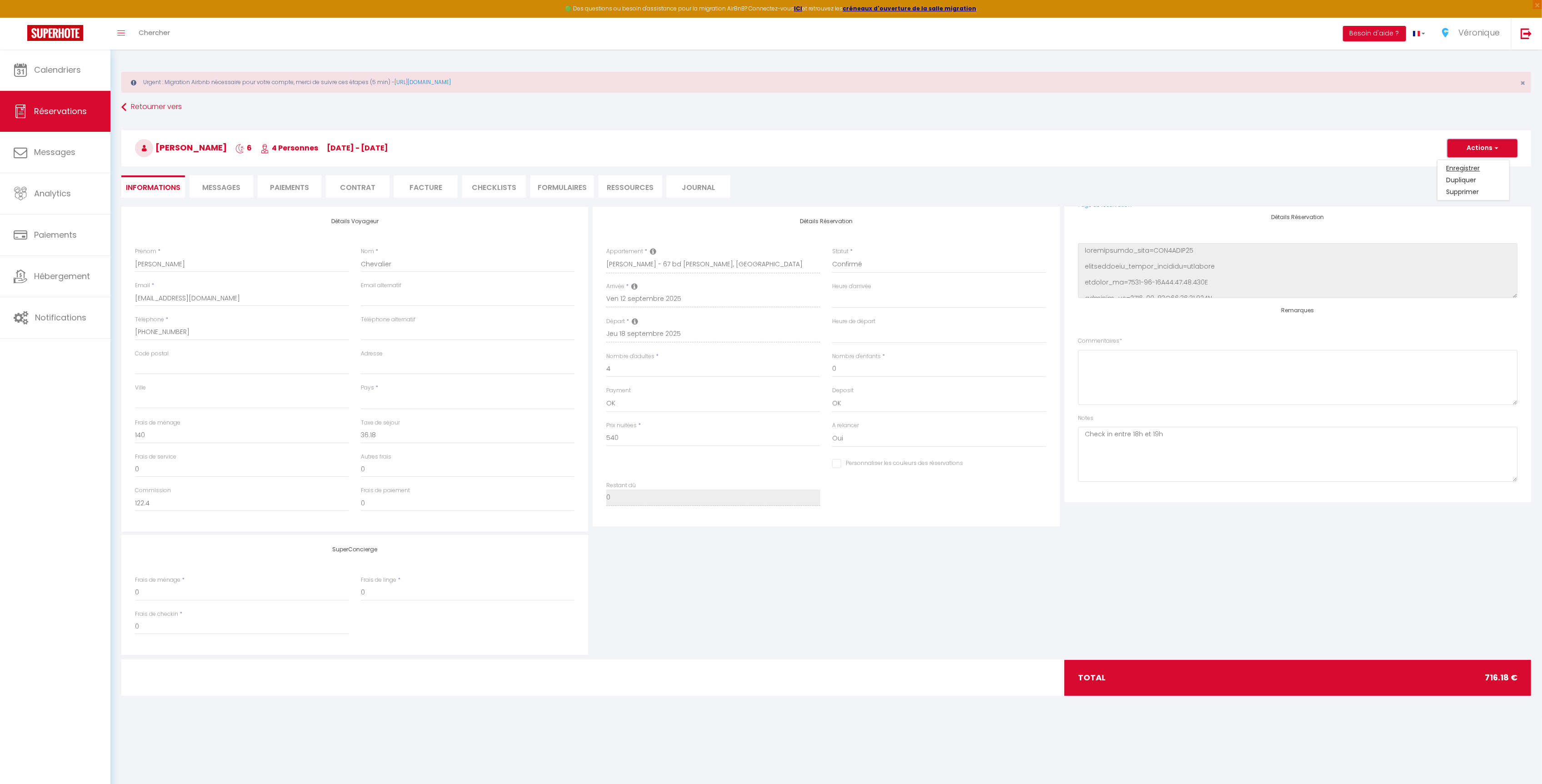
select select
checkbox input "false"
click at [1477, 166] on link "Enregistrer" at bounding box center [1473, 168] width 71 height 12
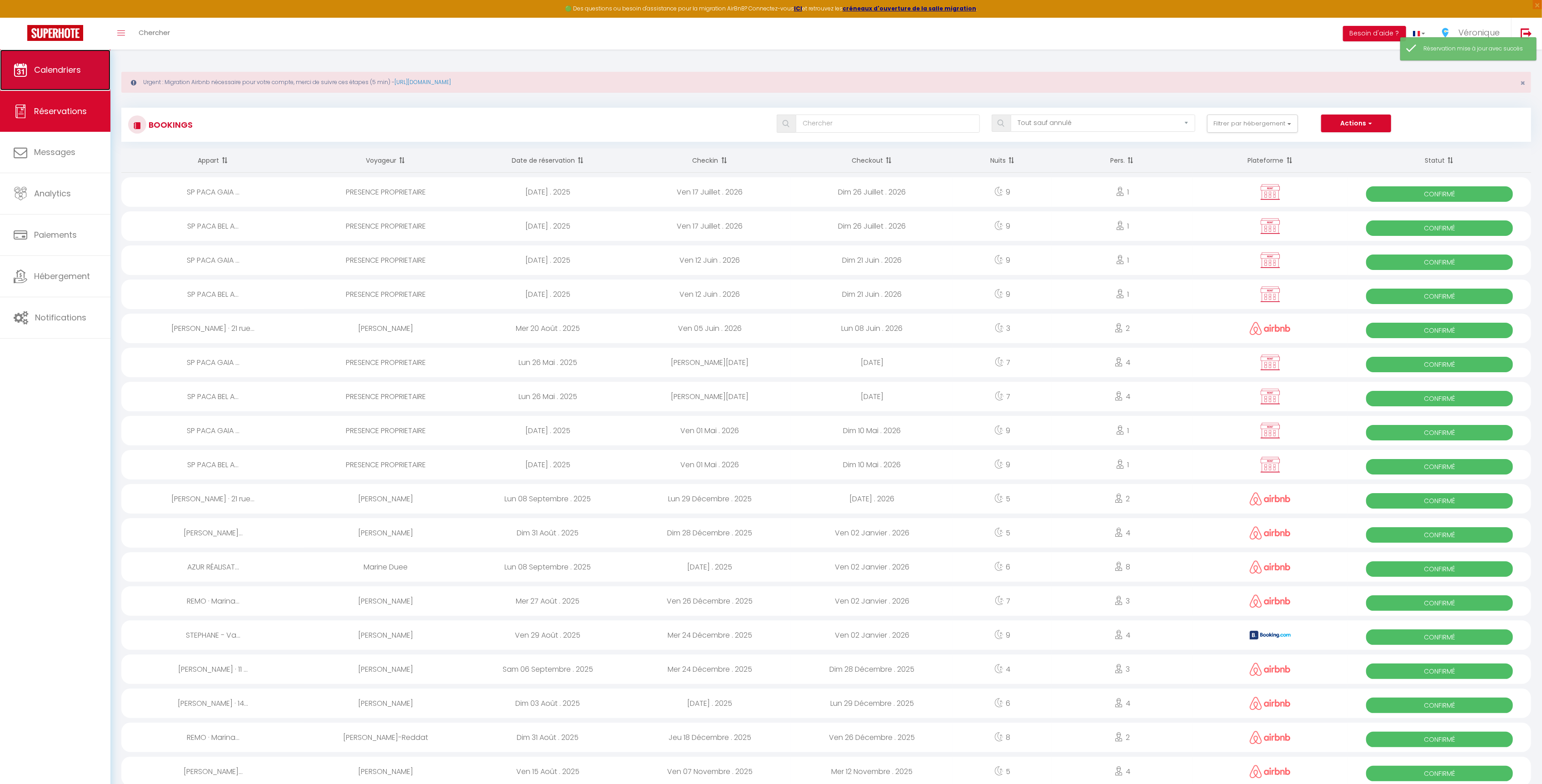
click at [71, 74] on span "Calendriers" at bounding box center [58, 69] width 47 height 12
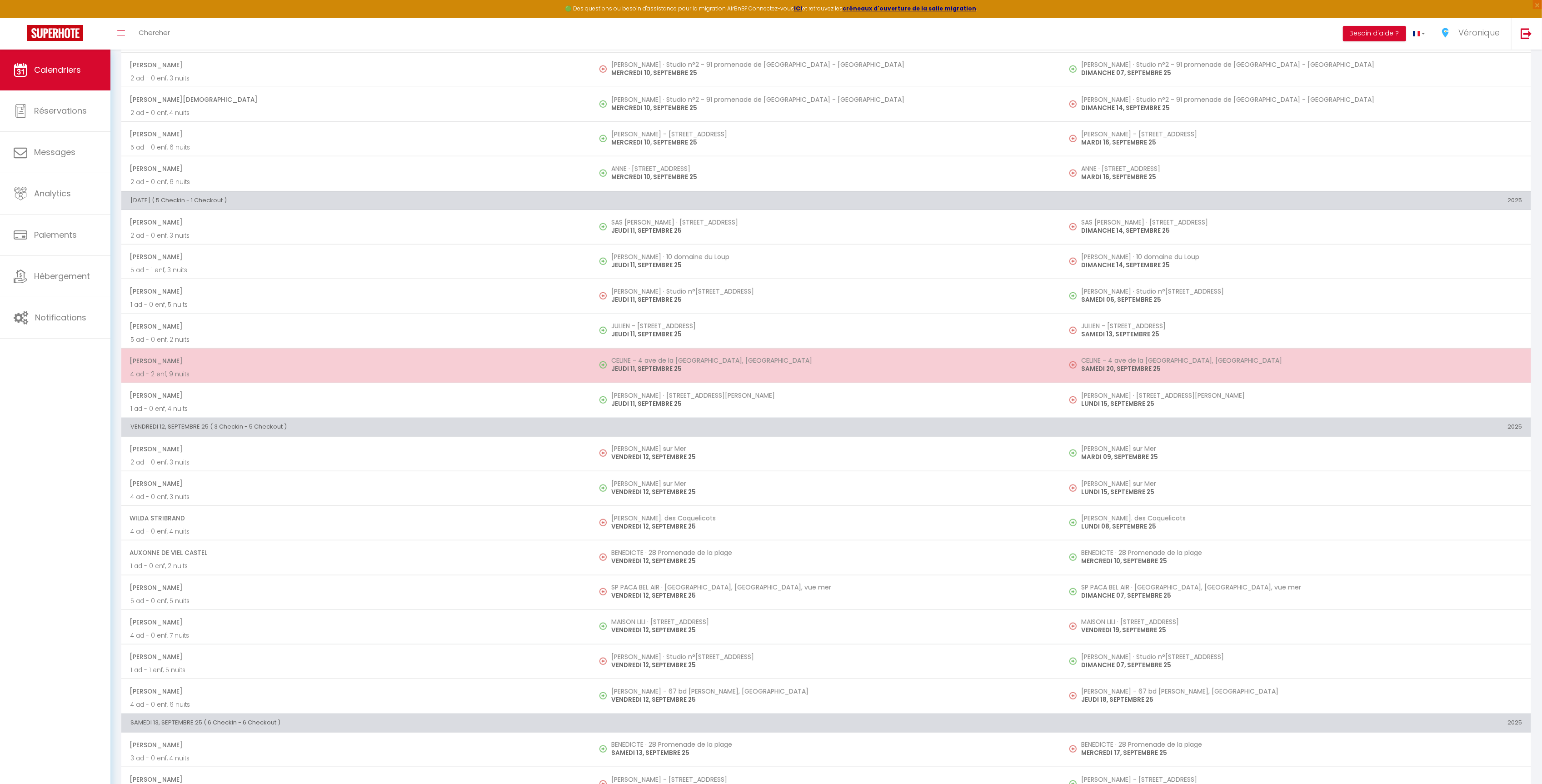
scroll to position [1042, 0]
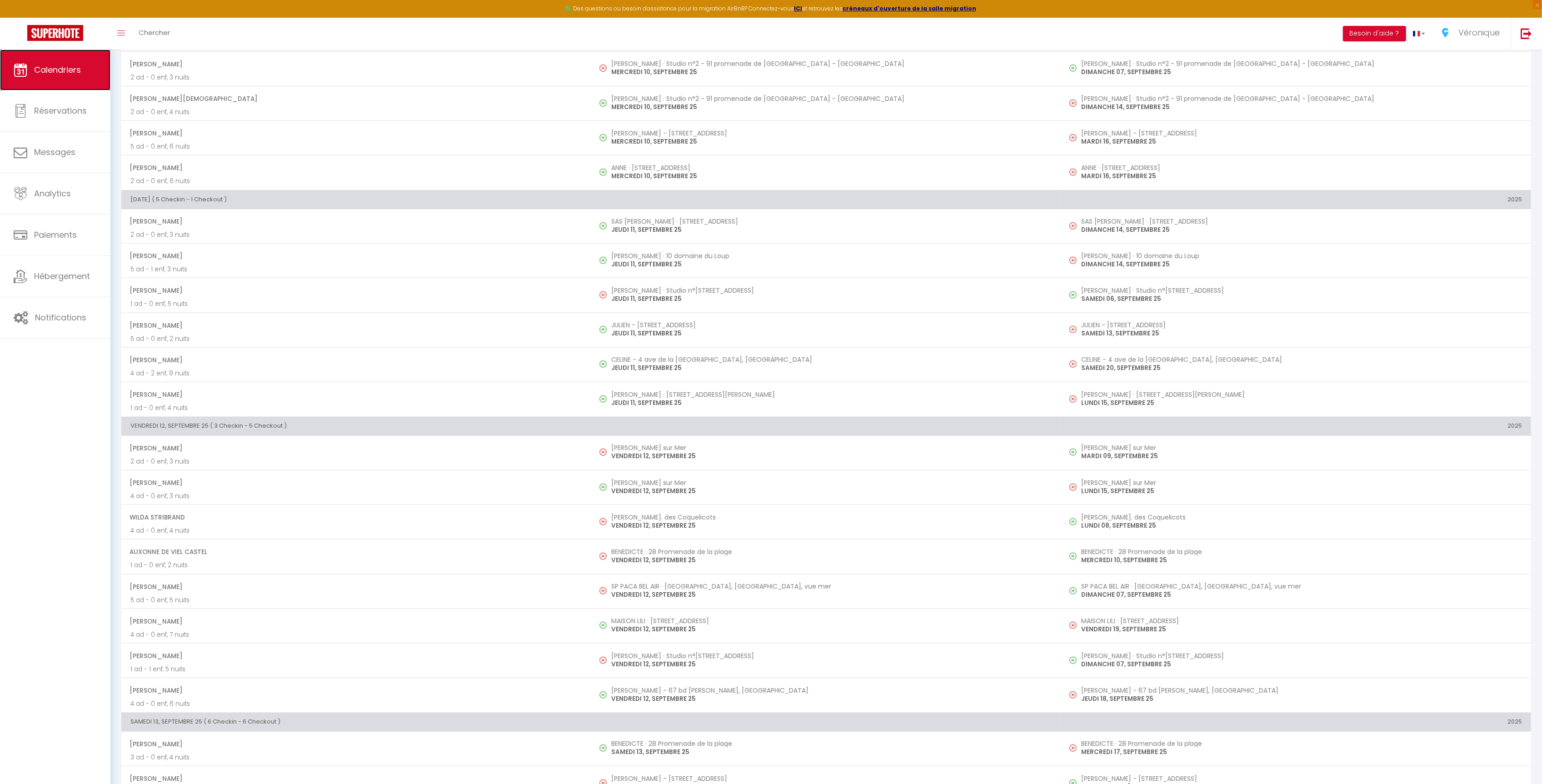
click at [71, 71] on span "Calendriers" at bounding box center [58, 69] width 47 height 12
click at [27, 63] on icon at bounding box center [21, 70] width 14 height 14
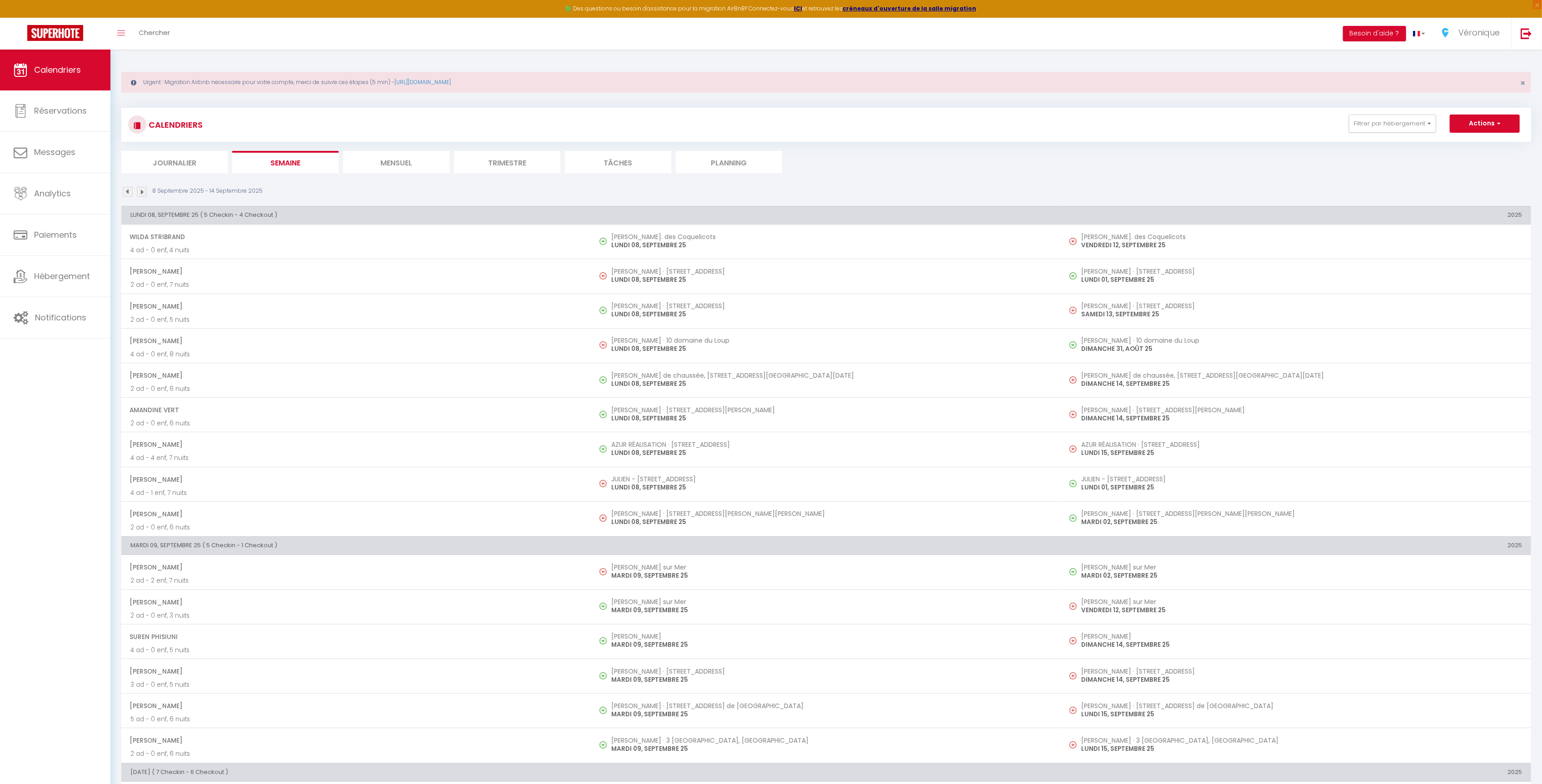
click at [522, 163] on li "Trimestre" at bounding box center [507, 162] width 107 height 22
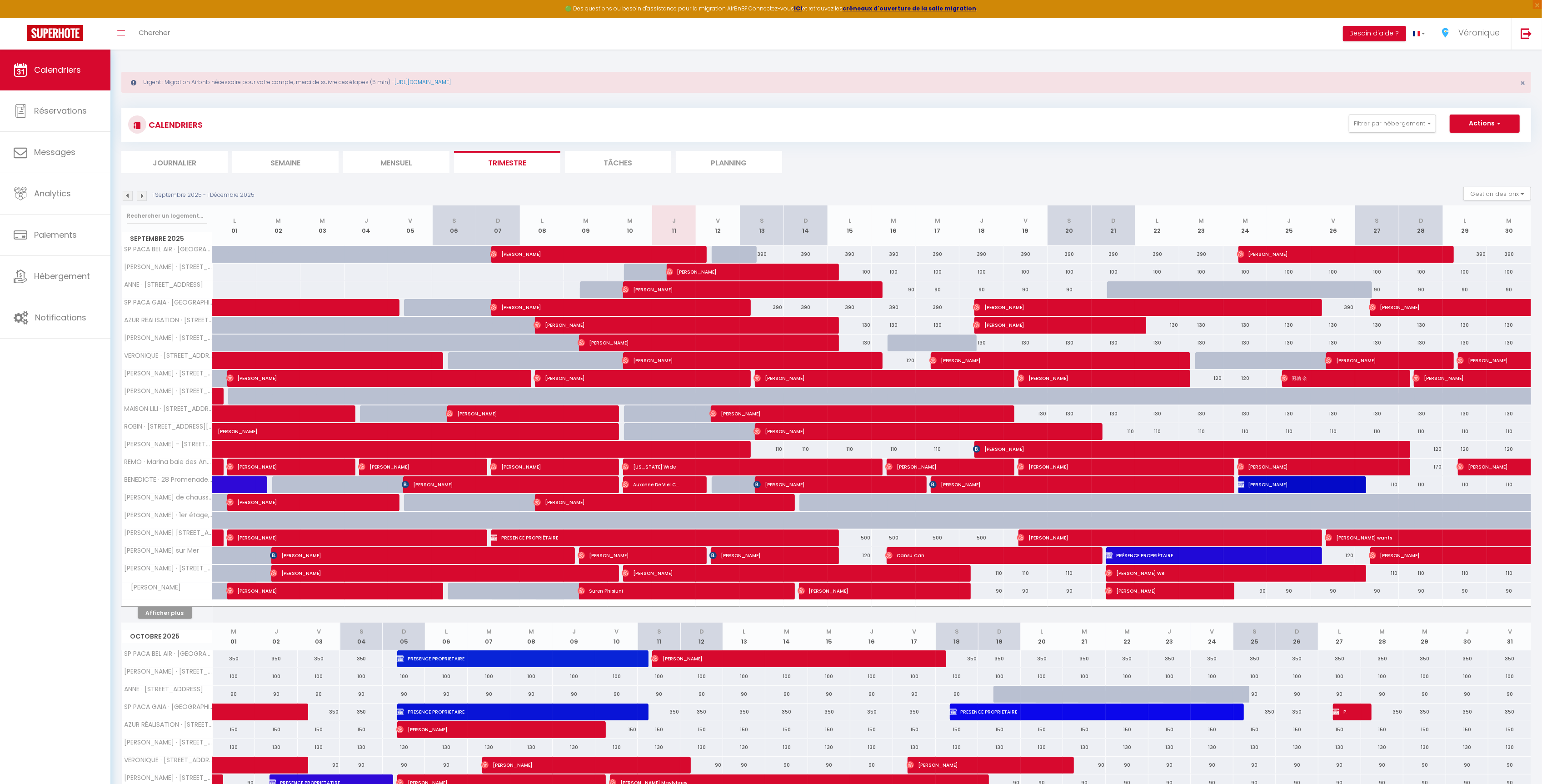
click at [437, 161] on li "Mensuel" at bounding box center [396, 162] width 107 height 22
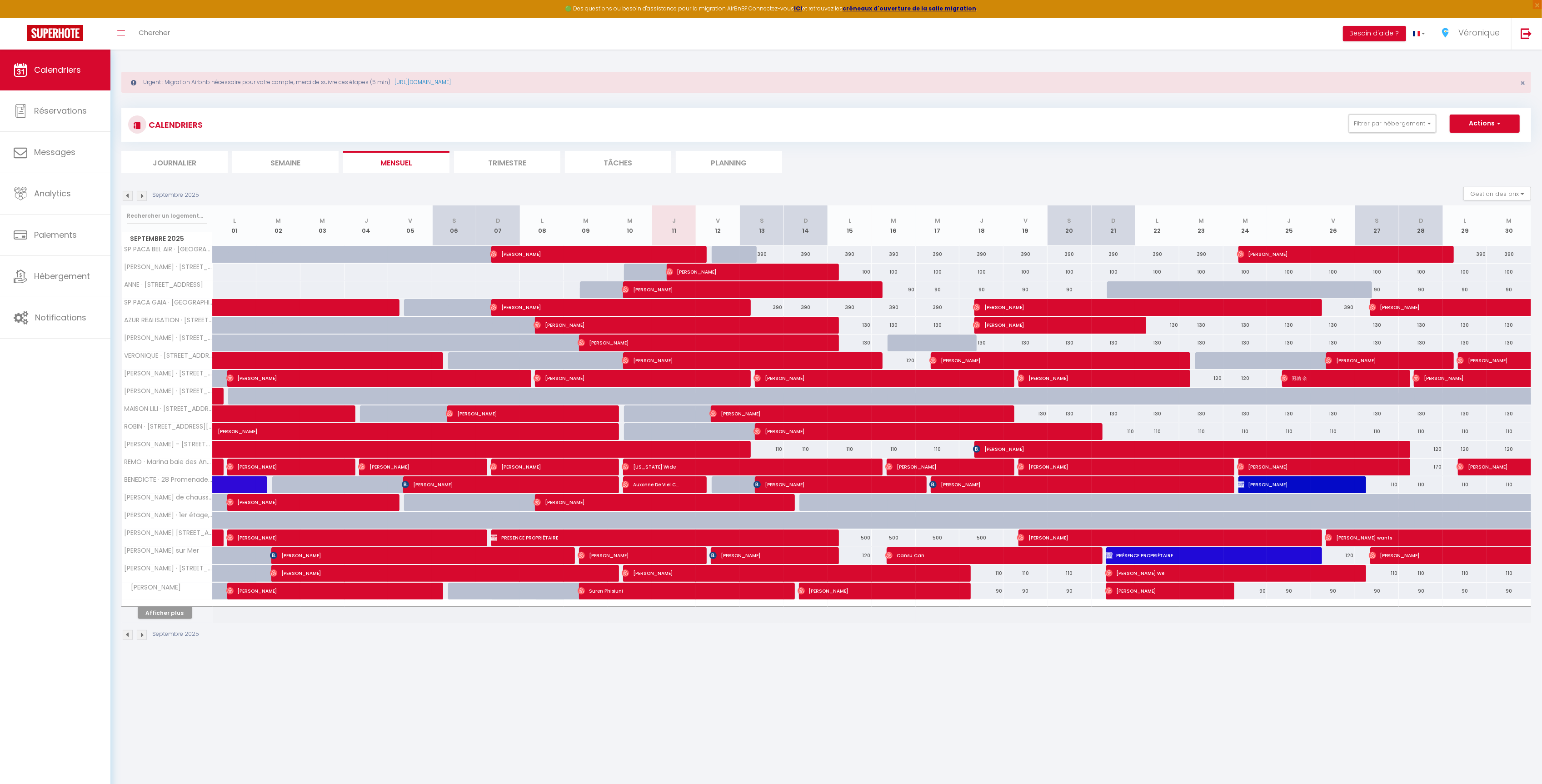
drag, startPoint x: 1398, startPoint y: 130, endPoint x: 1392, endPoint y: 168, distance: 38.5
click at [1398, 130] on button "Filtrer par hébergement" at bounding box center [1392, 124] width 87 height 18
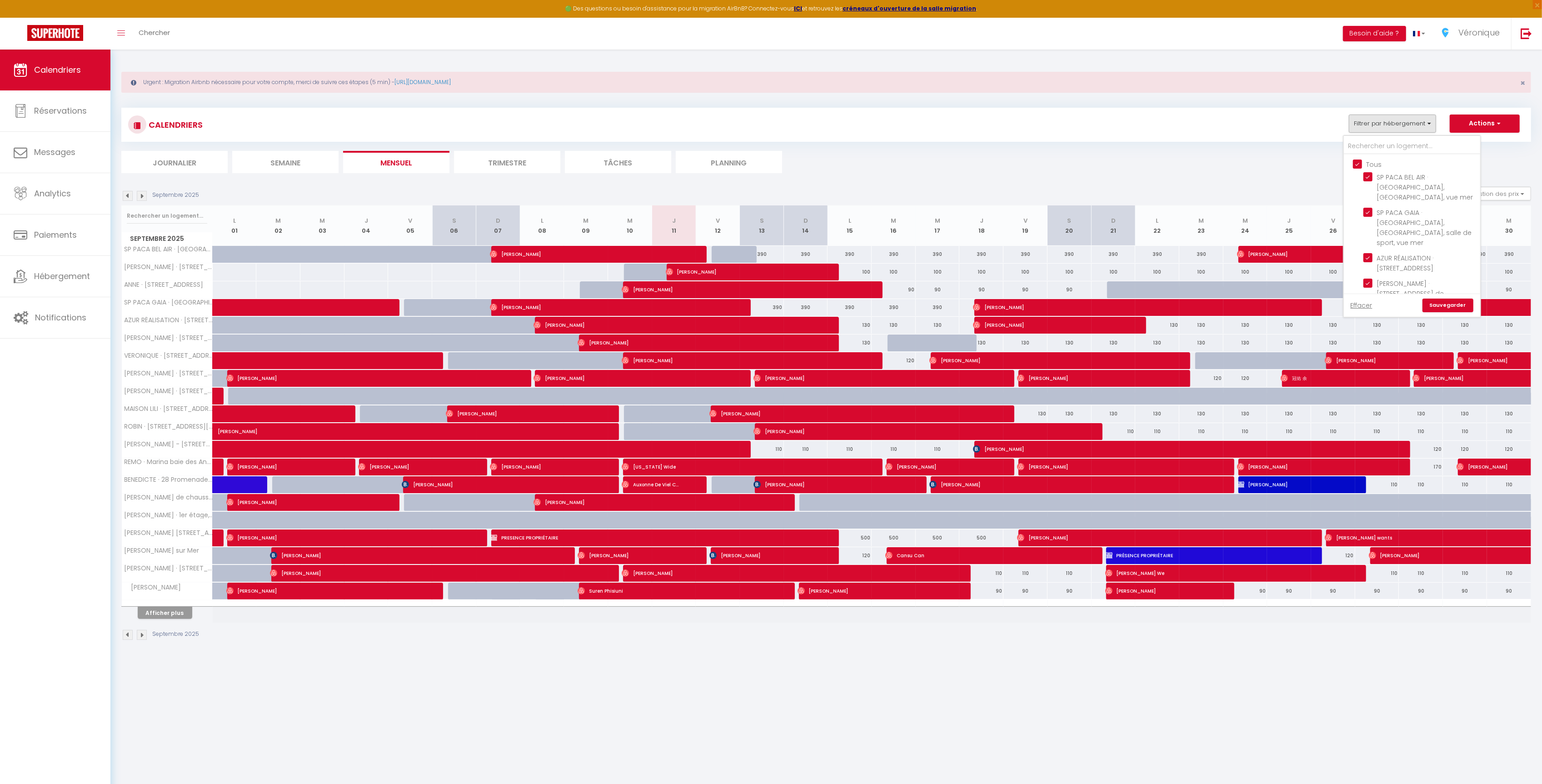
click at [1358, 167] on input "Tous" at bounding box center [1421, 163] width 136 height 9
checkbox input "false"
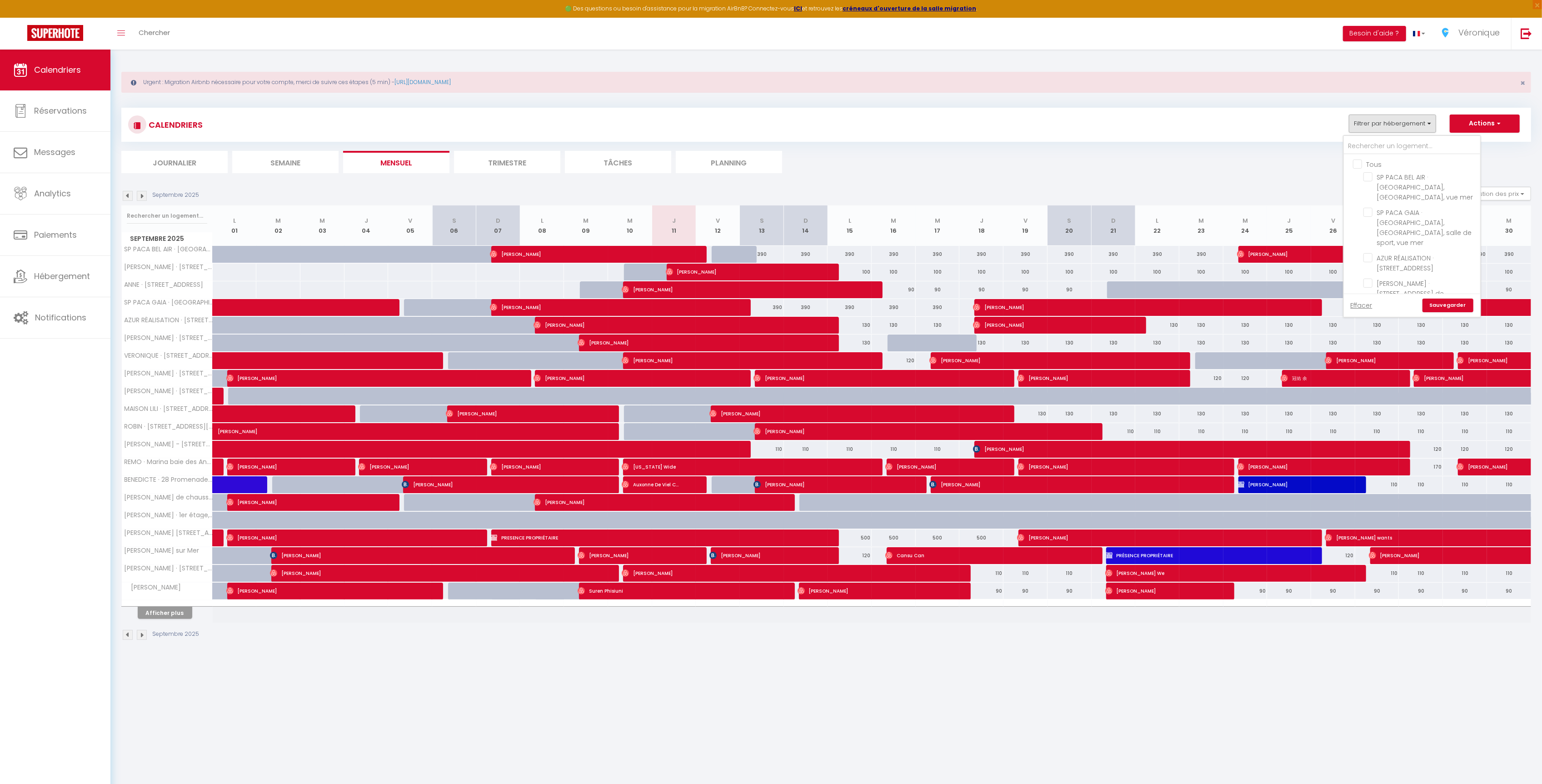
checkbox input "false"
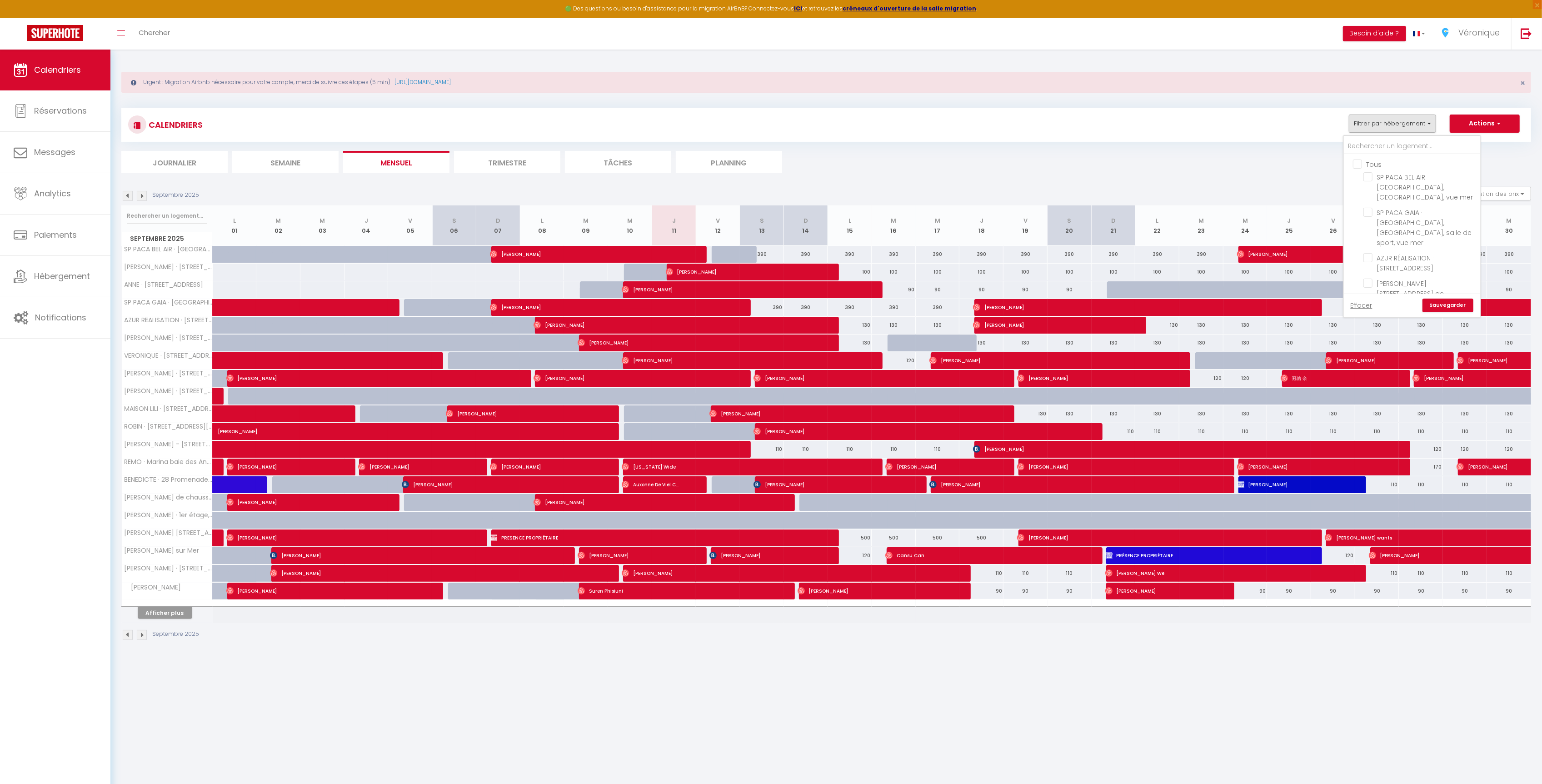
checkbox input "false"
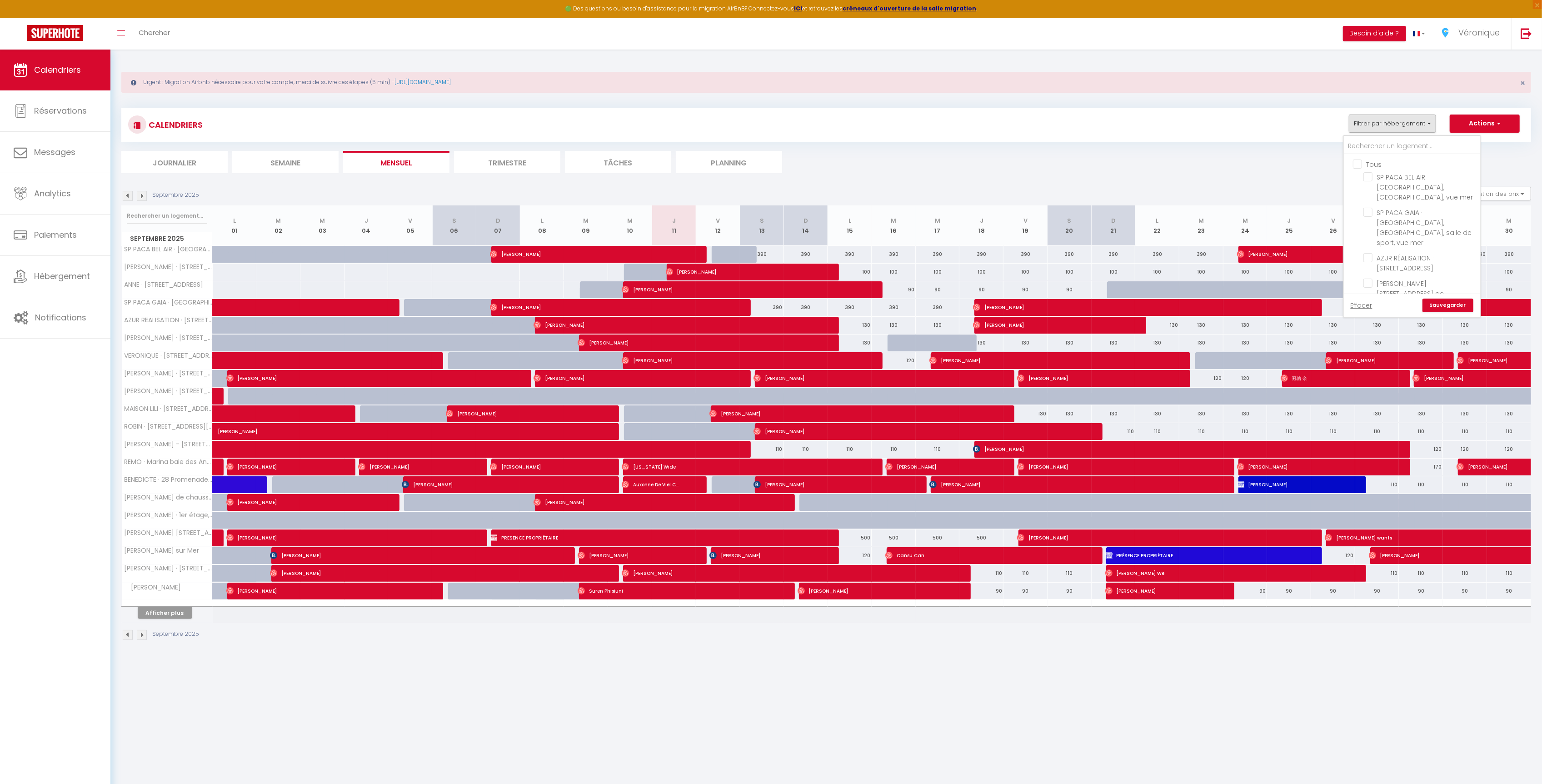
checkbox input "false"
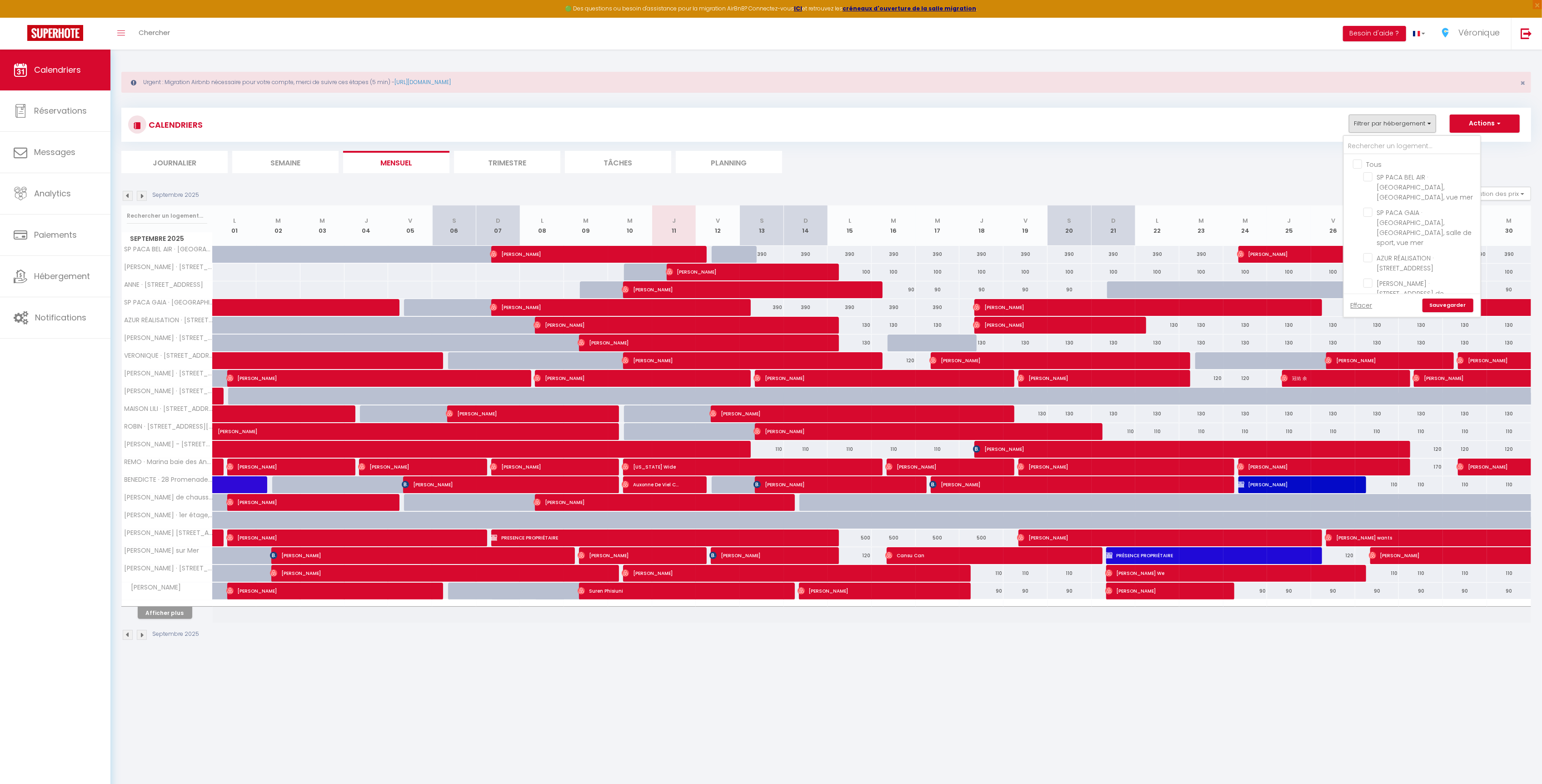
checkbox input "false"
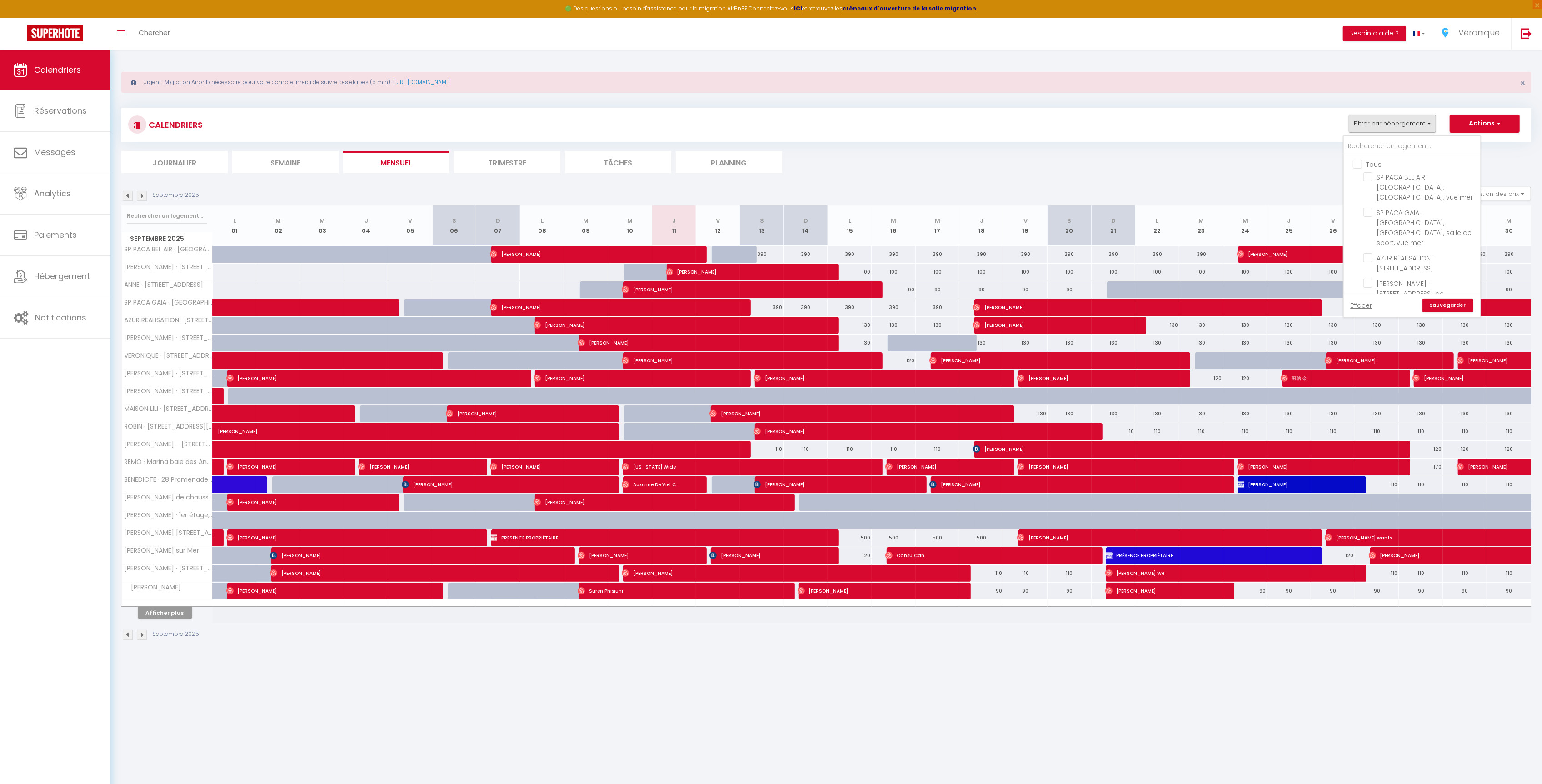
checkbox input "false"
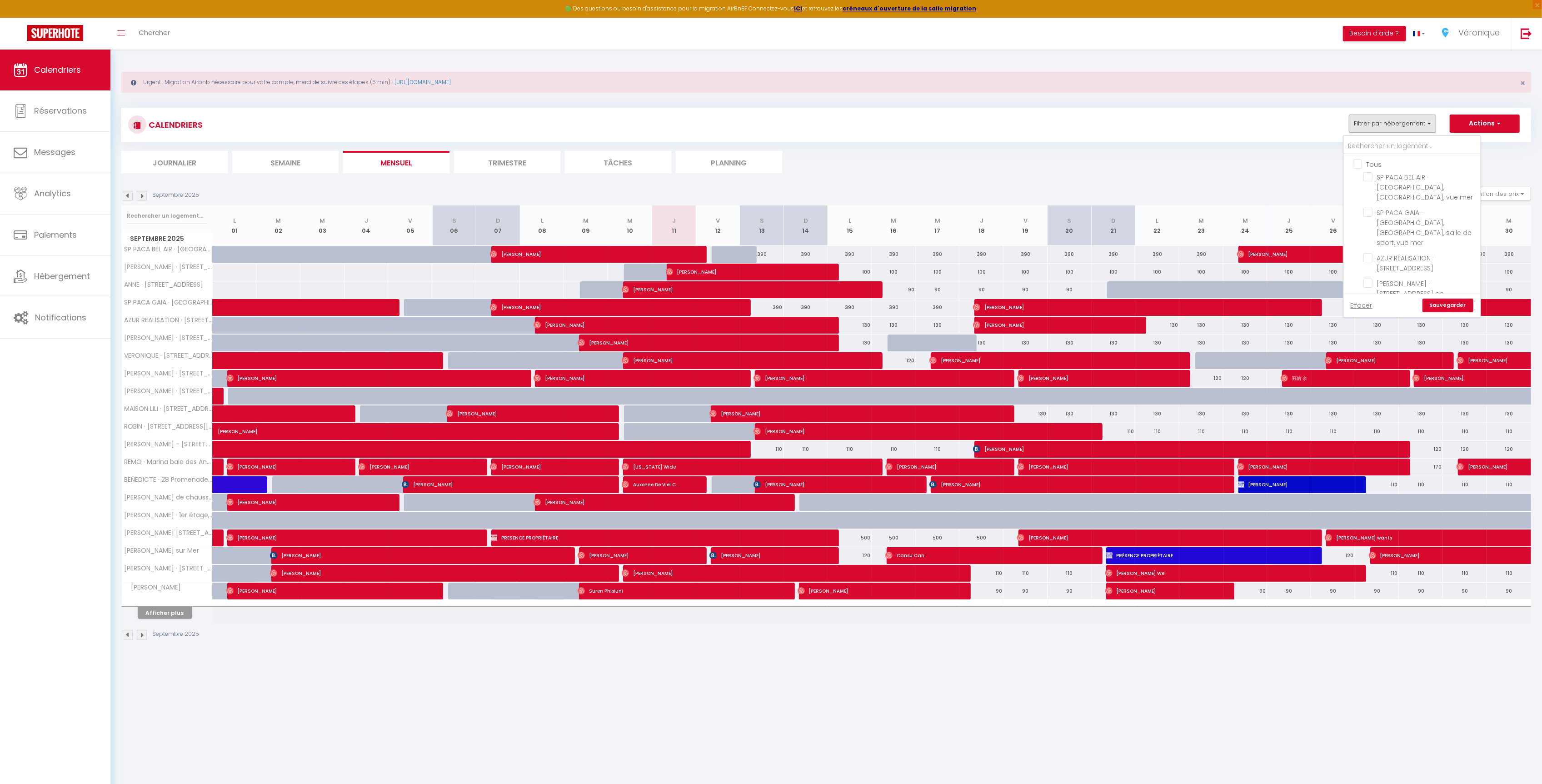
checkbox input "false"
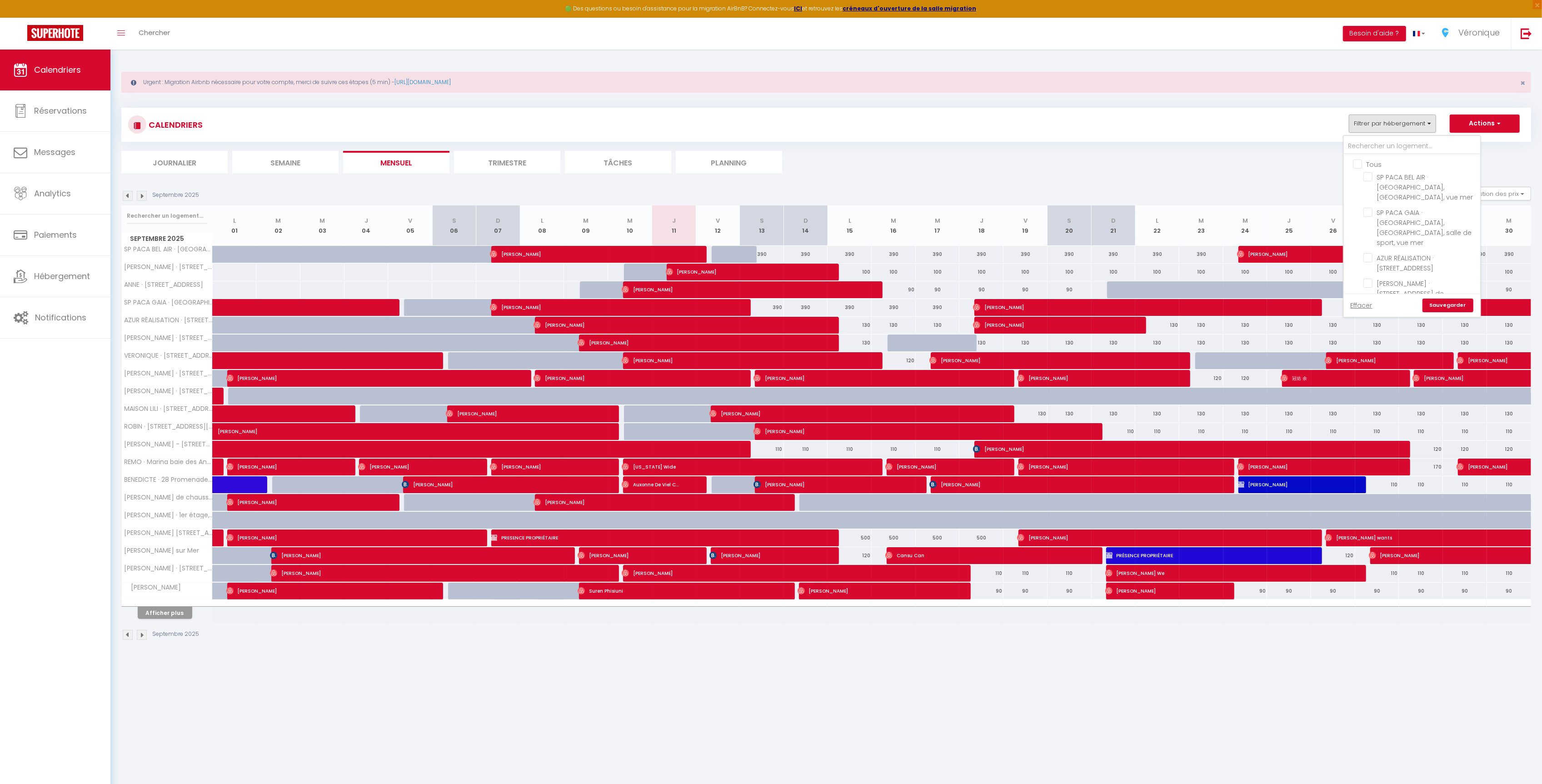
checkbox input "false"
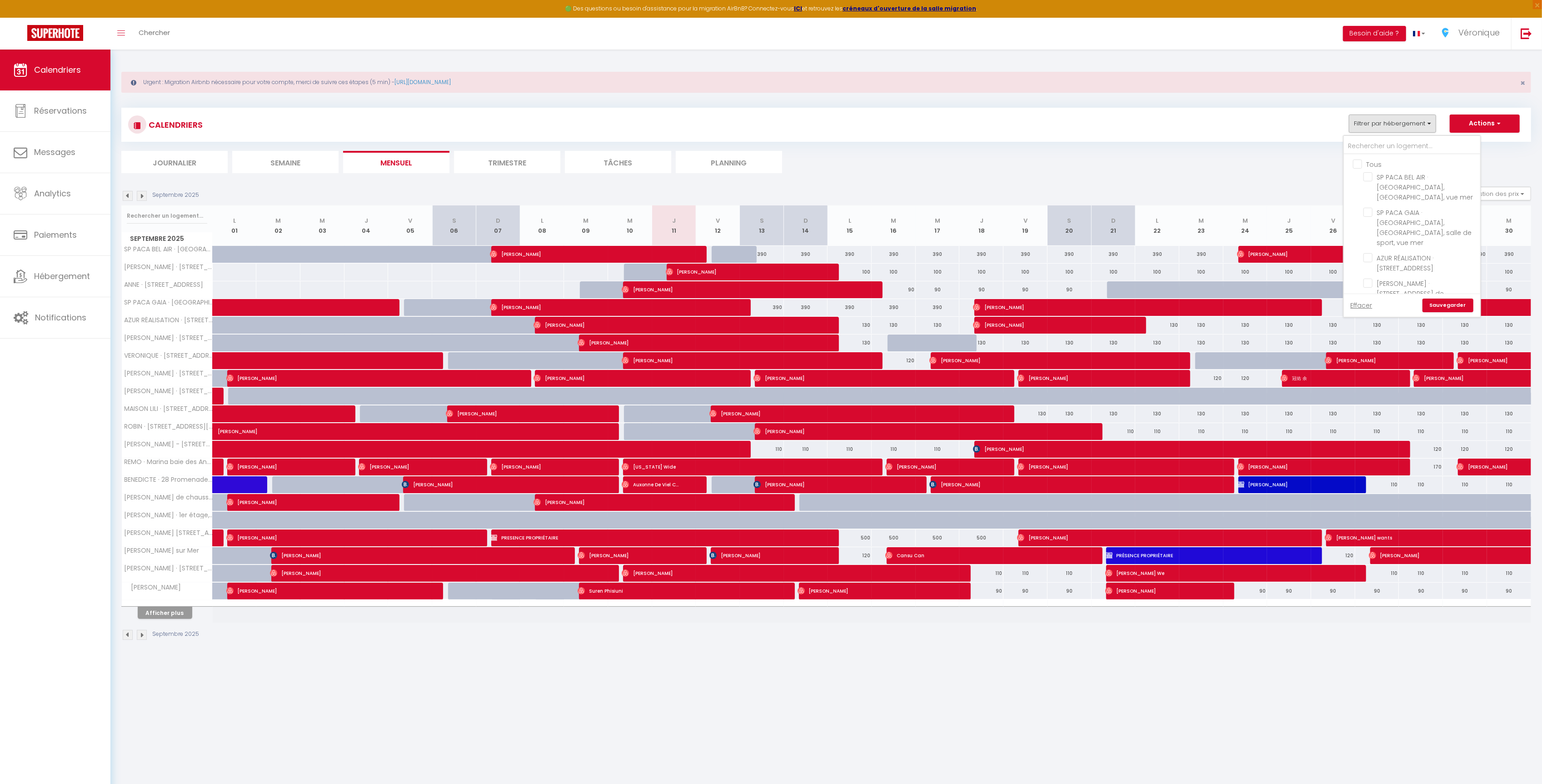
checkbox input "false"
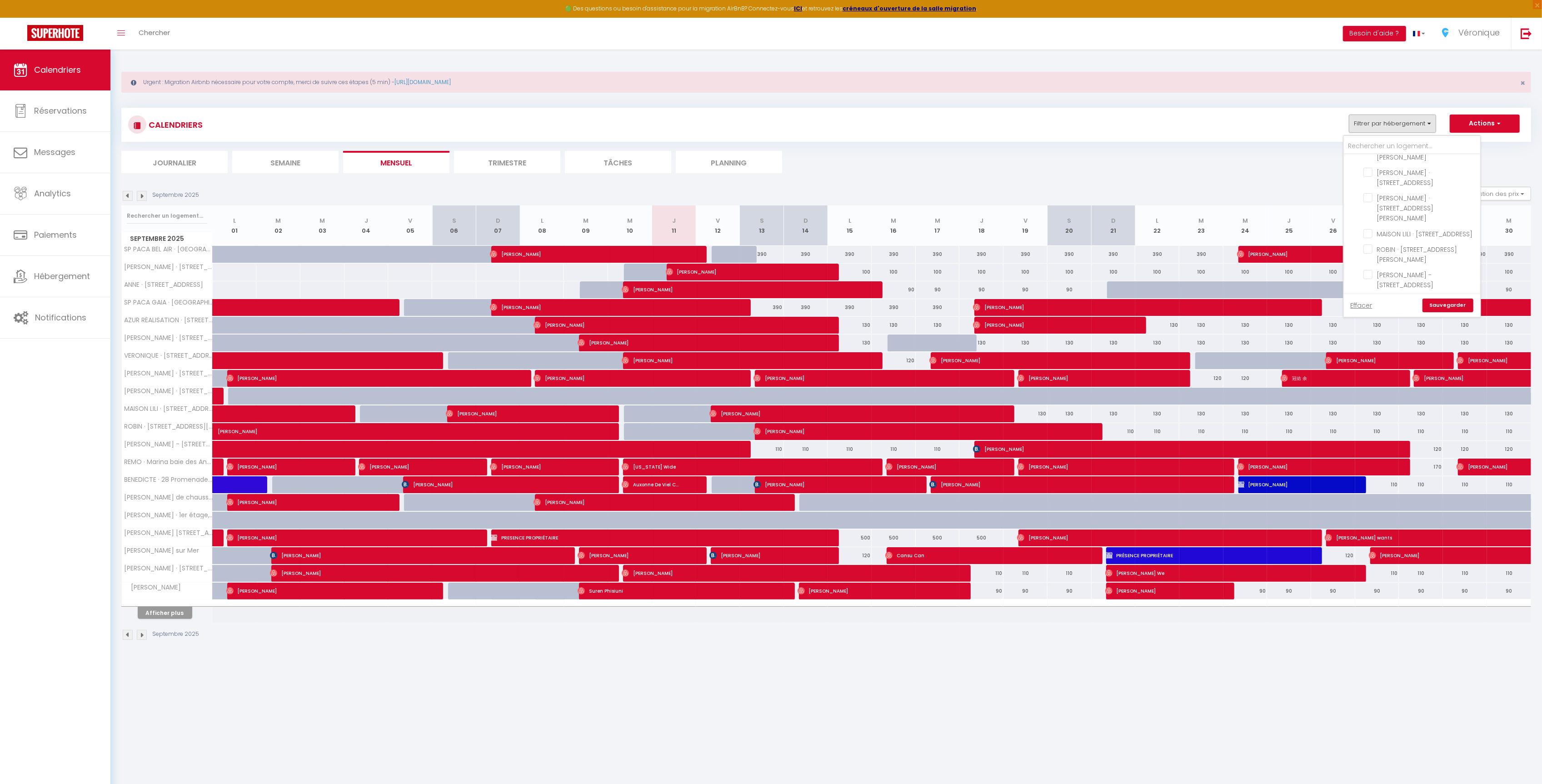
scroll to position [150, 0]
click at [1370, 267] on input "ROBIN · [STREET_ADDRESS][PERSON_NAME]" at bounding box center [1420, 271] width 113 height 9
checkbox input "true"
click at [1366, 292] on input "[PERSON_NAME] - [STREET_ADDRESS]" at bounding box center [1420, 296] width 113 height 9
checkbox input "true"
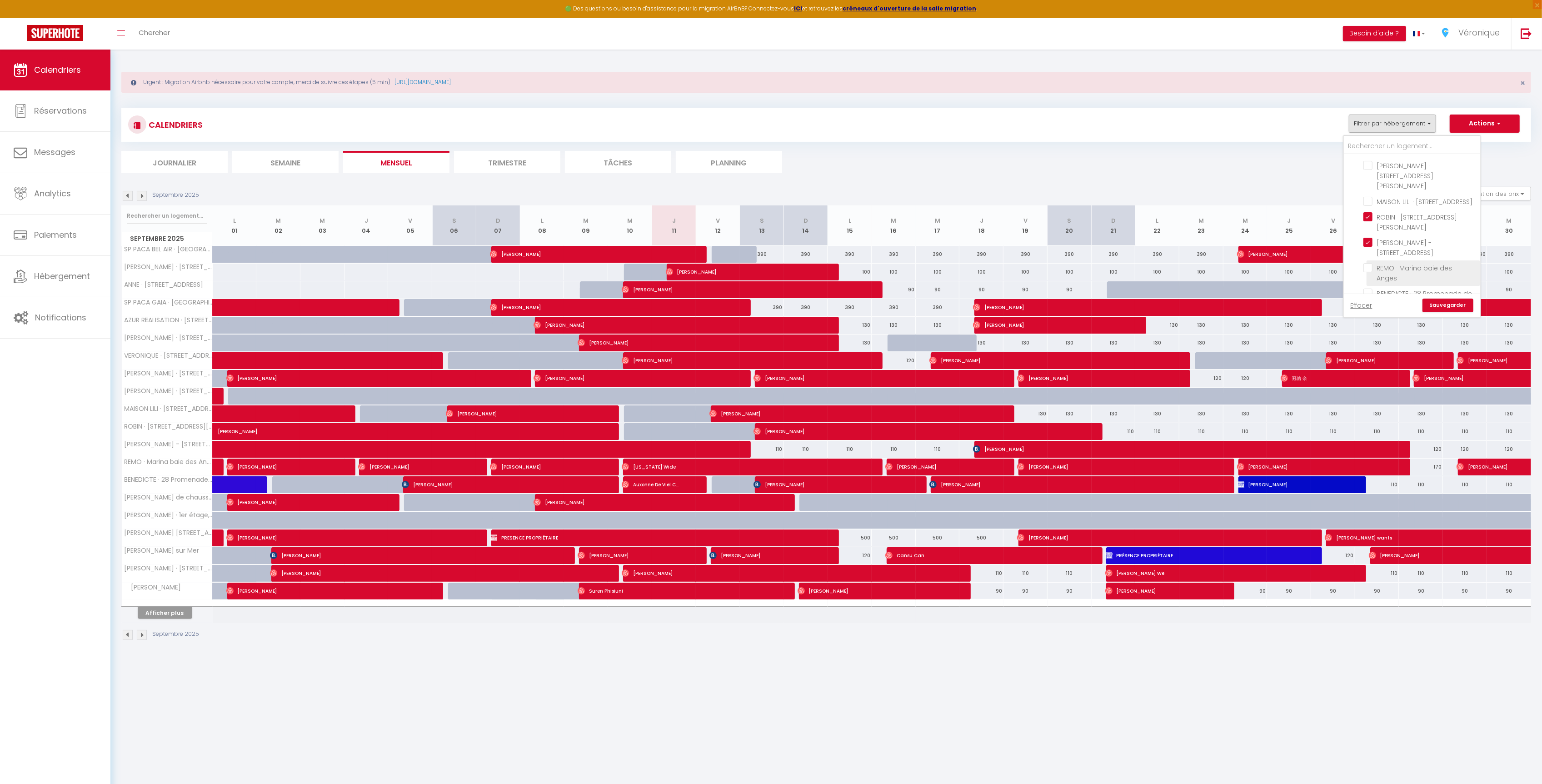
scroll to position [206, 0]
click at [1381, 287] on input "BENEDICTE · 28 Promenade de la plage" at bounding box center [1420, 291] width 113 height 9
checkbox input "true"
click at [1441, 308] on link "Sauvegarder" at bounding box center [1448, 306] width 51 height 14
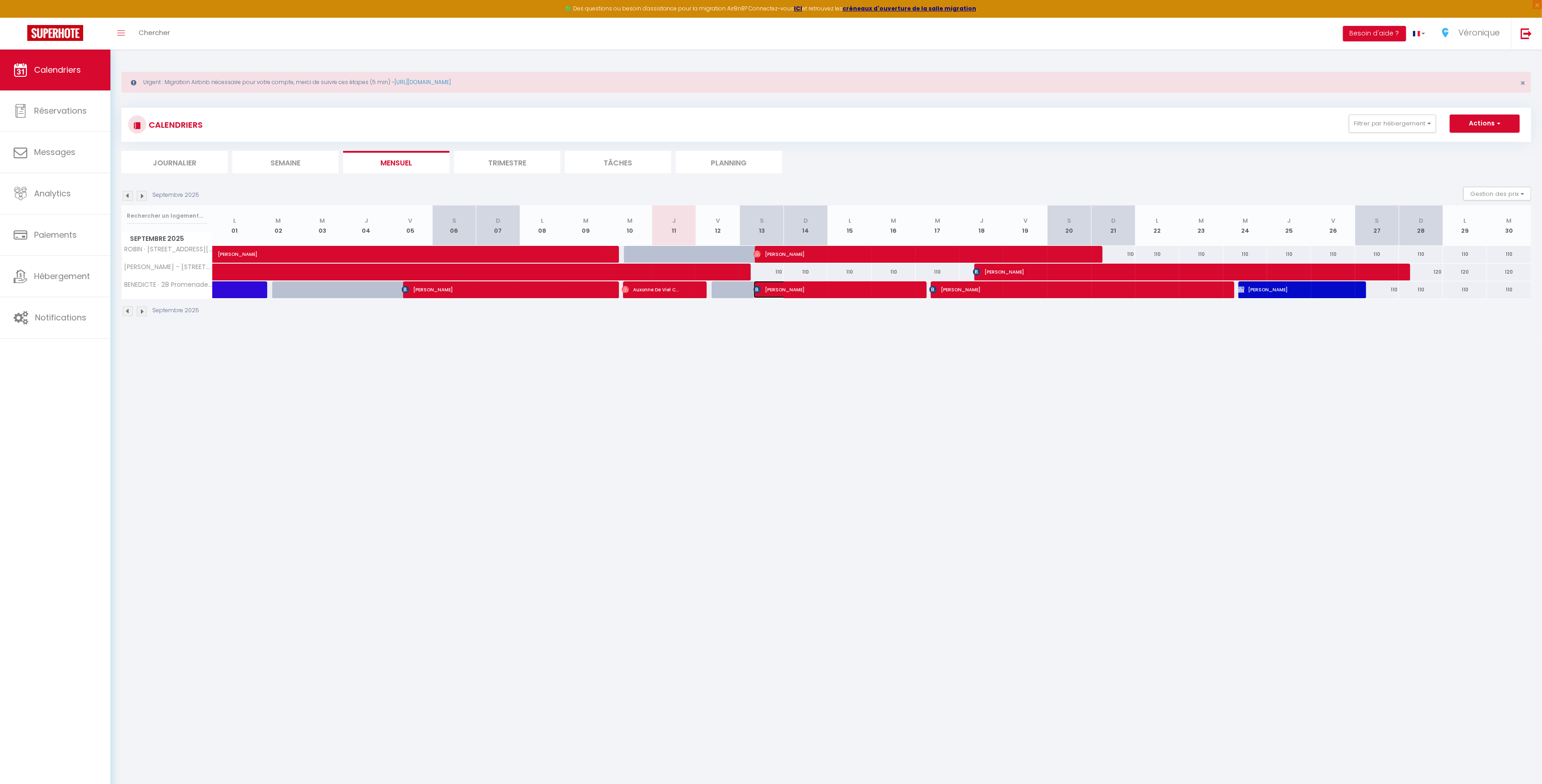
click at [782, 291] on span "[PERSON_NAME]" at bounding box center [827, 289] width 147 height 17
select select "OK"
select select "0"
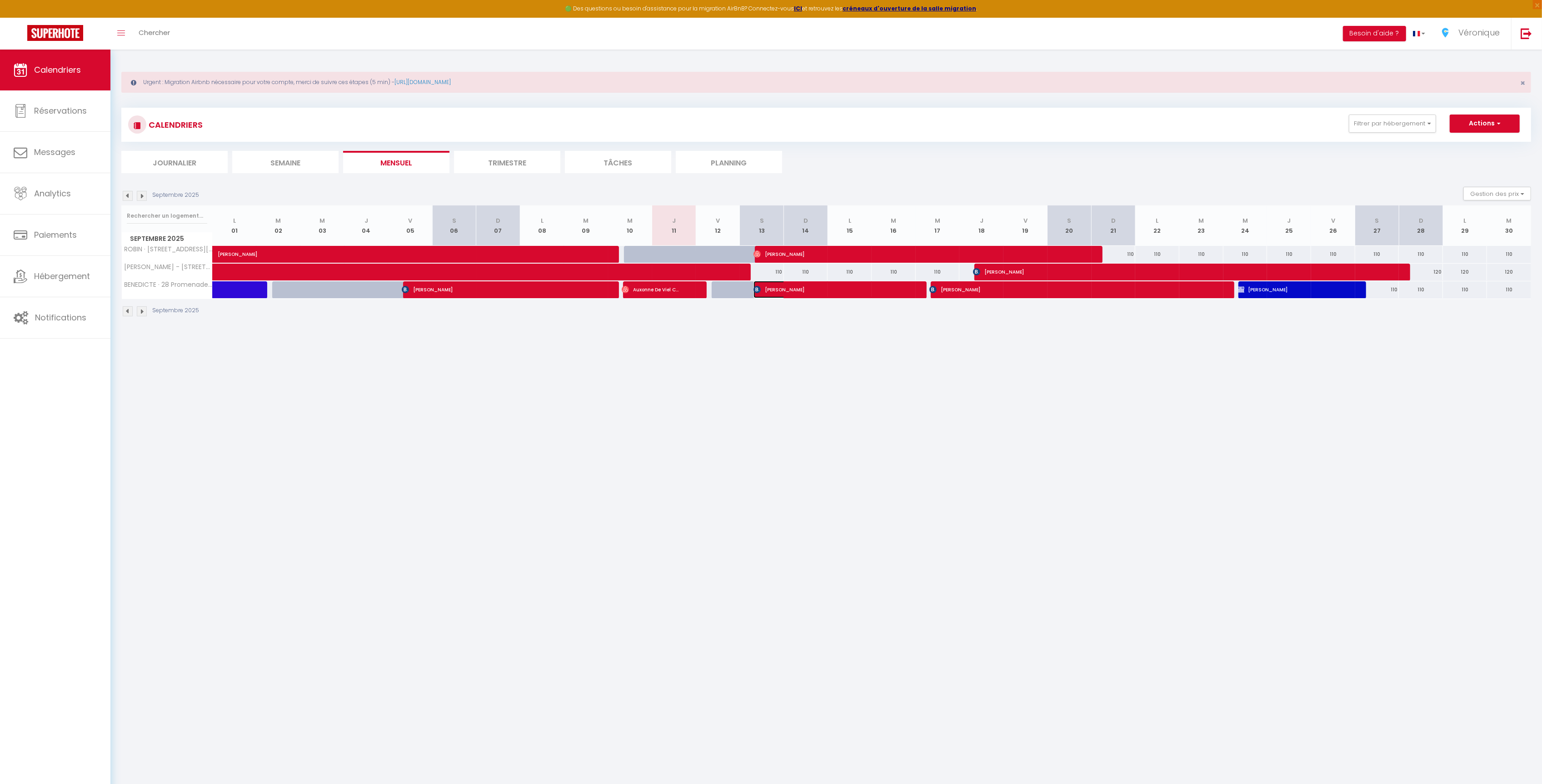
select select "1"
select select
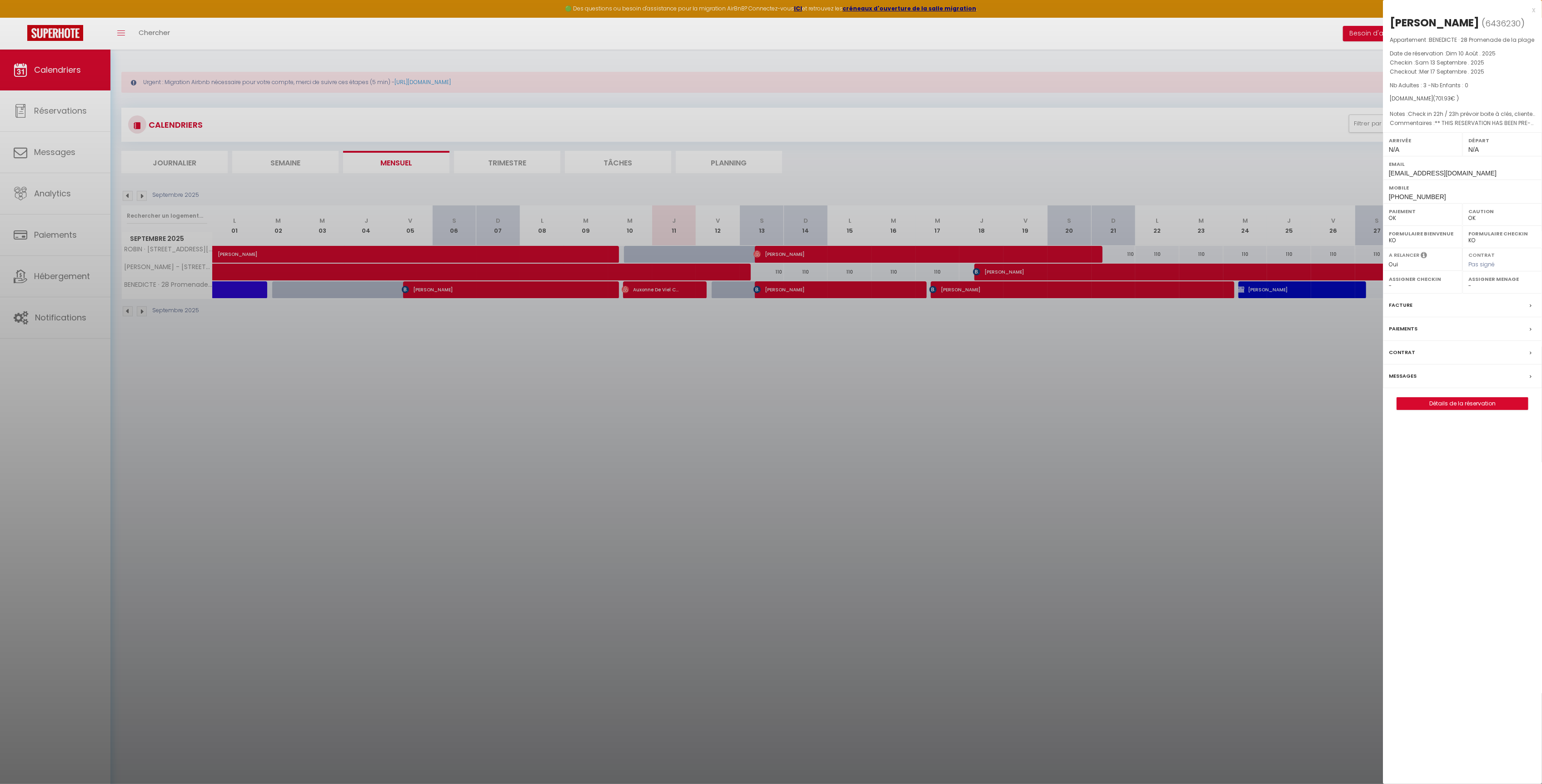
click at [1425, 377] on div "Messages" at bounding box center [1462, 376] width 159 height 23
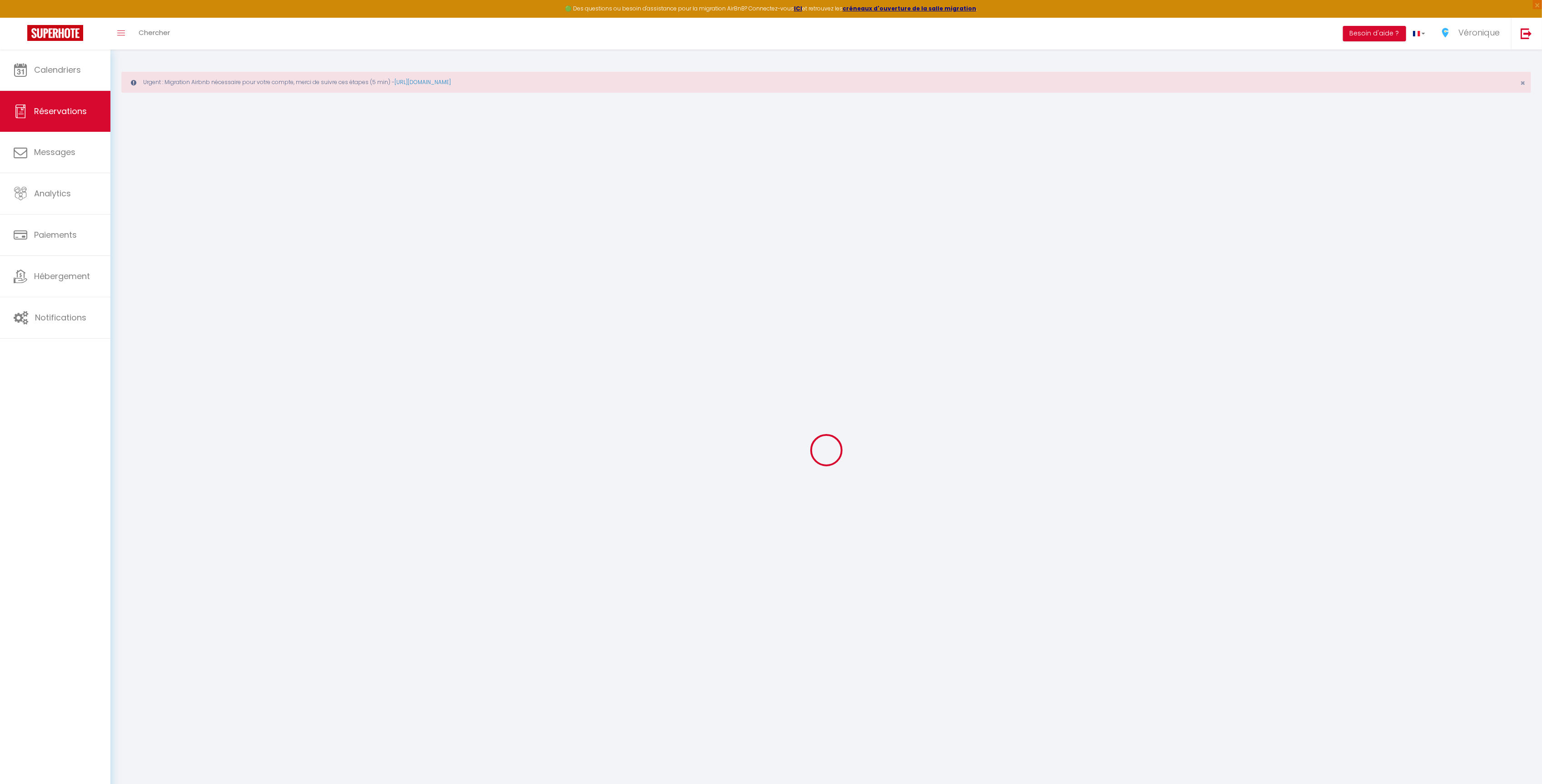
select select
checkbox input "false"
type textarea "** THIS RESERVATION HAS BEEN PRE-PAID ** BOOKING NOTE : Payment charge is EUR 1…"
type textarea "Check in 22h / 23h prévoir boite à clés, cliente prévenue"
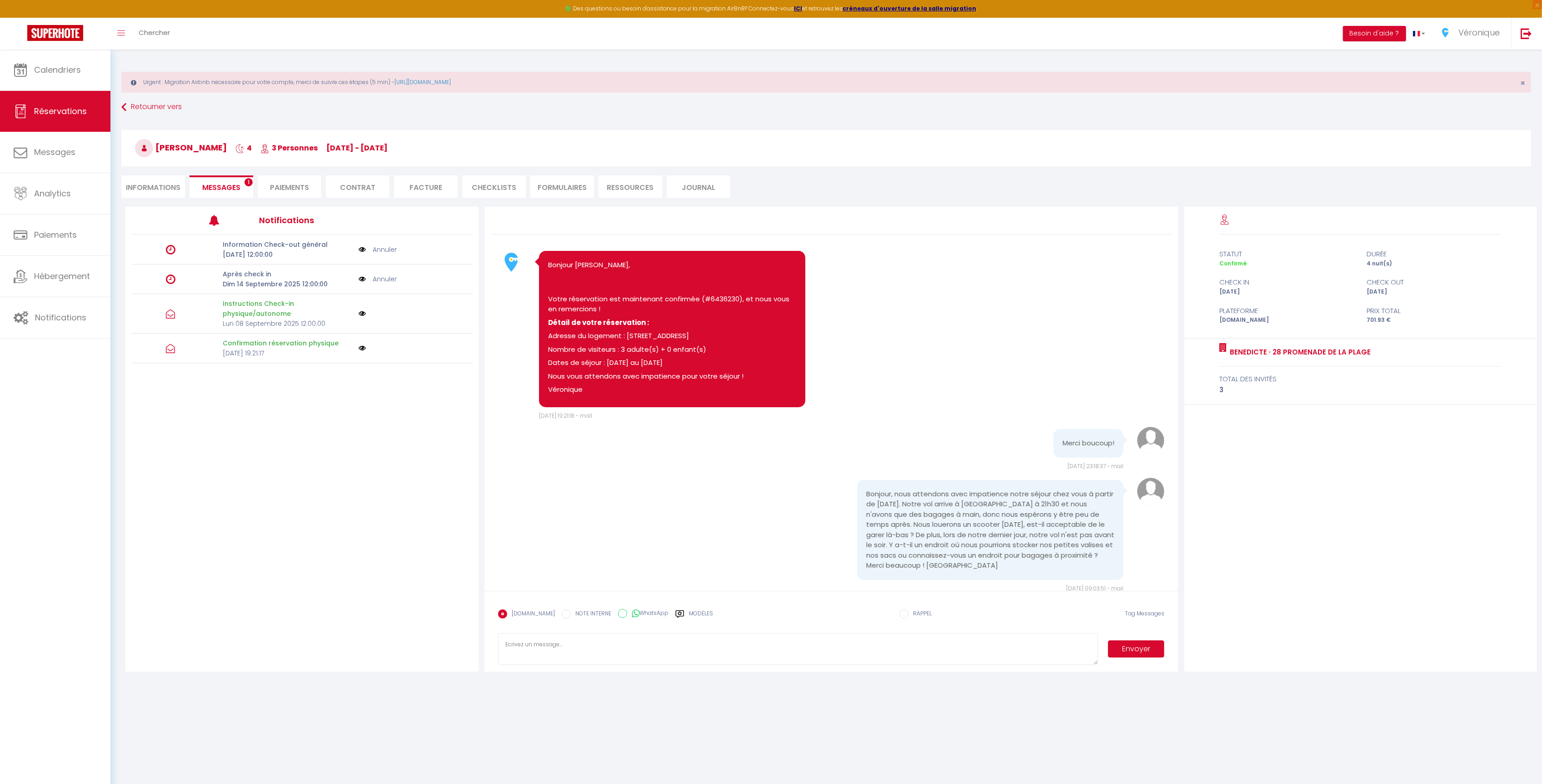
scroll to position [587, 0]
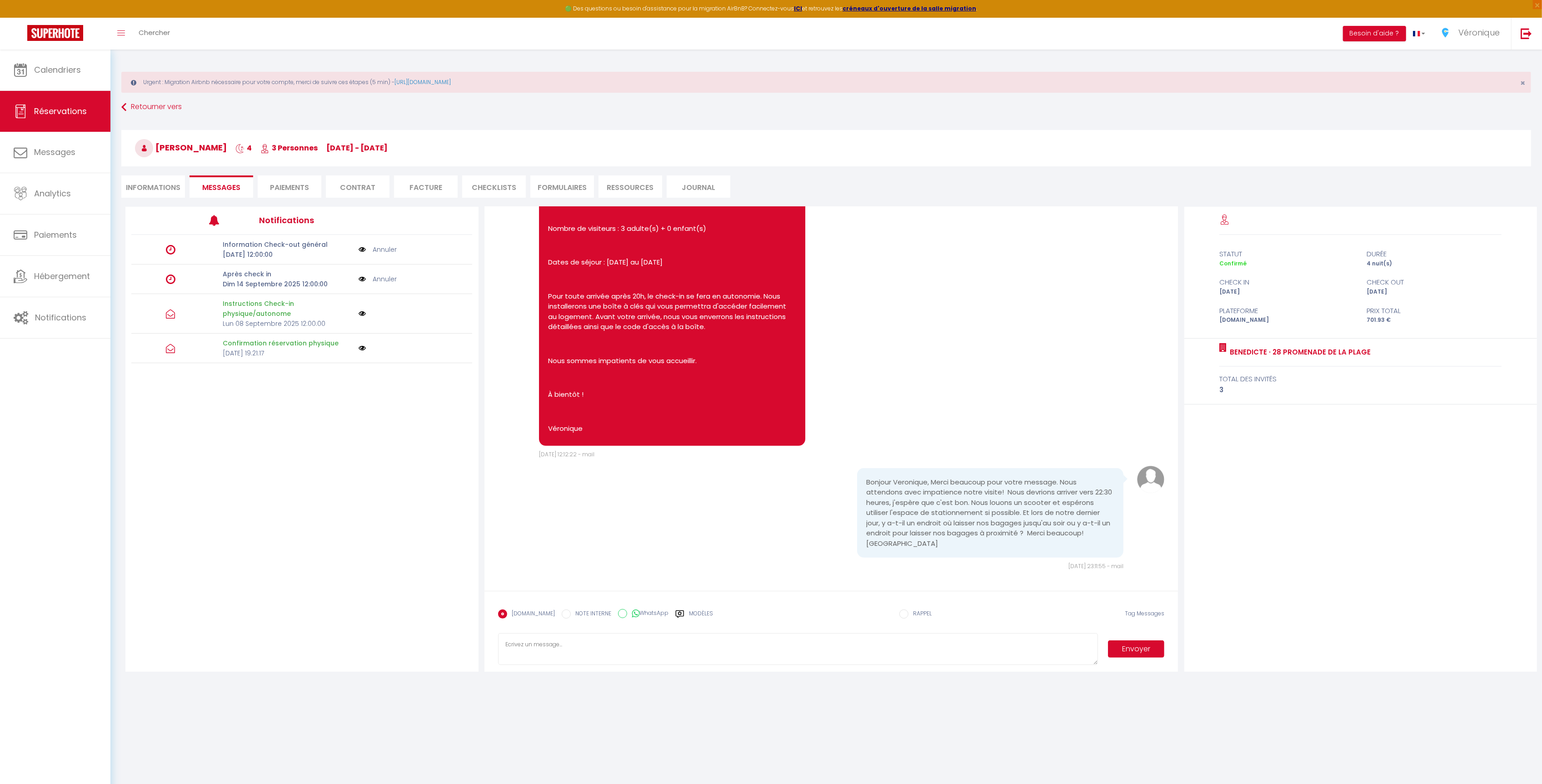
click at [556, 645] on textarea at bounding box center [798, 649] width 600 height 32
click at [696, 614] on label "Modèles" at bounding box center [701, 617] width 24 height 16
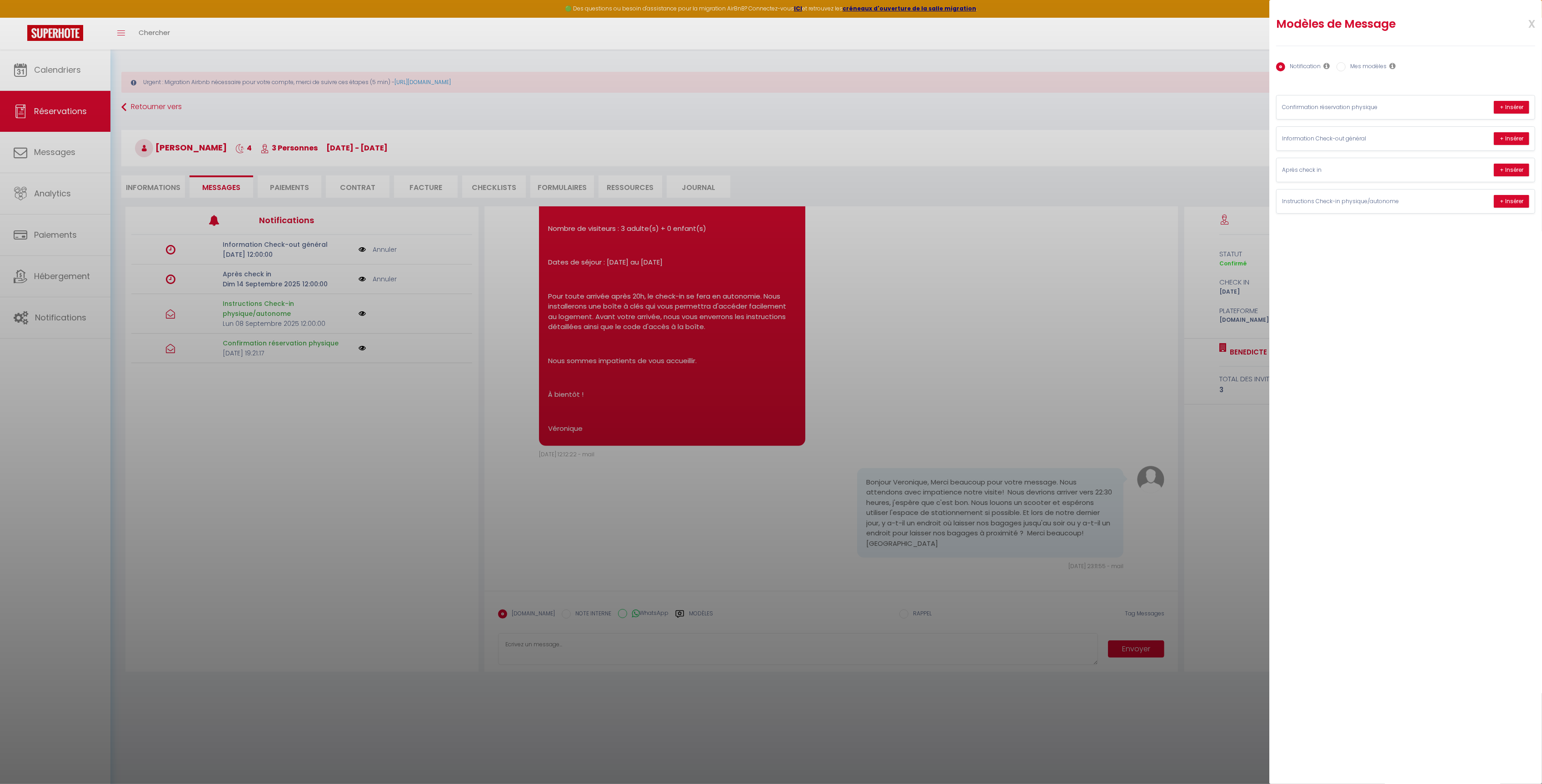
click at [1368, 67] on label "Mes modèles" at bounding box center [1366, 67] width 41 height 10
click at [1345, 67] on input "Mes modèles" at bounding box center [1341, 67] width 9 height 9
radio input "true"
radio input "false"
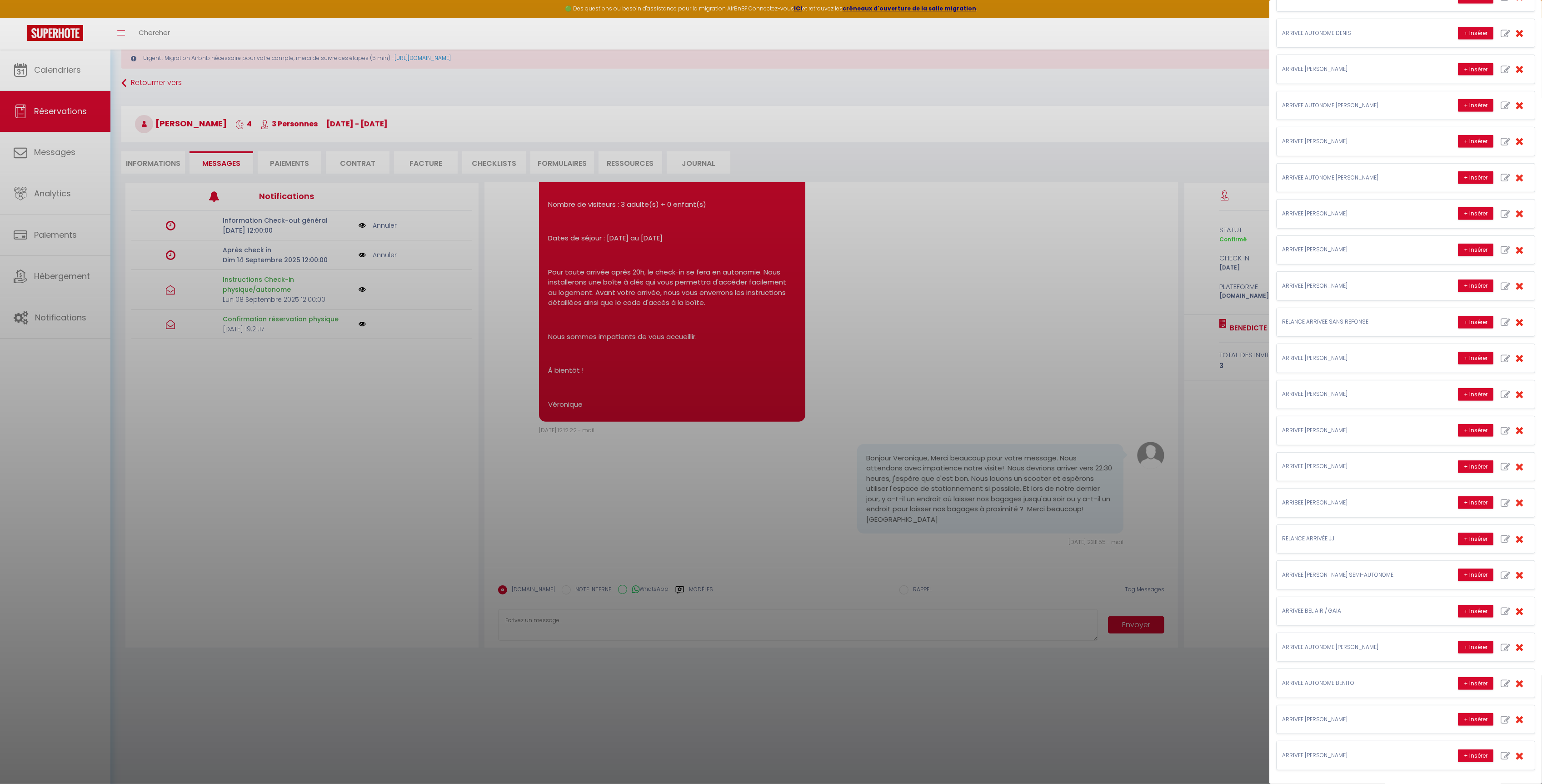
scroll to position [49, 0]
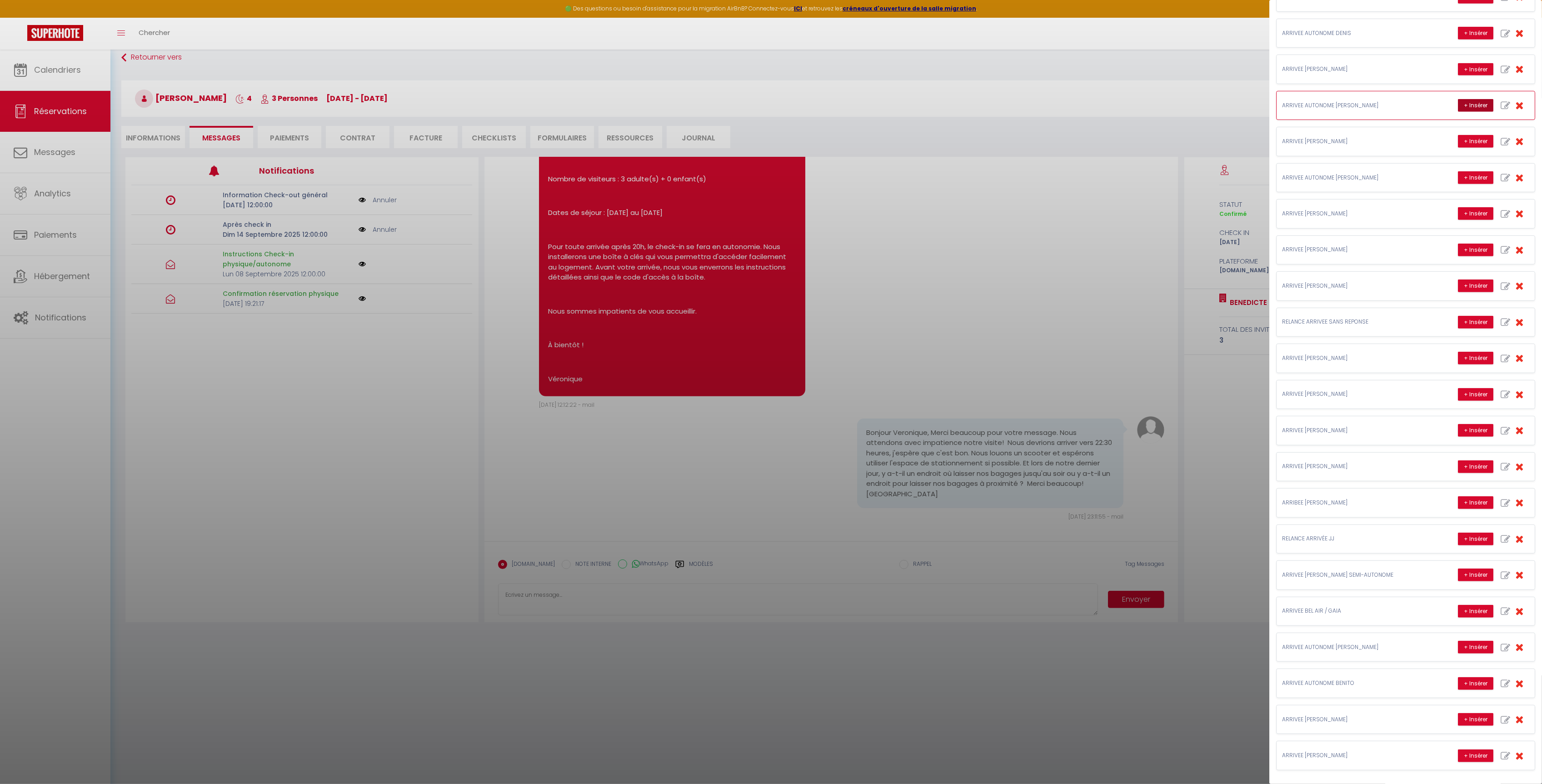
click at [1460, 99] on button "+ Insérer" at bounding box center [1476, 105] width 36 height 13
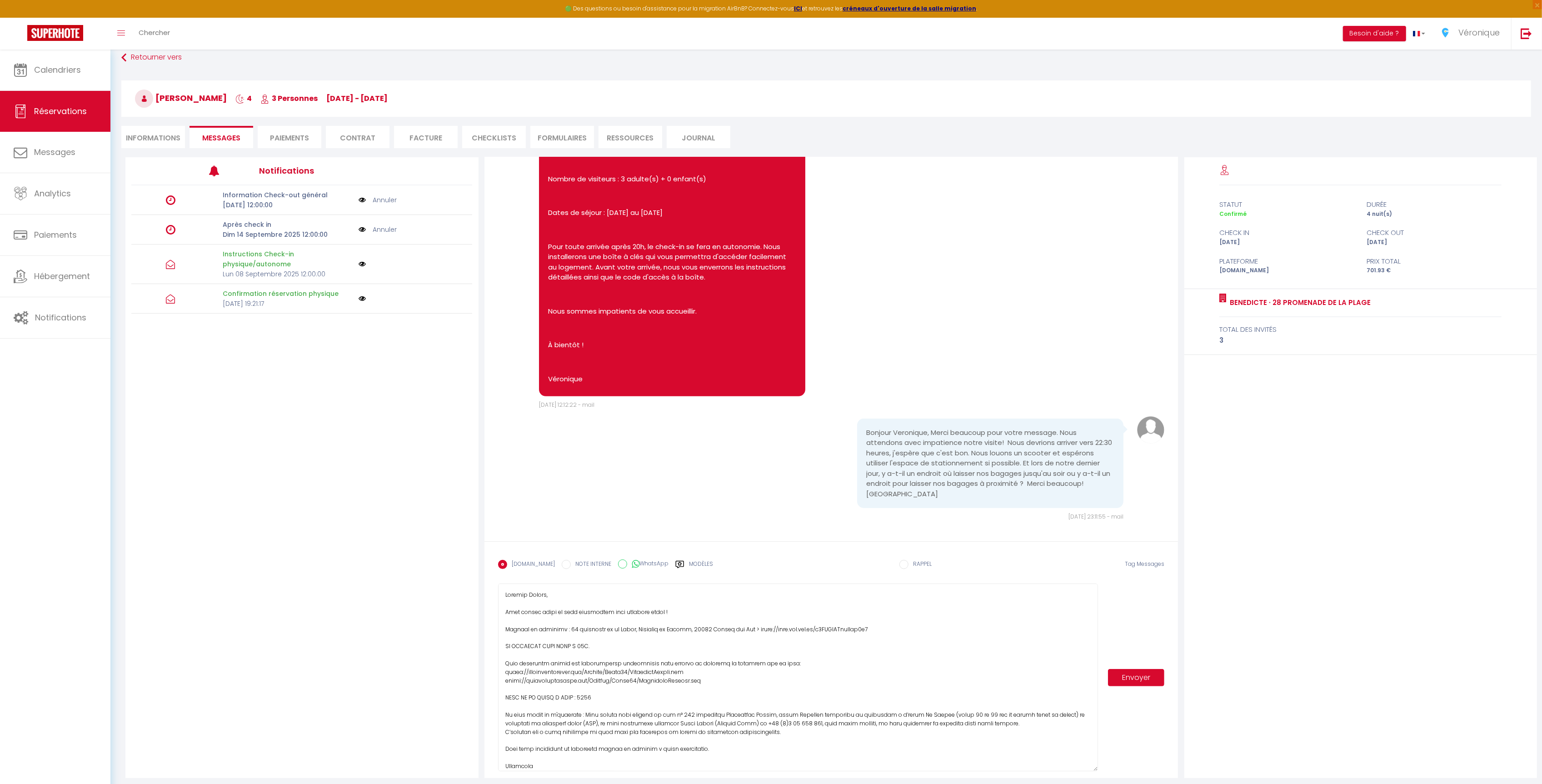
drag, startPoint x: 1092, startPoint y: 614, endPoint x: 1104, endPoint y: 770, distance: 156.5
click at [1104, 770] on div "Envoyer" at bounding box center [831, 677] width 667 height 188
click at [761, 629] on textarea at bounding box center [798, 677] width 600 height 188
paste textarea "📌"
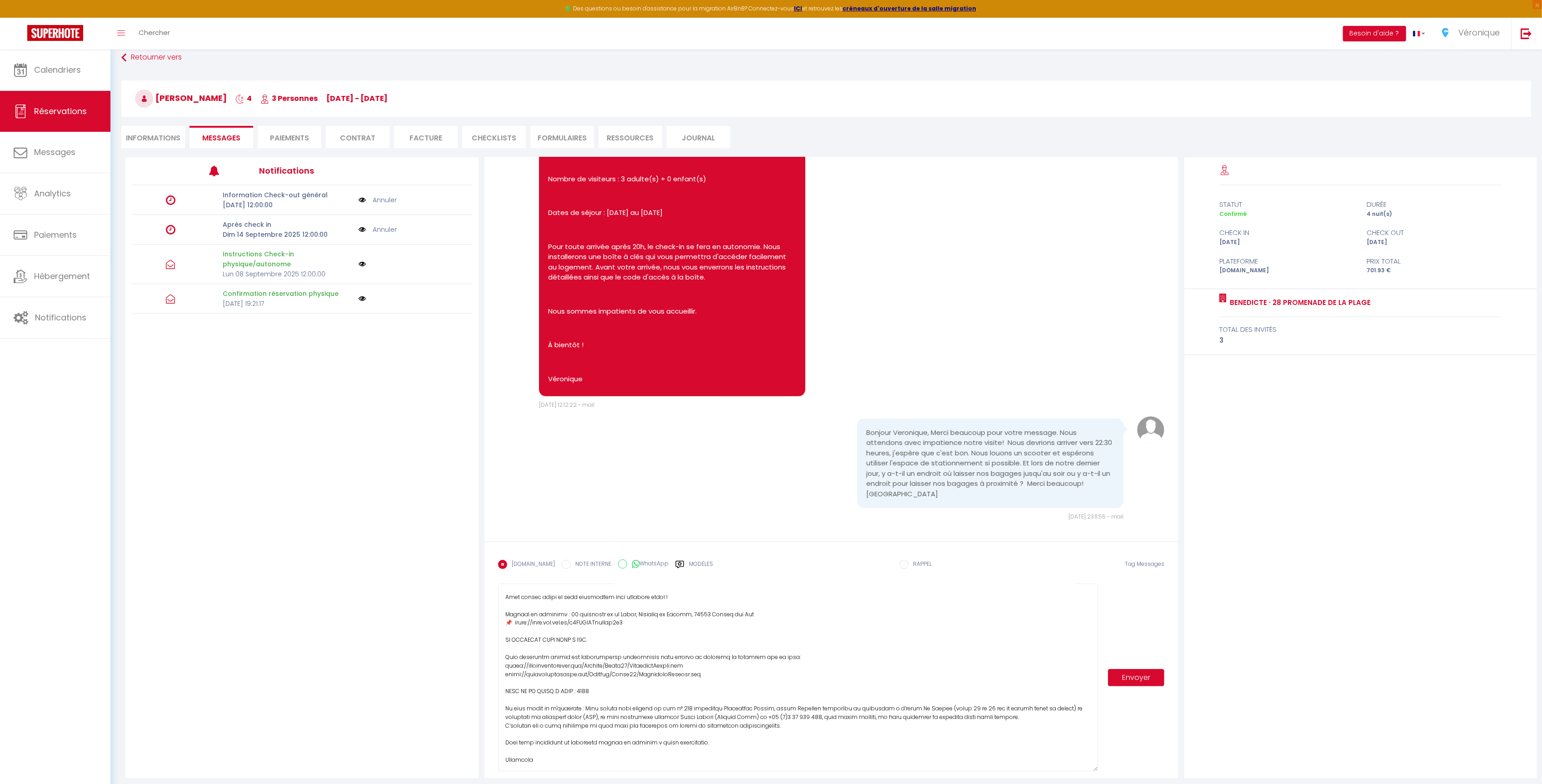
click at [504, 665] on textarea at bounding box center [798, 677] width 600 height 188
paste textarea "🔗"
click at [502, 675] on textarea at bounding box center [798, 677] width 600 height 188
paste textarea "🔗"
click at [730, 667] on textarea at bounding box center [798, 677] width 600 height 188
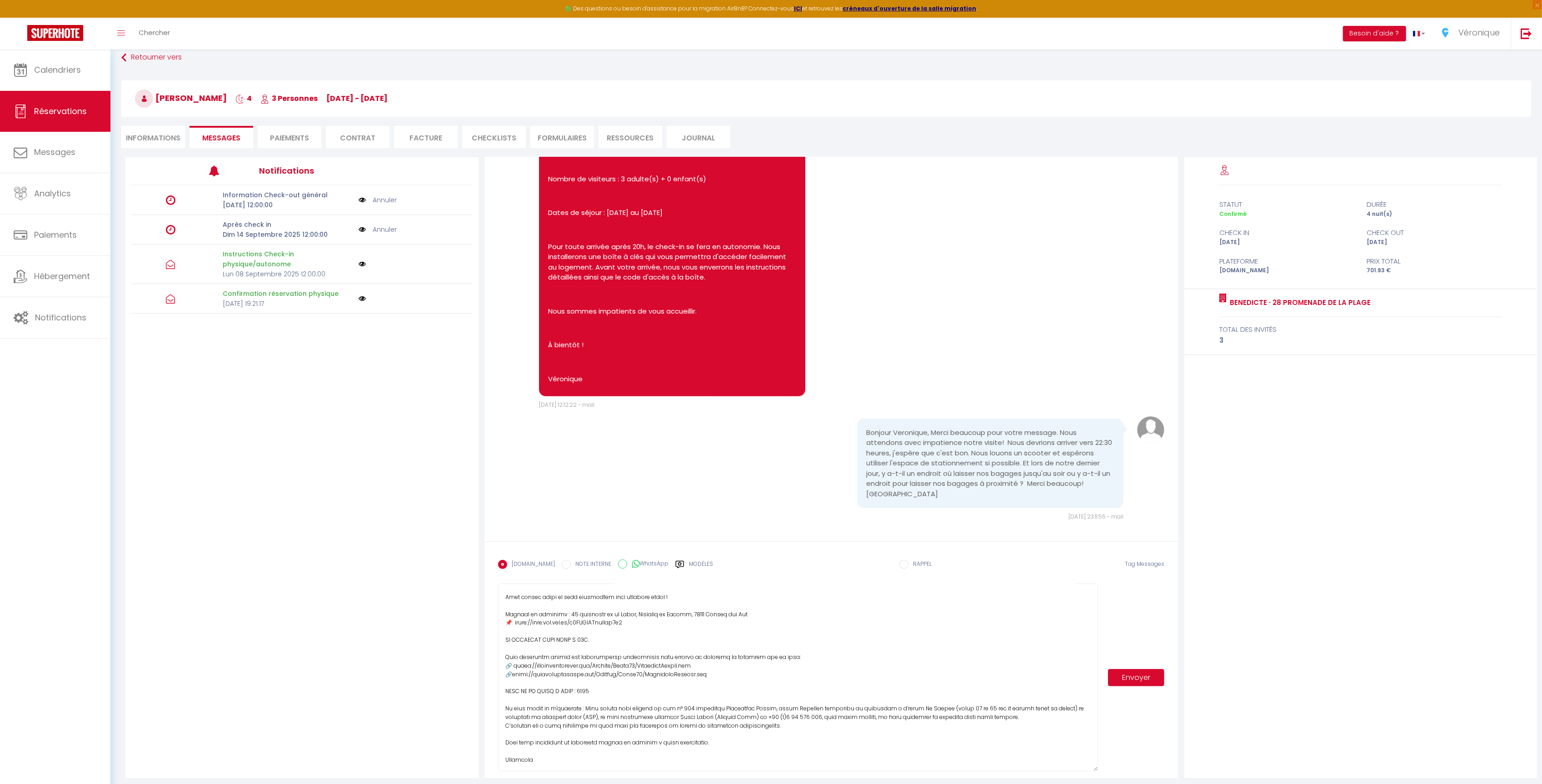
click at [801, 659] on textarea at bounding box center [798, 677] width 600 height 188
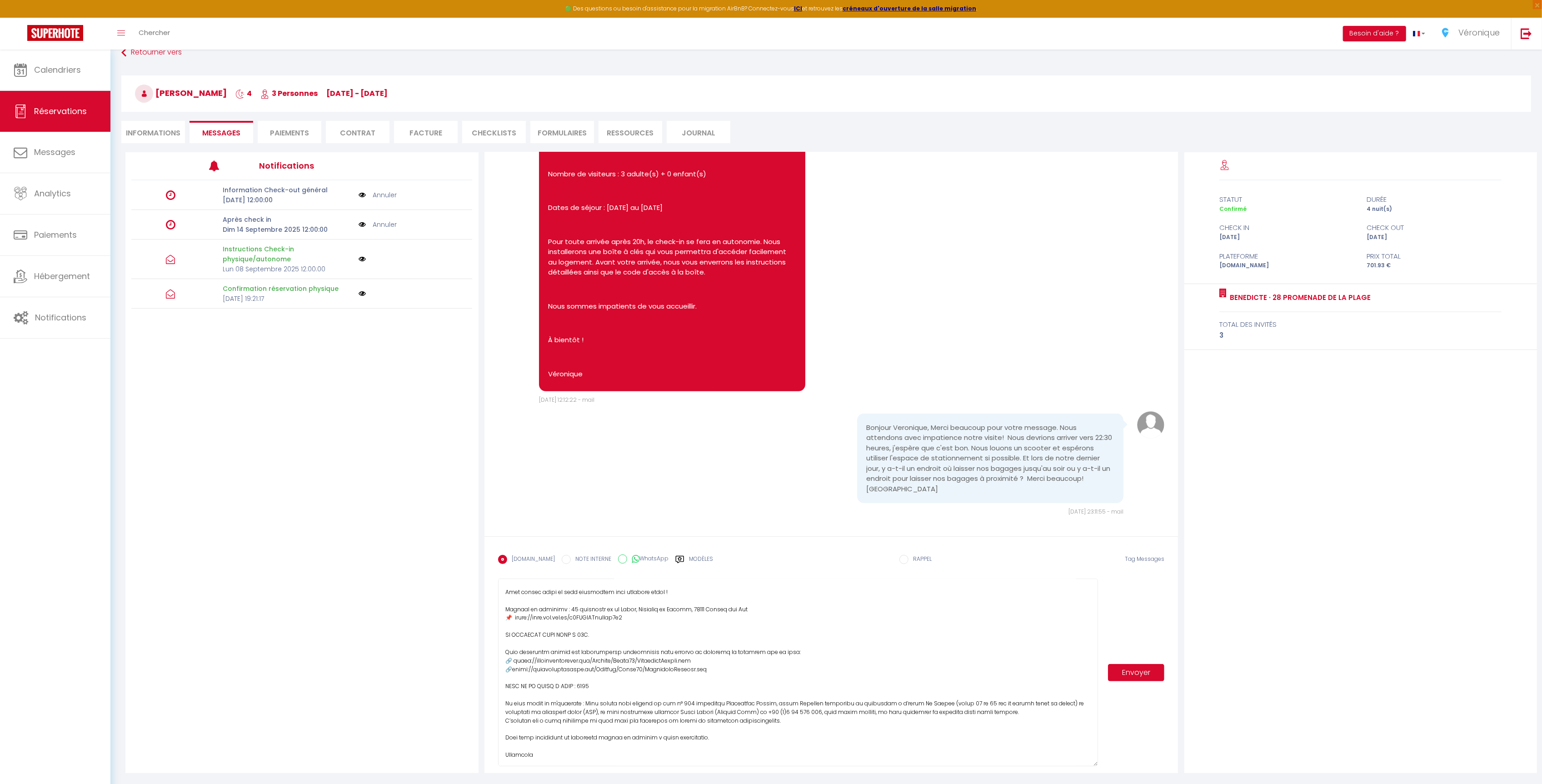
scroll to position [55, 0]
drag, startPoint x: 594, startPoint y: 688, endPoint x: 575, endPoint y: 686, distance: 19.1
click at [575, 686] on textarea at bounding box center [798, 672] width 600 height 188
click at [606, 686] on textarea at bounding box center [798, 672] width 600 height 188
click at [820, 724] on textarea at bounding box center [798, 672] width 600 height 188
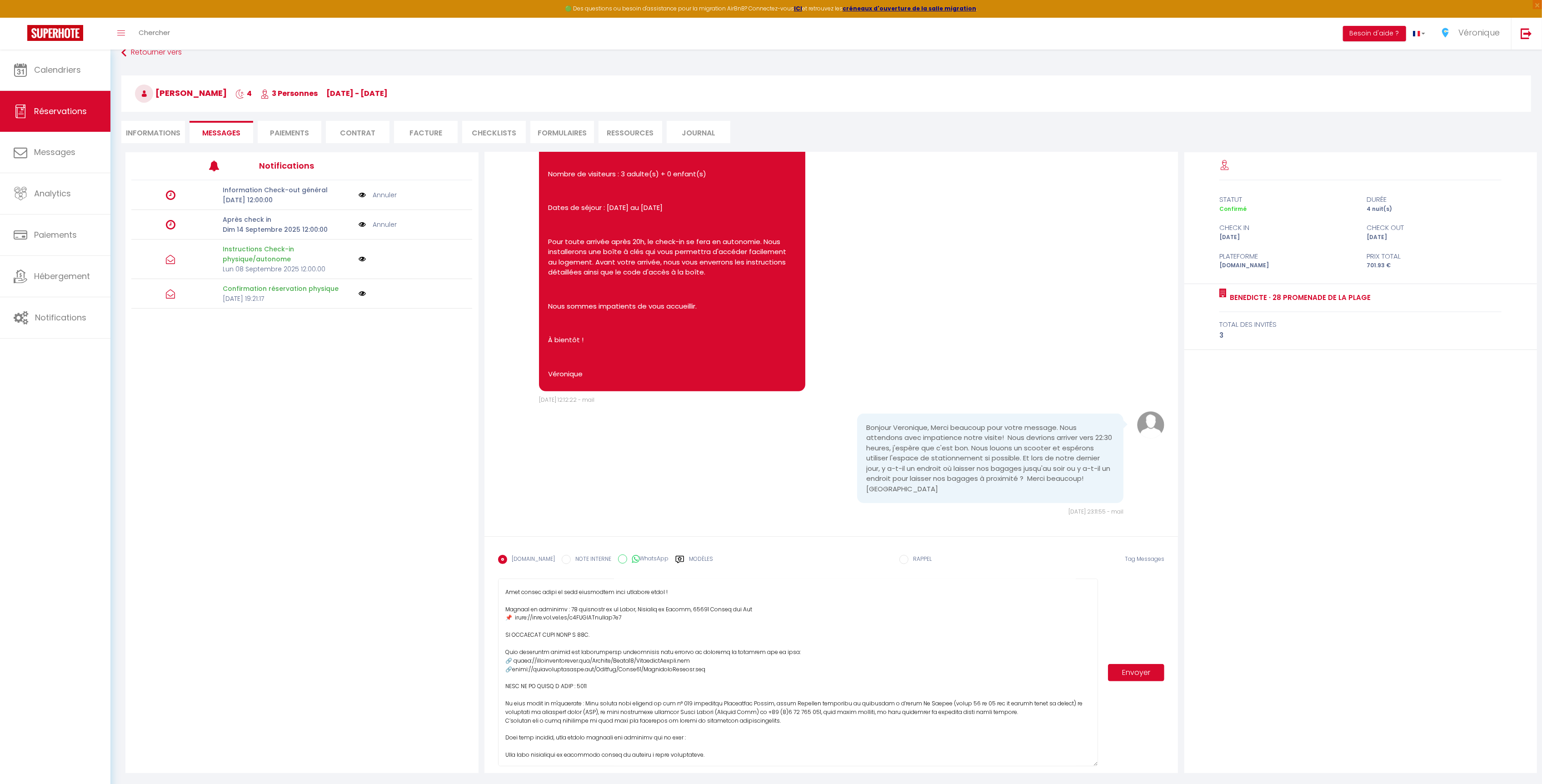
paste textarea "[URL][DOMAIN_NAME]"
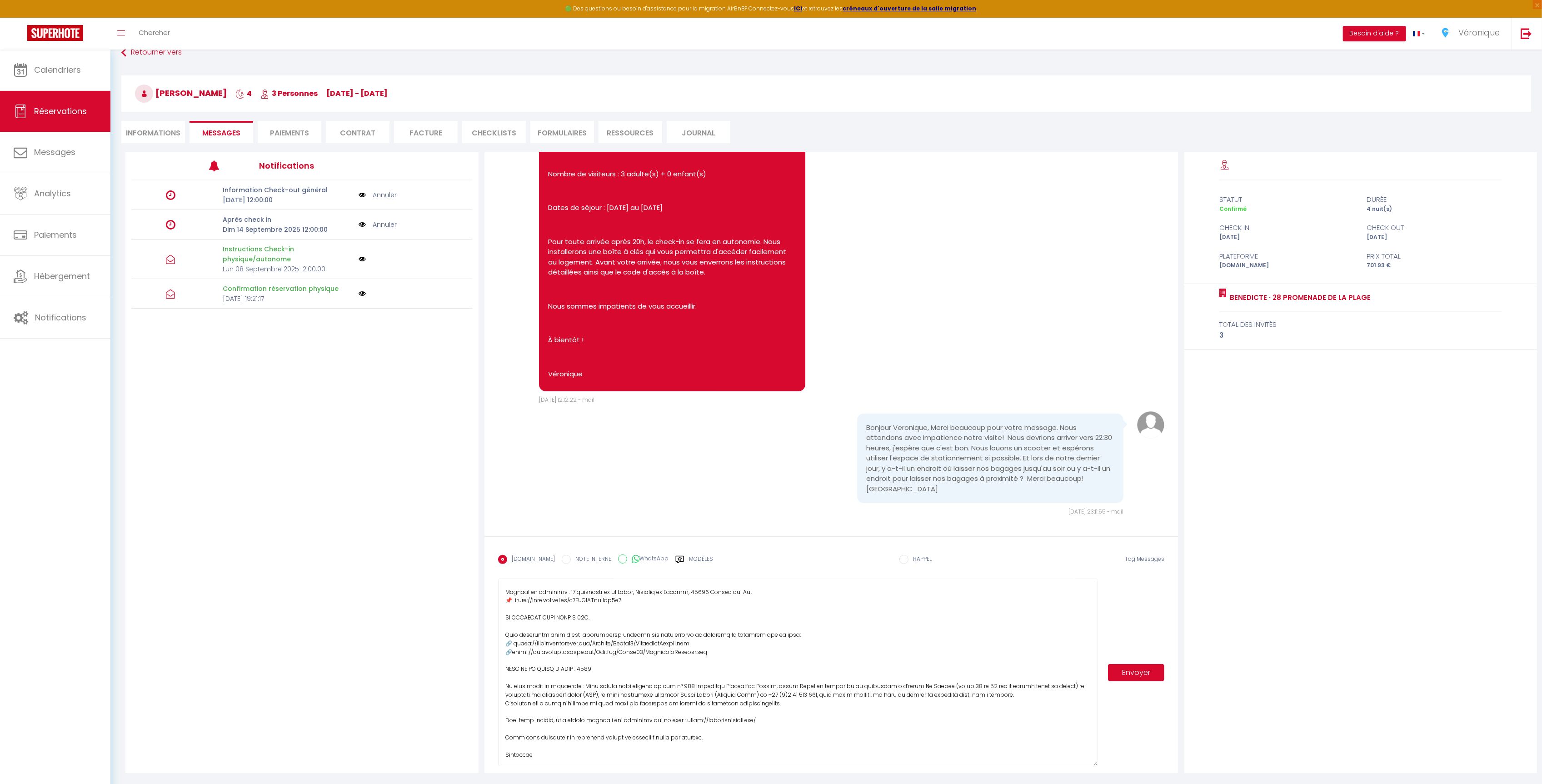
click at [657, 720] on textarea at bounding box center [798, 672] width 600 height 188
click at [821, 723] on textarea at bounding box center [798, 672] width 600 height 188
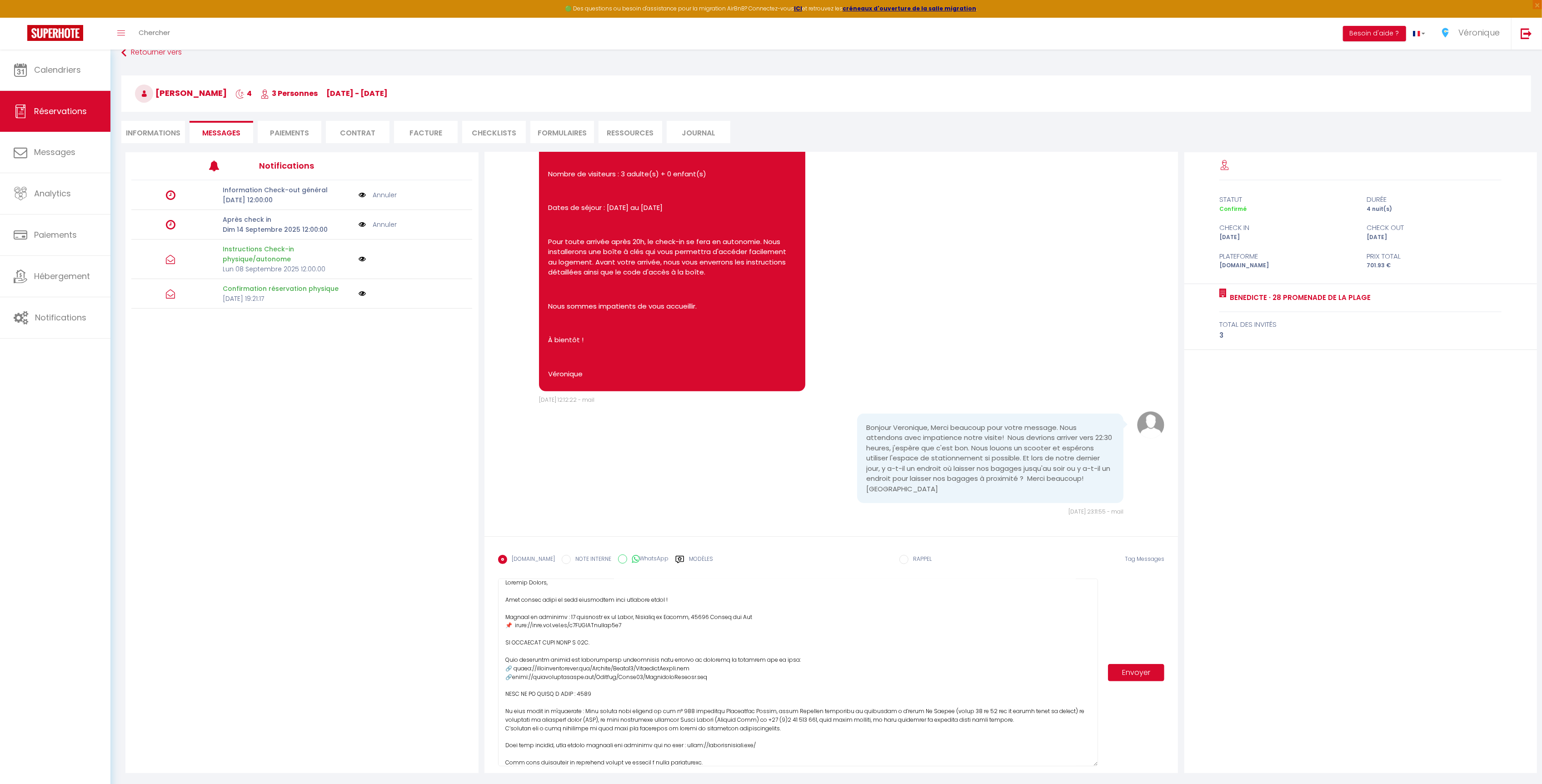
scroll to position [0, 0]
type textarea "Loremip Dolors, Amet consec adipi el sedd eiusmodtem inci utlabore etdol ! Magn…"
click at [1132, 672] on button "Envoyer" at bounding box center [1136, 672] width 57 height 17
